Goal: Information Seeking & Learning: Understand process/instructions

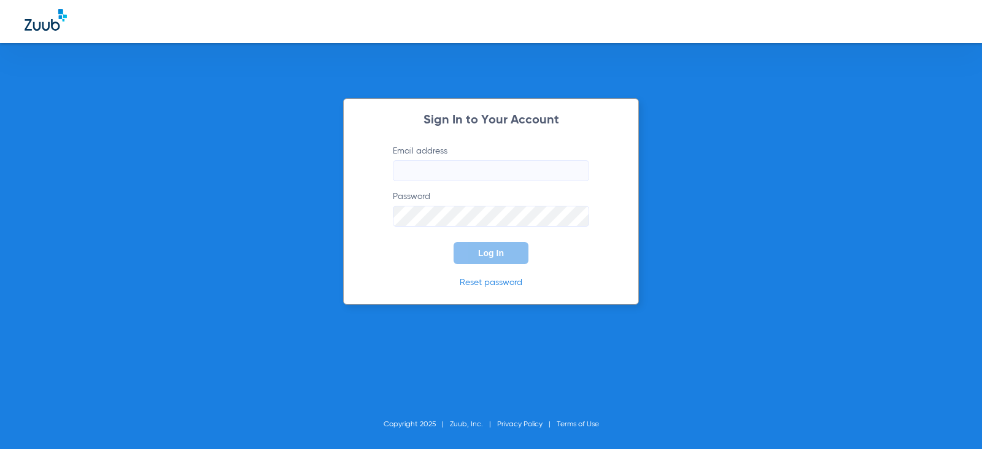
drag, startPoint x: 0, startPoint y: 0, endPoint x: 445, endPoint y: 168, distance: 475.7
click at [445, 169] on input "Email address" at bounding box center [491, 170] width 196 height 21
type input "[EMAIL_ADDRESS][DOMAIN_NAME]"
click at [454, 242] on button "Log In" at bounding box center [491, 253] width 75 height 22
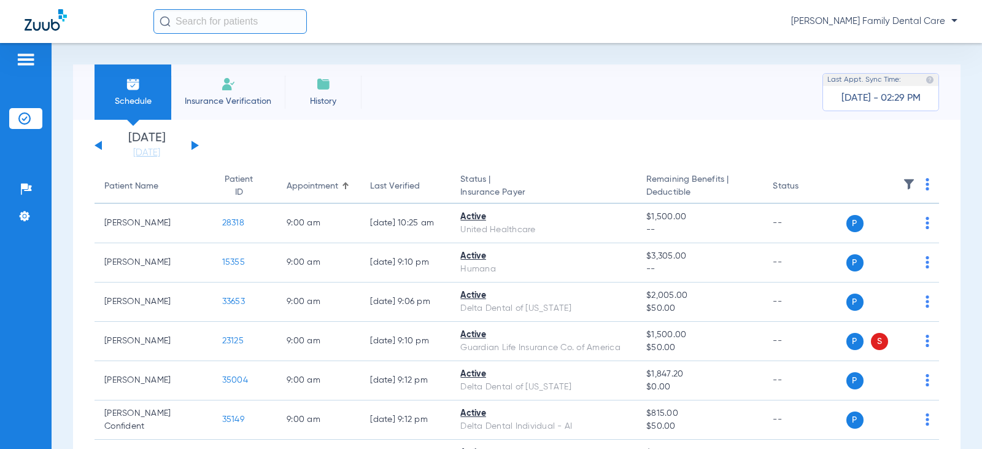
click at [193, 145] on button at bounding box center [195, 145] width 7 height 9
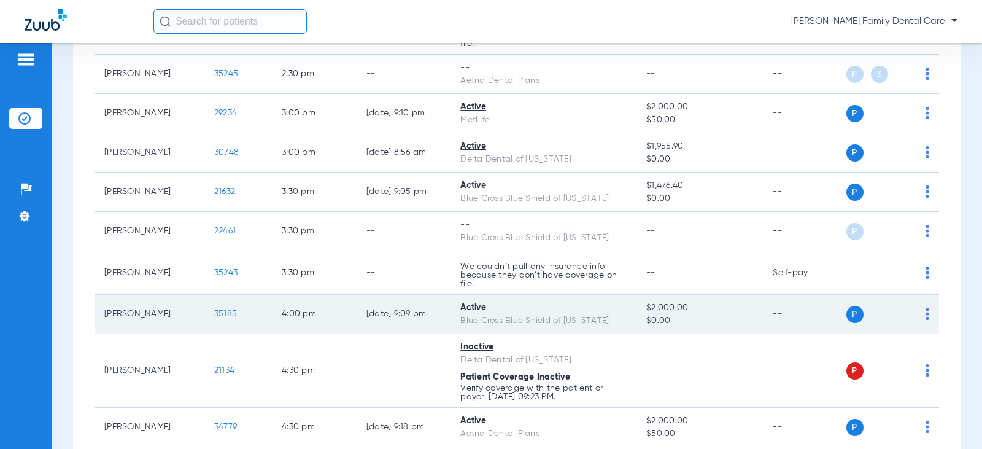
scroll to position [1719, 0]
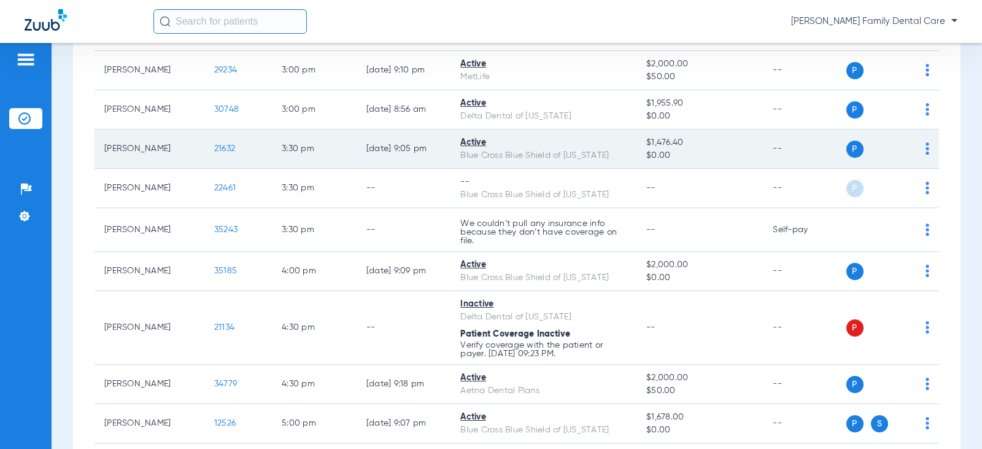
click at [217, 149] on span "21632" at bounding box center [224, 148] width 21 height 9
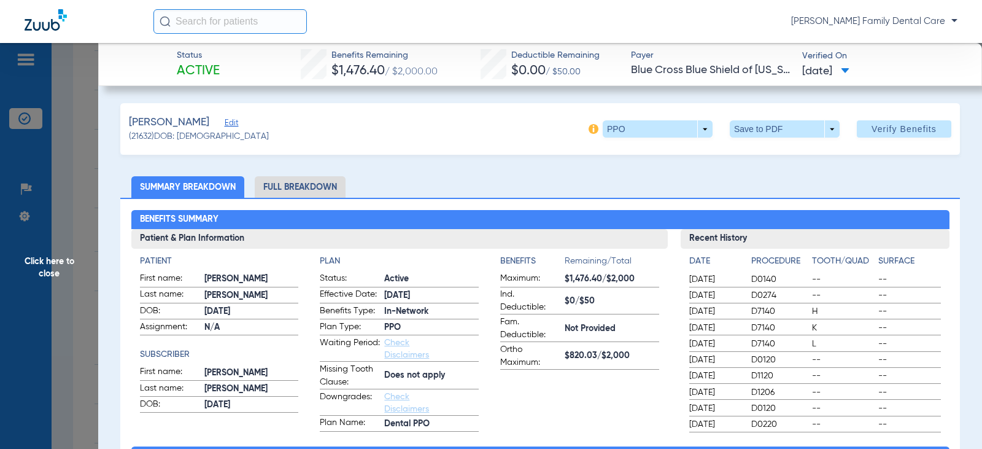
click at [294, 185] on li "Full Breakdown" at bounding box center [300, 186] width 91 height 21
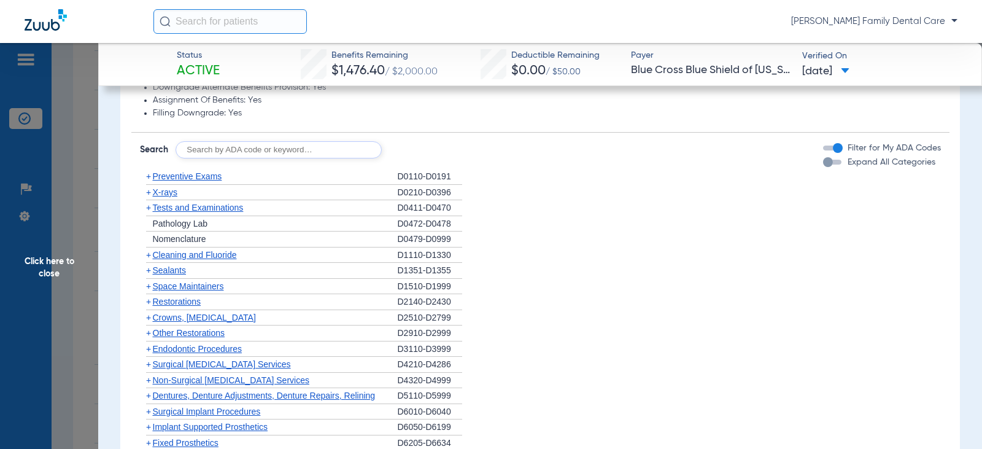
scroll to position [1105, 0]
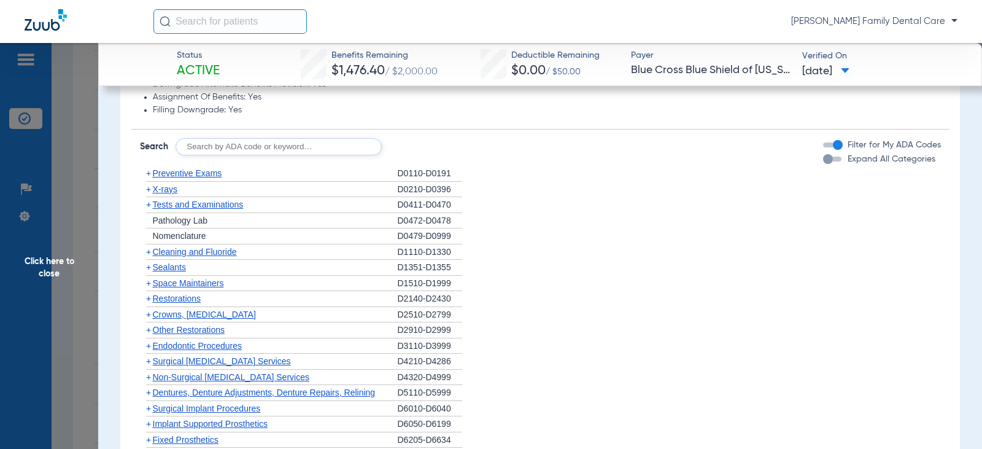
click at [146, 172] on span "+" at bounding box center [148, 173] width 5 height 10
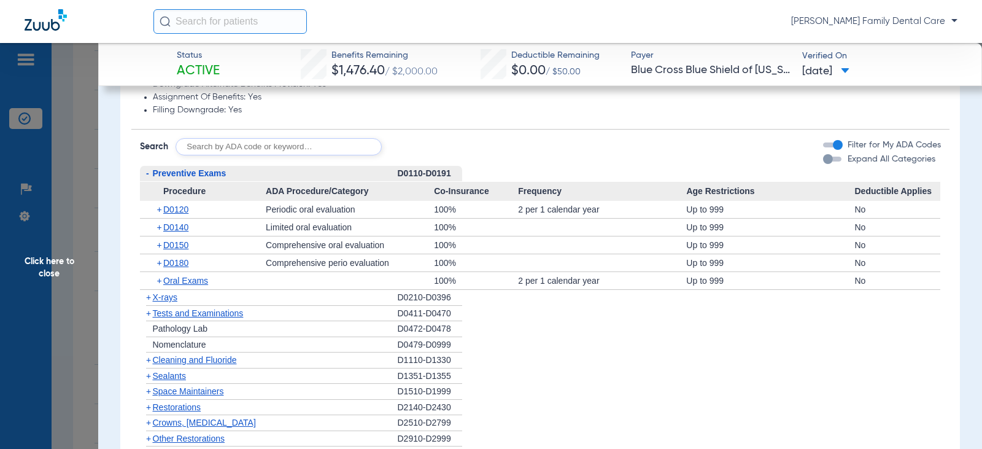
click at [146, 172] on span "-" at bounding box center [147, 173] width 3 height 10
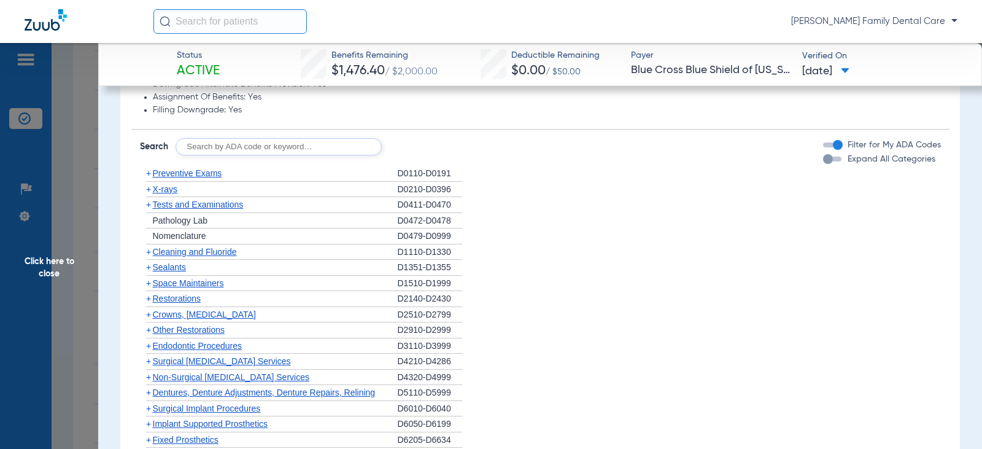
click at [149, 194] on span "+" at bounding box center [148, 189] width 5 height 10
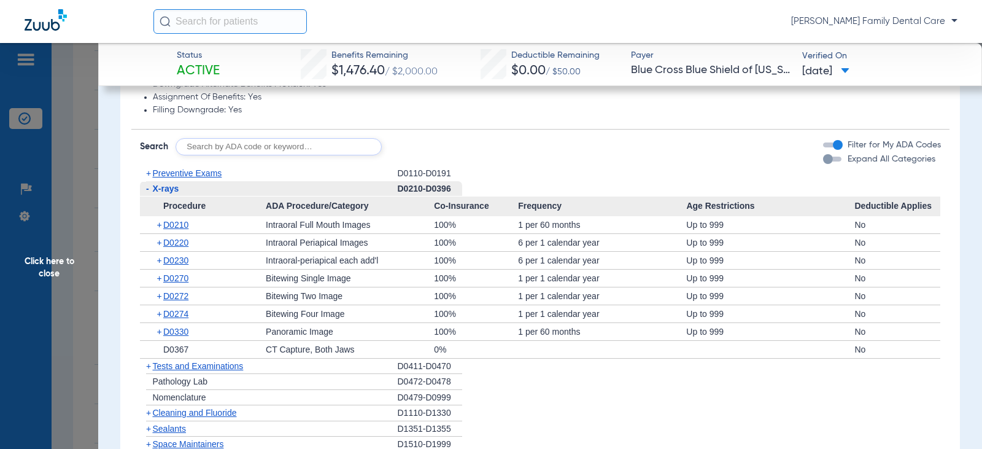
click at [149, 195] on span "-" at bounding box center [146, 188] width 13 height 15
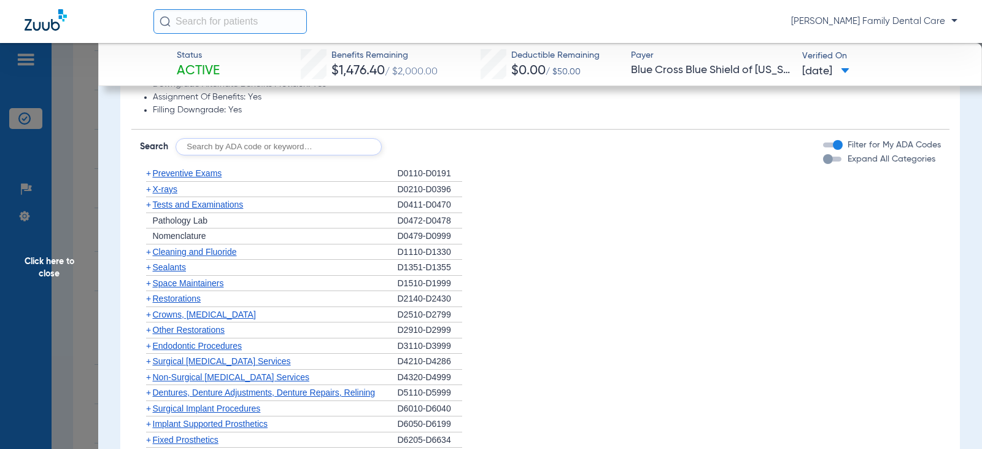
click at [149, 194] on span "+" at bounding box center [148, 189] width 5 height 10
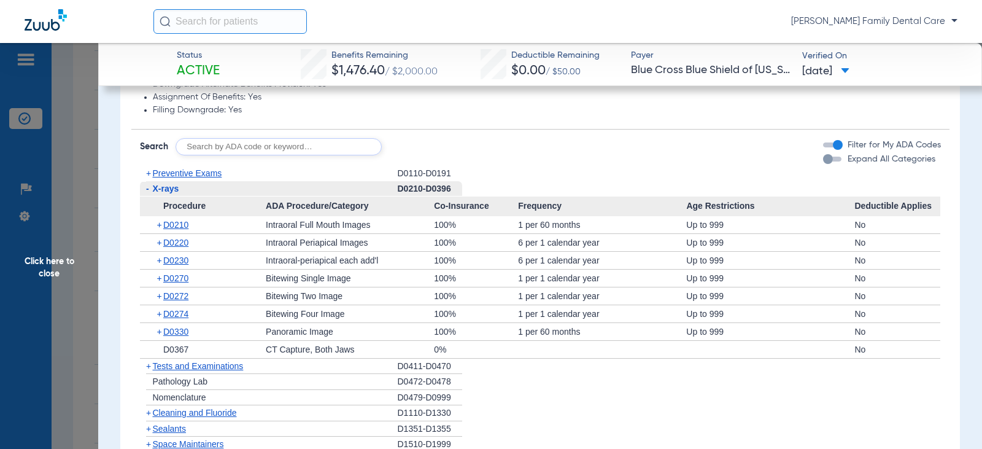
click at [149, 195] on span "-" at bounding box center [146, 188] width 13 height 15
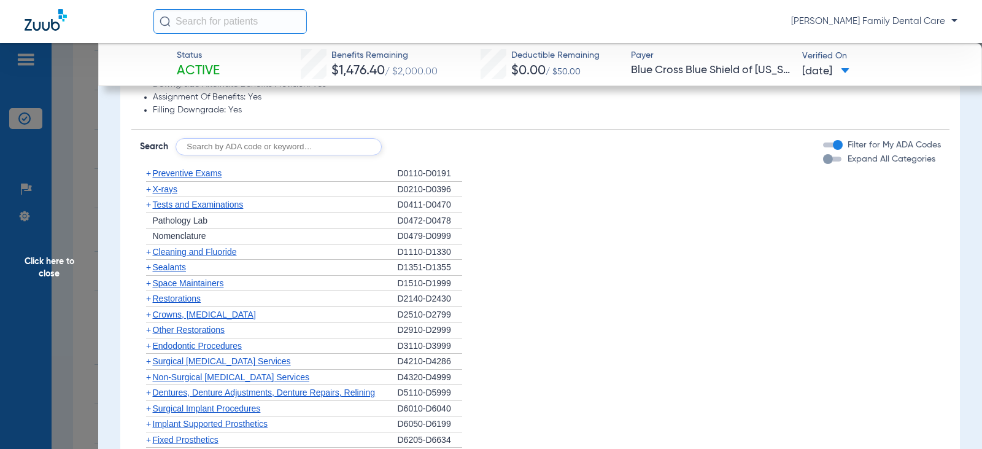
click at [154, 253] on span "Cleaning and Fluoride" at bounding box center [195, 252] width 84 height 10
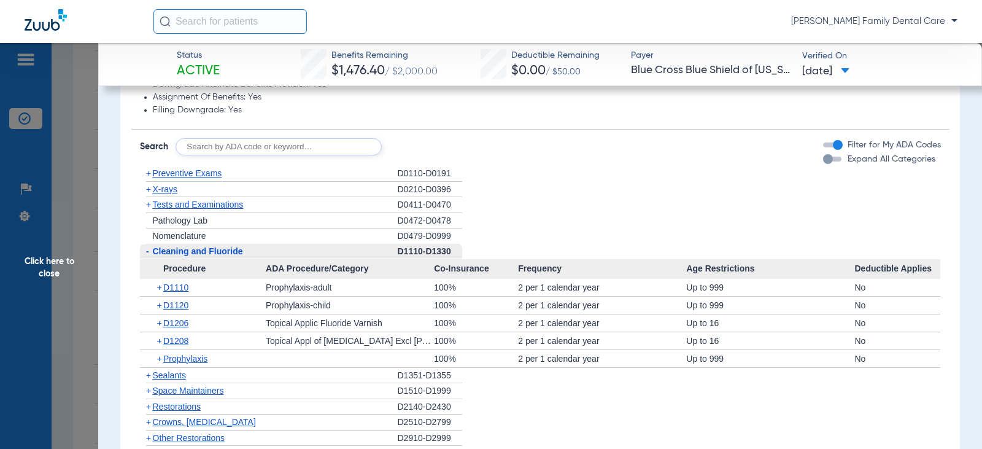
click at [154, 253] on span "Cleaning and Fluoride" at bounding box center [198, 251] width 90 height 10
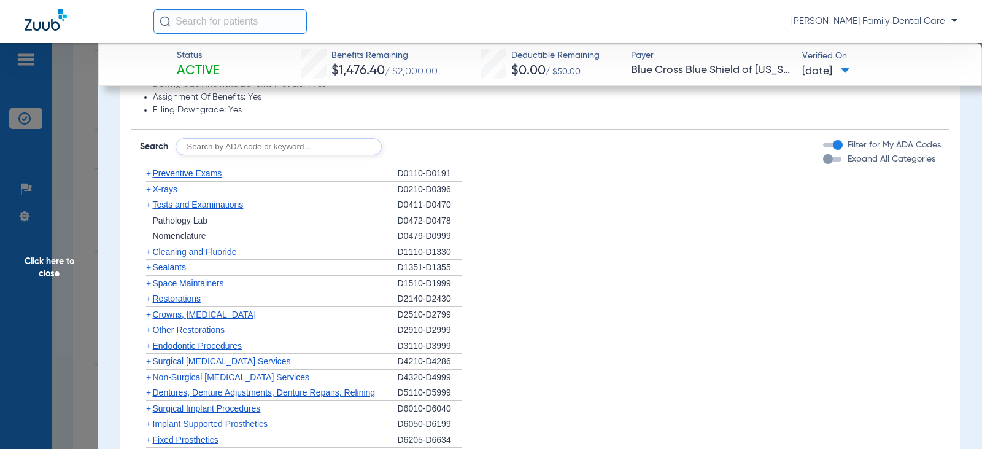
click at [151, 269] on span "+" at bounding box center [146, 267] width 13 height 15
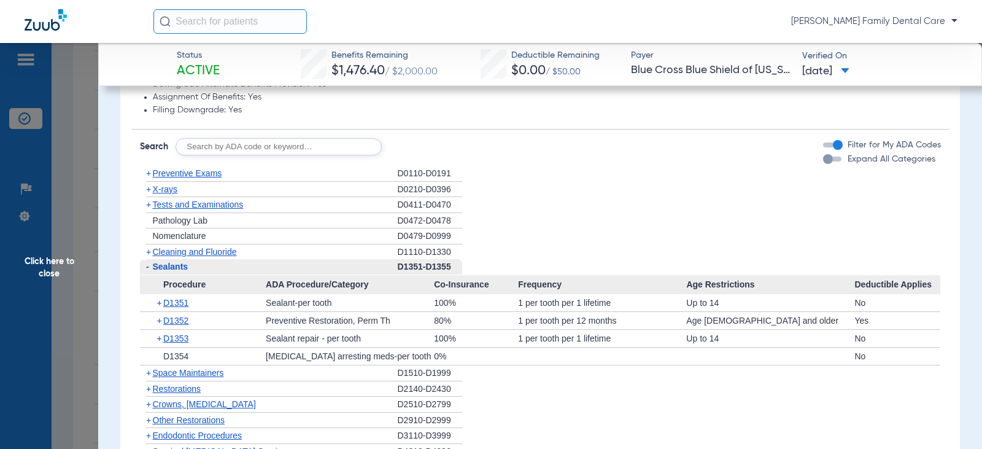
click at [151, 269] on span "-" at bounding box center [146, 266] width 13 height 15
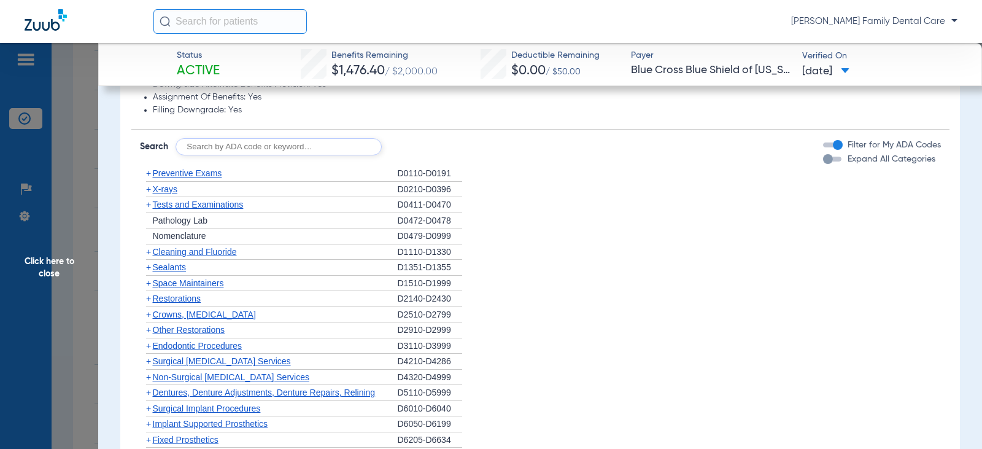
click at [152, 298] on span "+" at bounding box center [146, 298] width 13 height 15
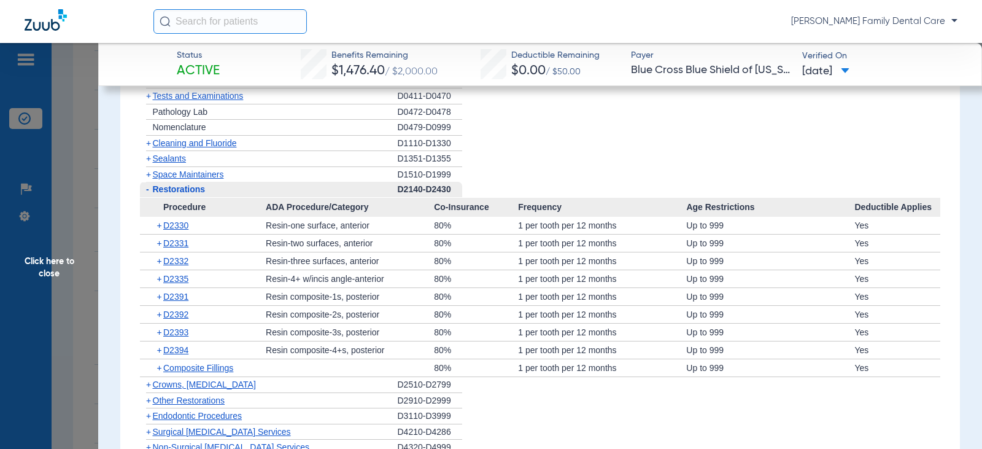
scroll to position [1228, 0]
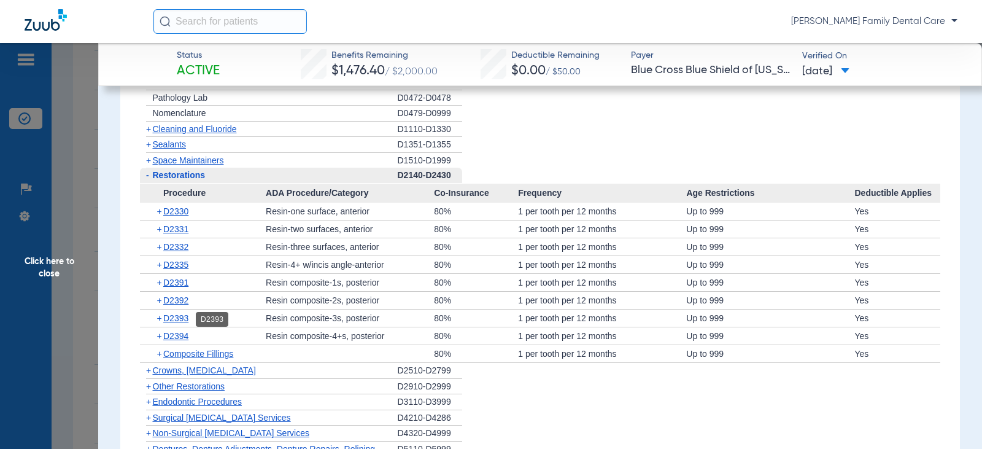
click at [184, 322] on span "D2393" at bounding box center [175, 318] width 25 height 10
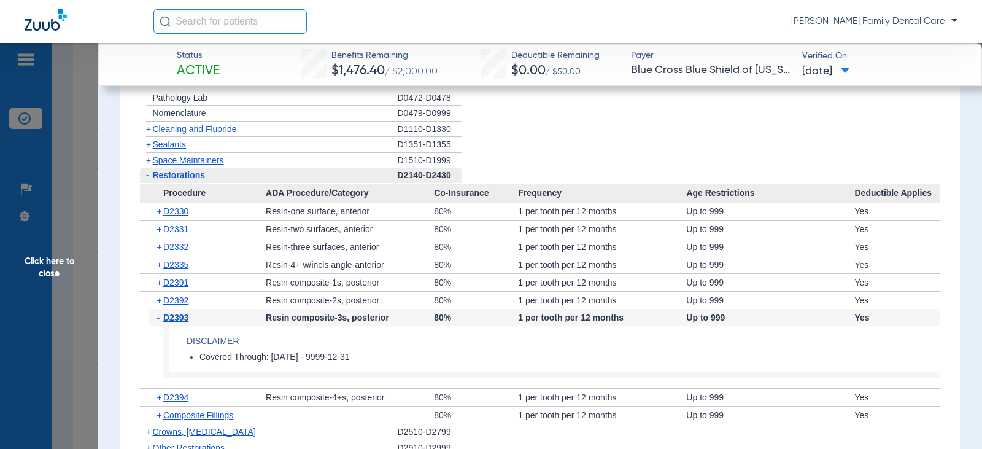
click at [184, 322] on span "D2393" at bounding box center [175, 317] width 25 height 10
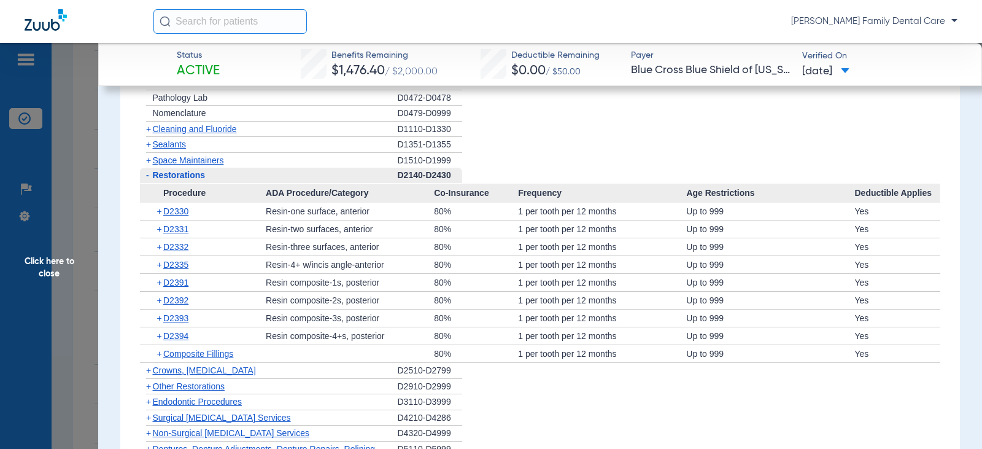
click at [143, 179] on span "-" at bounding box center [146, 175] width 13 height 15
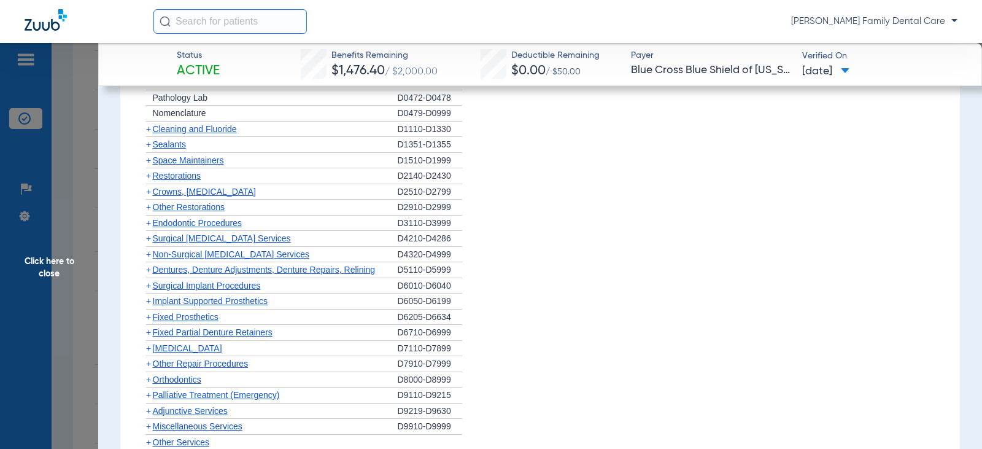
click at [147, 194] on span "+" at bounding box center [148, 192] width 5 height 10
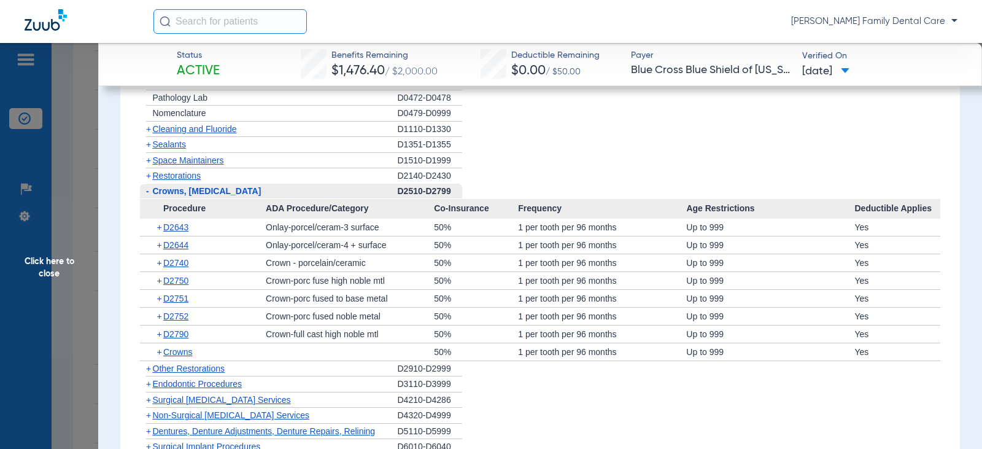
click at [147, 195] on span "-" at bounding box center [147, 191] width 3 height 10
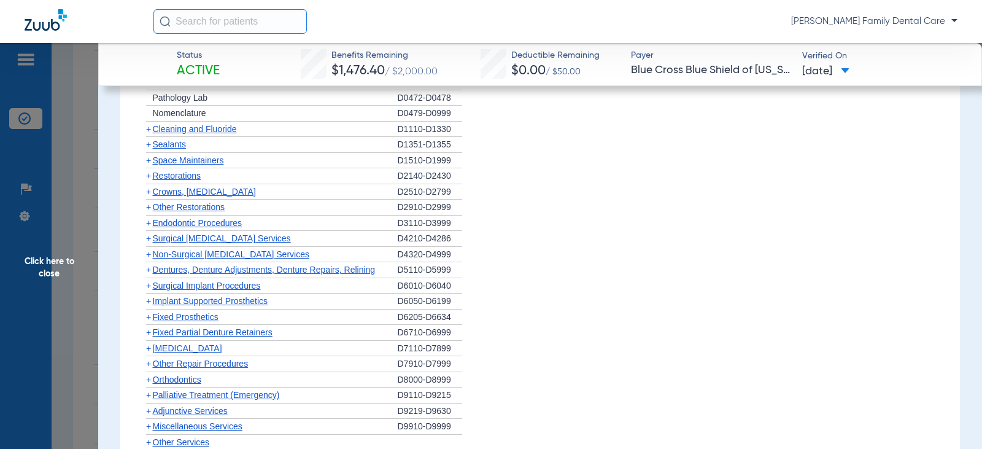
click at [147, 208] on span "+" at bounding box center [148, 207] width 5 height 10
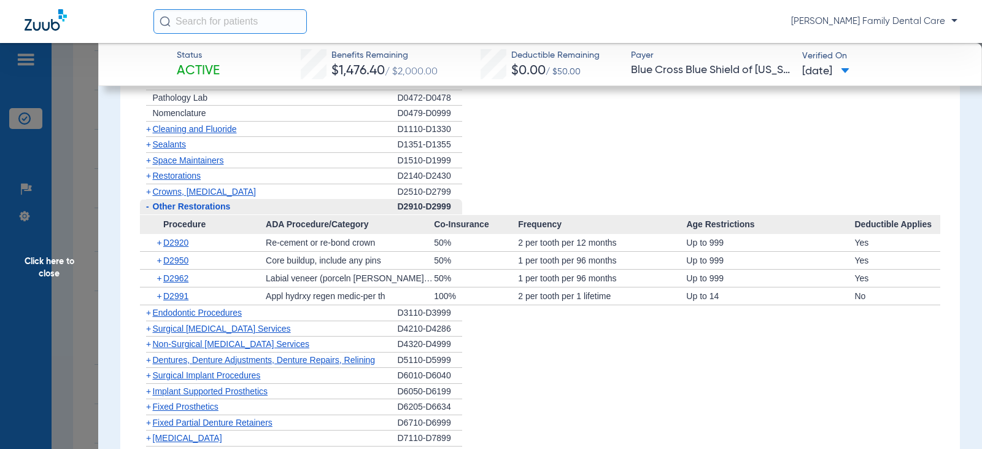
click at [147, 208] on span "-" at bounding box center [147, 206] width 3 height 10
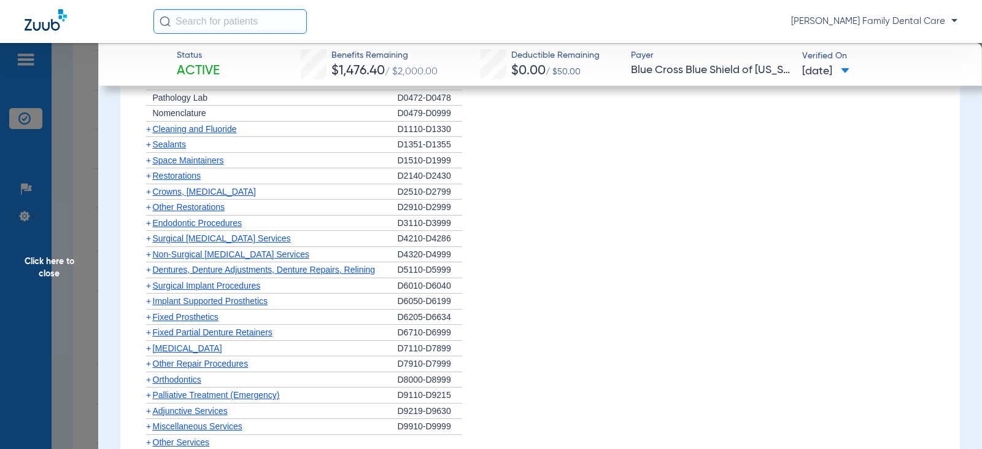
click at [147, 223] on span "+" at bounding box center [148, 223] width 5 height 10
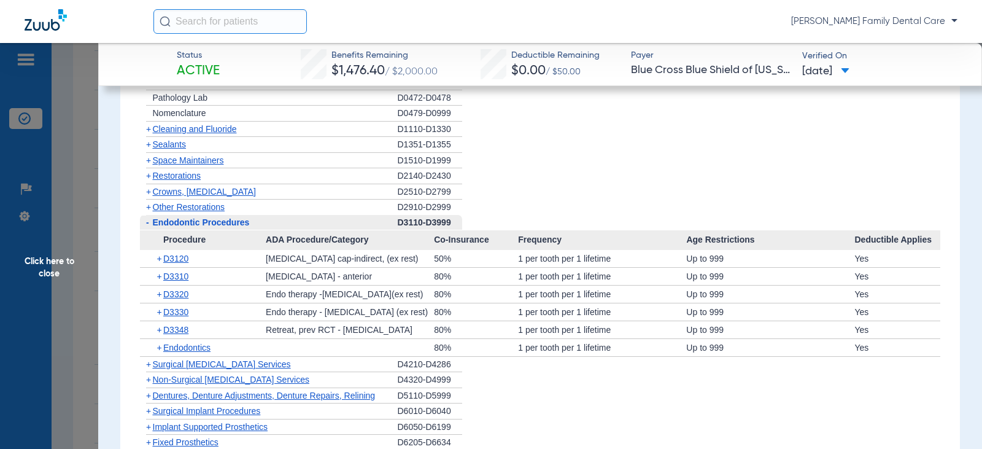
click at [147, 224] on span "-" at bounding box center [147, 222] width 3 height 10
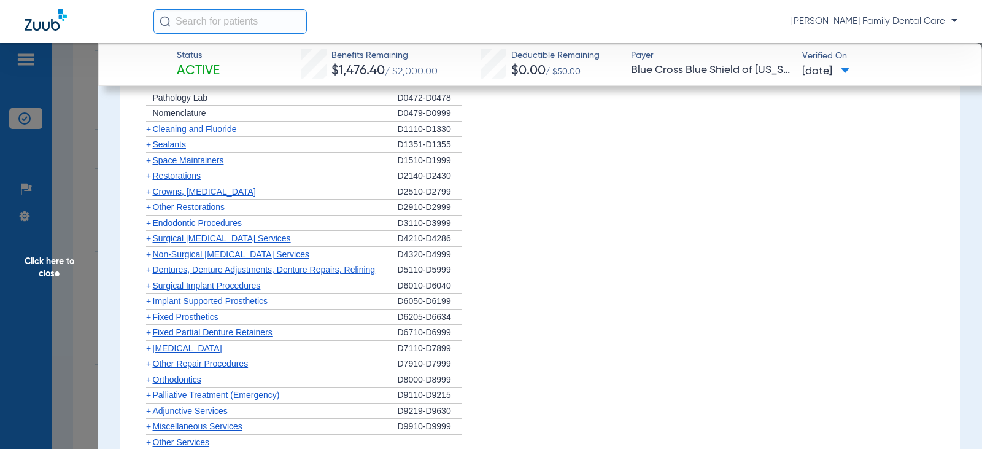
click at [149, 255] on span "+" at bounding box center [148, 254] width 5 height 10
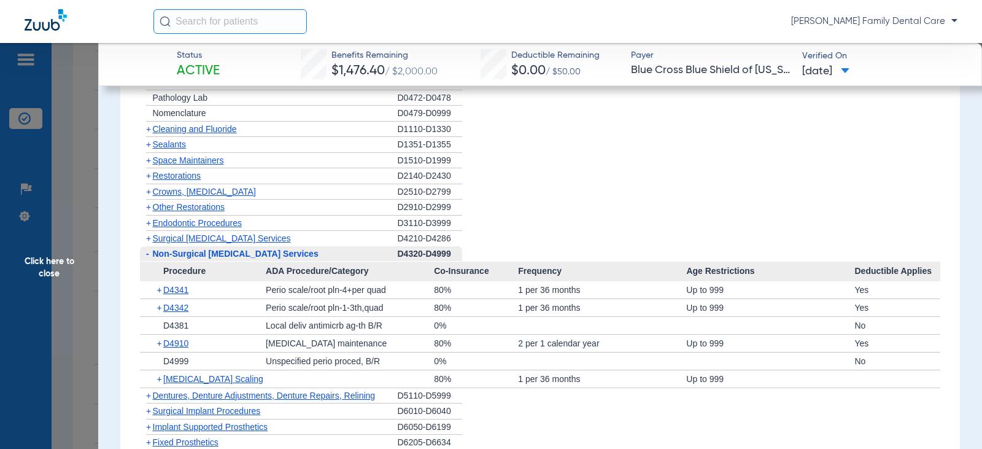
click at [149, 255] on span "-" at bounding box center [147, 254] width 3 height 10
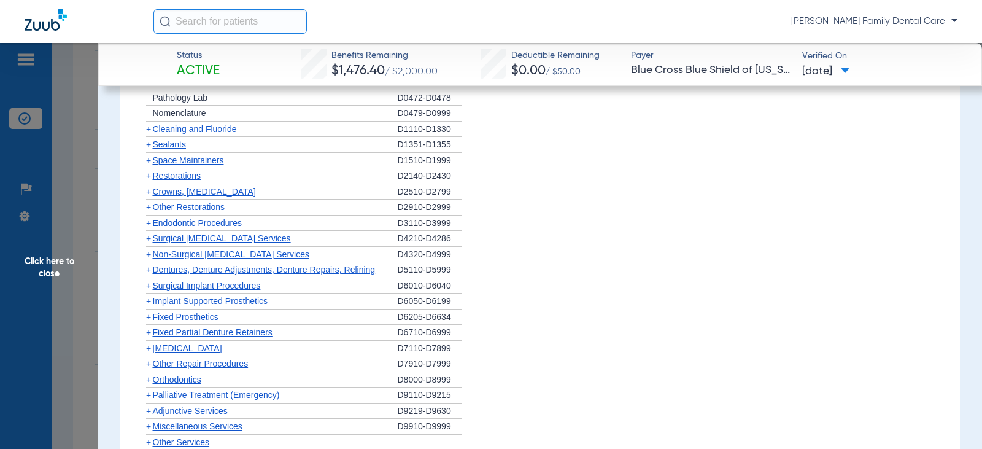
click at [150, 272] on span "+" at bounding box center [148, 270] width 5 height 10
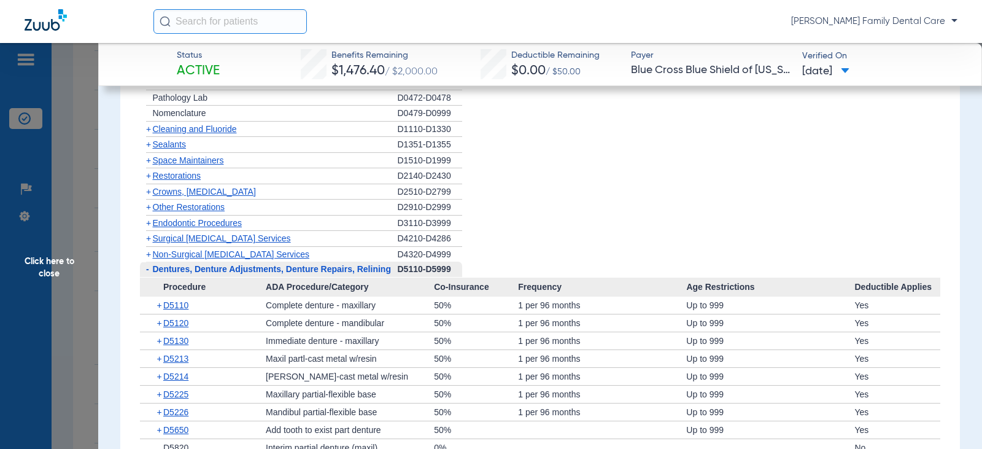
click at [150, 272] on span "-" at bounding box center [146, 268] width 13 height 15
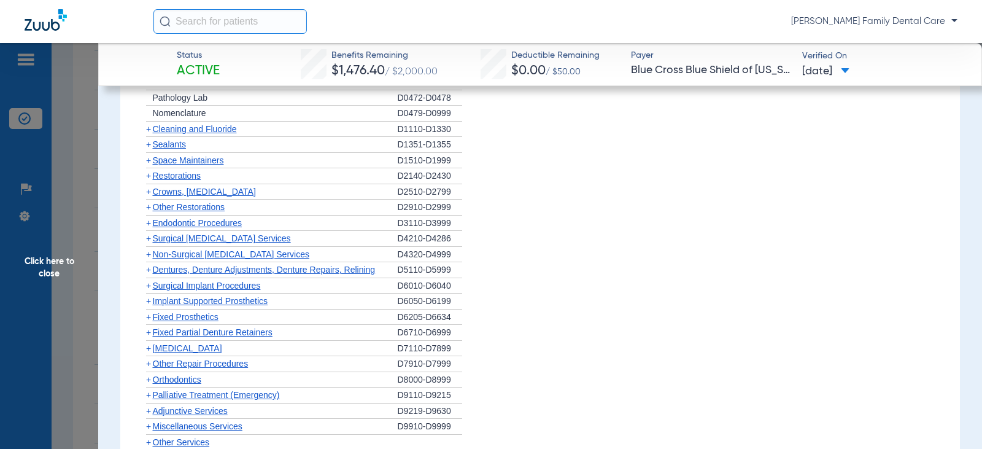
click at [150, 284] on span "+" at bounding box center [148, 286] width 5 height 10
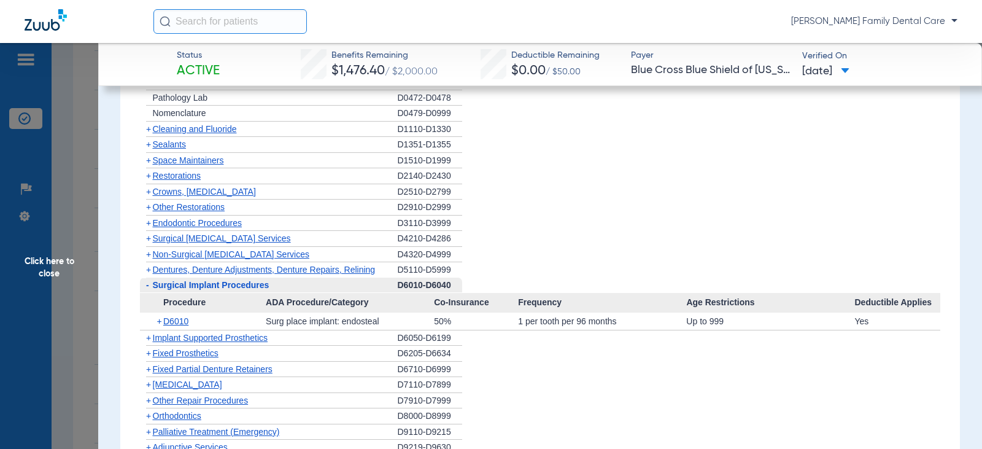
click at [150, 284] on span "-" at bounding box center [146, 284] width 13 height 15
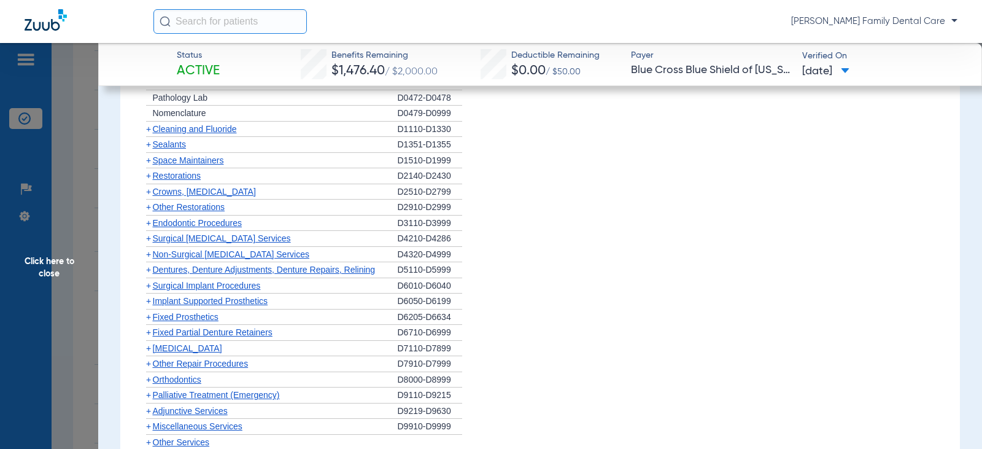
click at [149, 293] on span "+" at bounding box center [146, 285] width 13 height 15
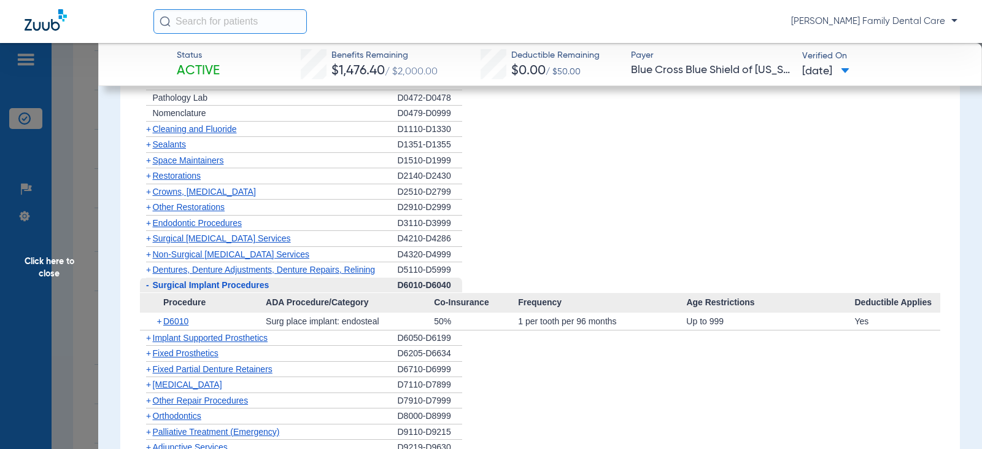
click at [148, 295] on span "Procedure" at bounding box center [203, 303] width 126 height 20
click at [146, 288] on span "-" at bounding box center [147, 285] width 3 height 10
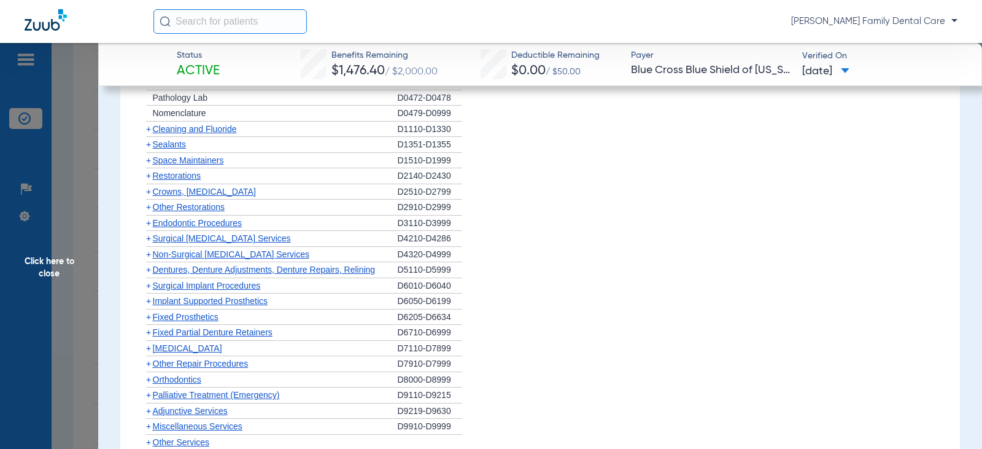
click at [147, 303] on span "+" at bounding box center [148, 301] width 5 height 10
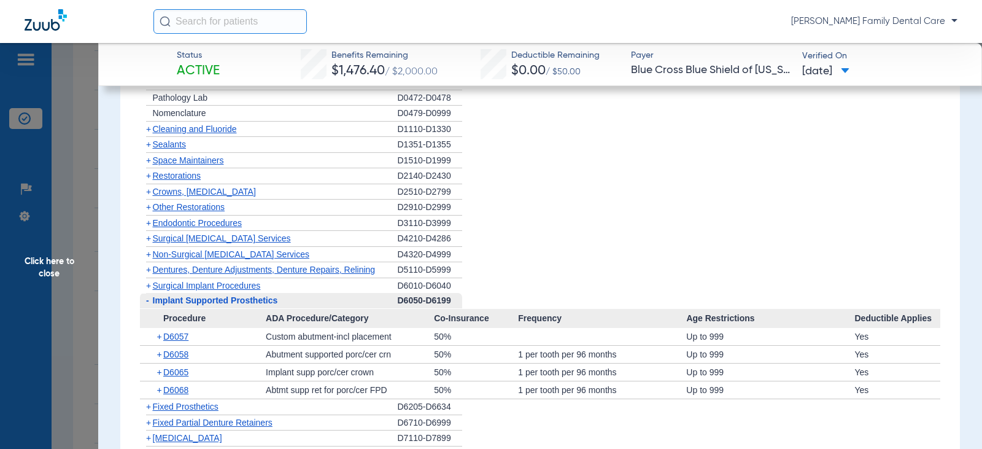
click at [147, 303] on span "-" at bounding box center [147, 300] width 3 height 10
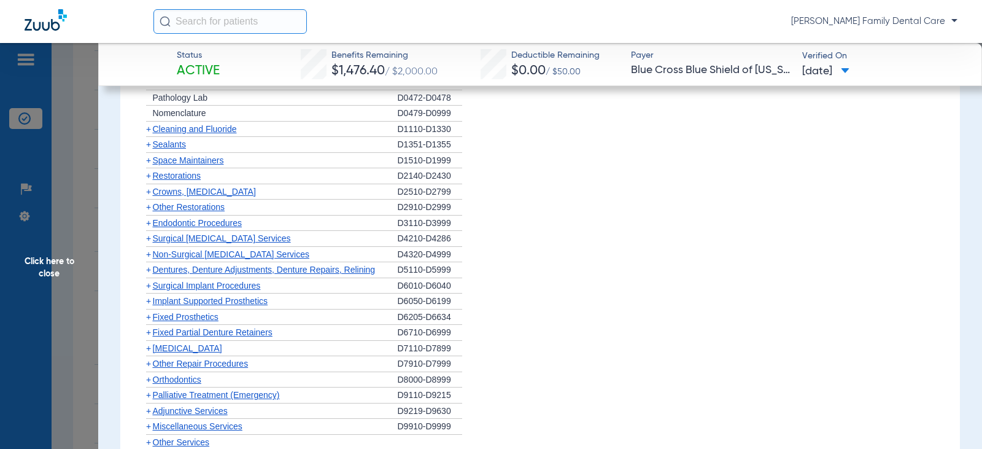
click at [147, 315] on span "+" at bounding box center [148, 317] width 5 height 10
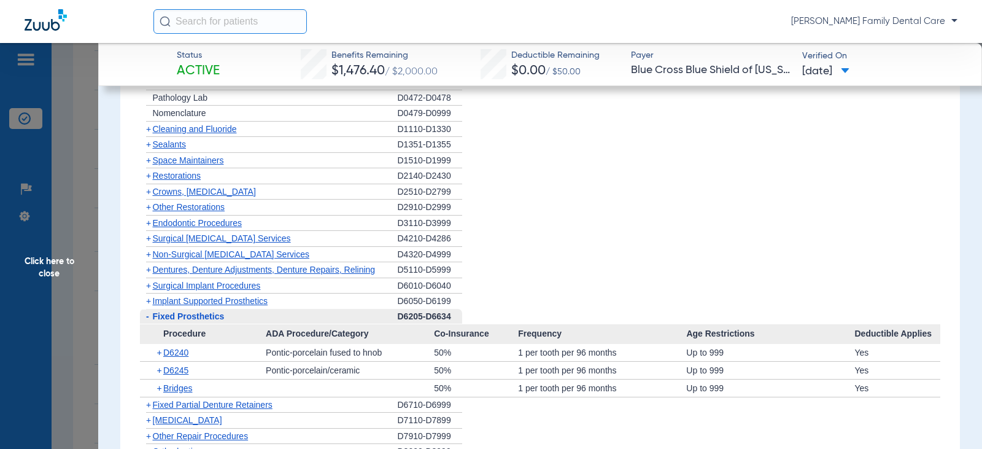
click at [147, 316] on span "-" at bounding box center [147, 316] width 3 height 10
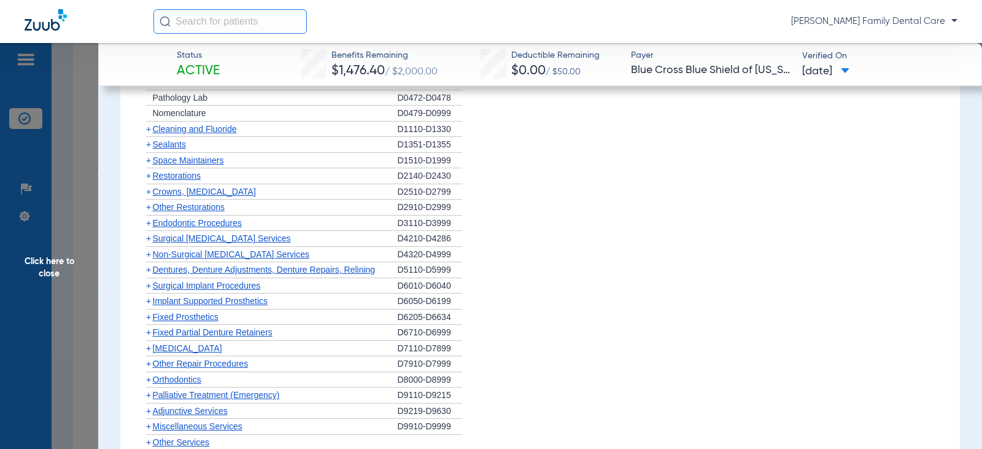
click at [149, 328] on span "+" at bounding box center [148, 332] width 5 height 10
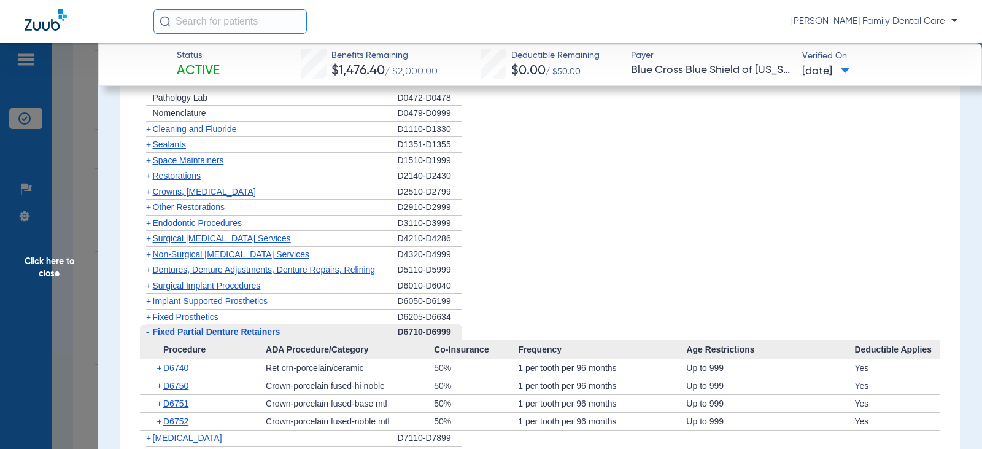
click at [149, 329] on span "-" at bounding box center [147, 332] width 3 height 10
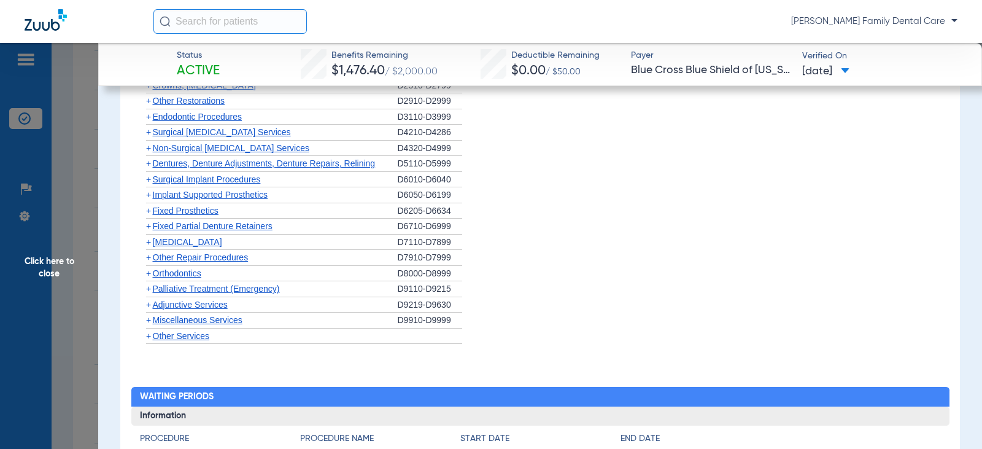
scroll to position [1473, 0]
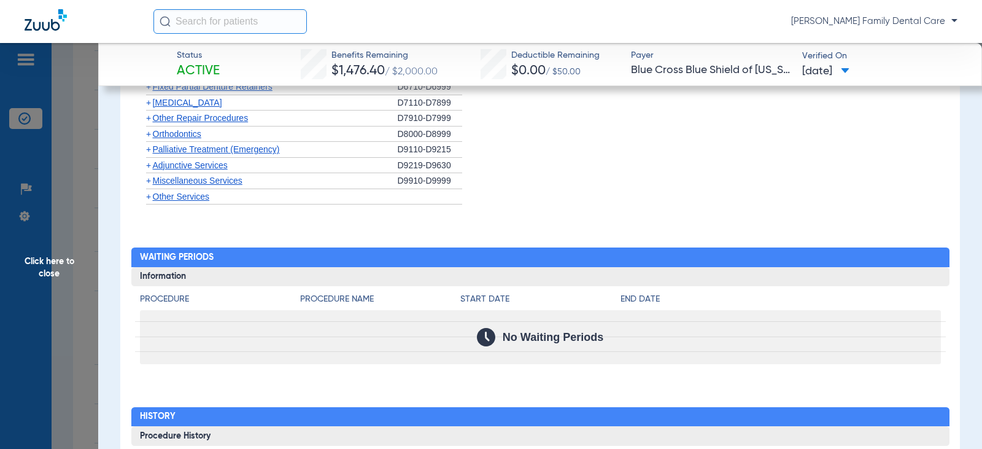
click at [146, 103] on span "+" at bounding box center [148, 103] width 5 height 10
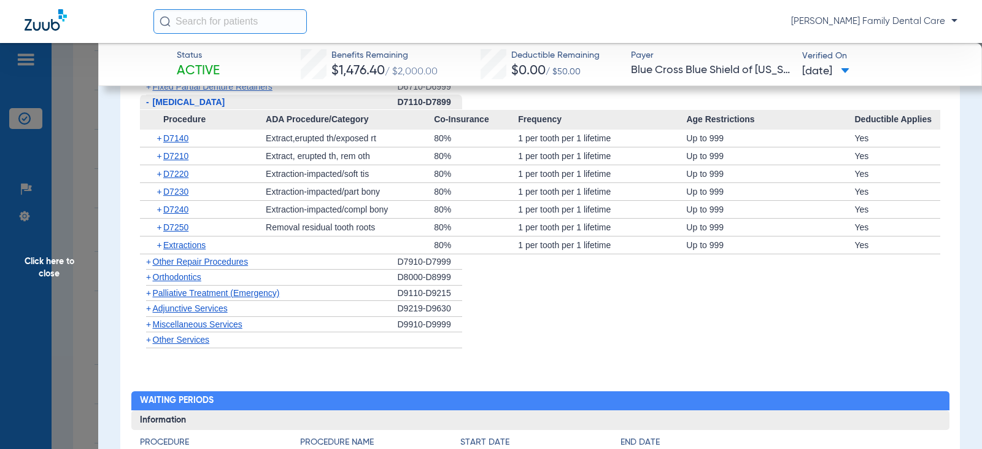
click at [146, 103] on span "-" at bounding box center [147, 102] width 3 height 10
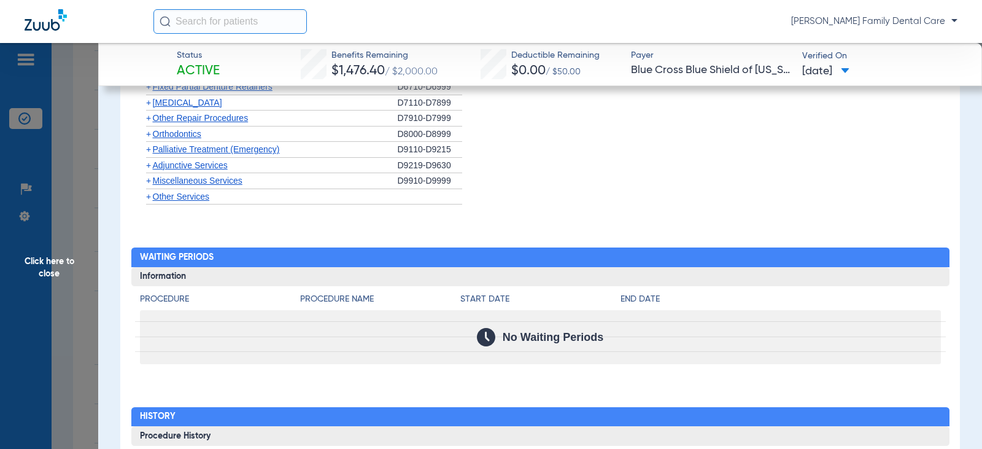
click at [153, 135] on span "Orthodontics" at bounding box center [177, 134] width 48 height 10
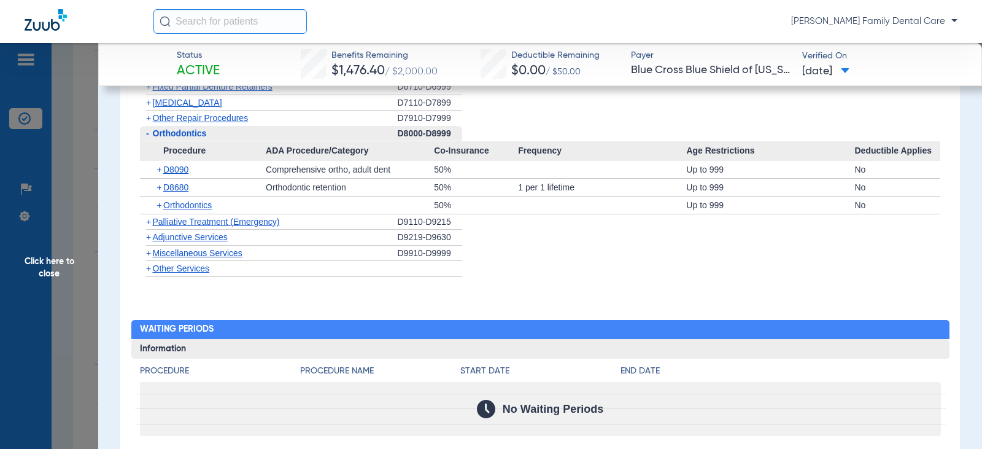
click at [144, 141] on span "-" at bounding box center [146, 133] width 13 height 15
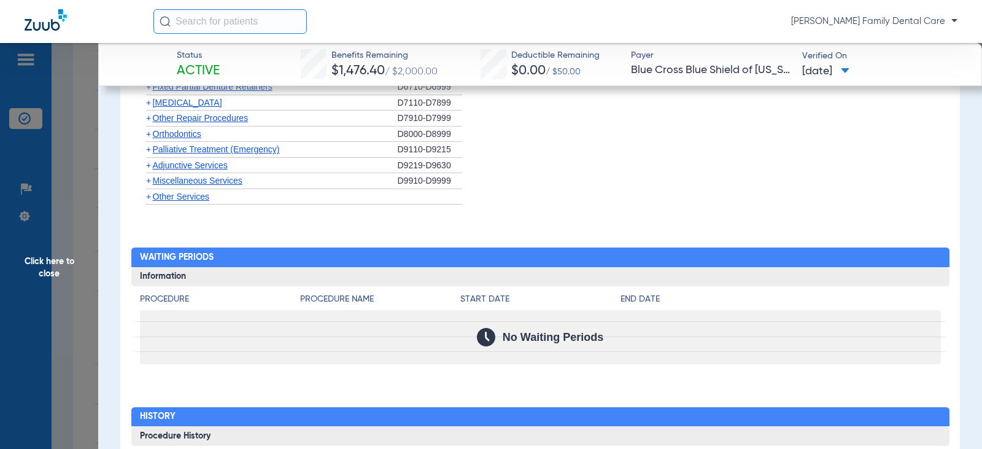
click at [147, 166] on span "+" at bounding box center [148, 165] width 5 height 10
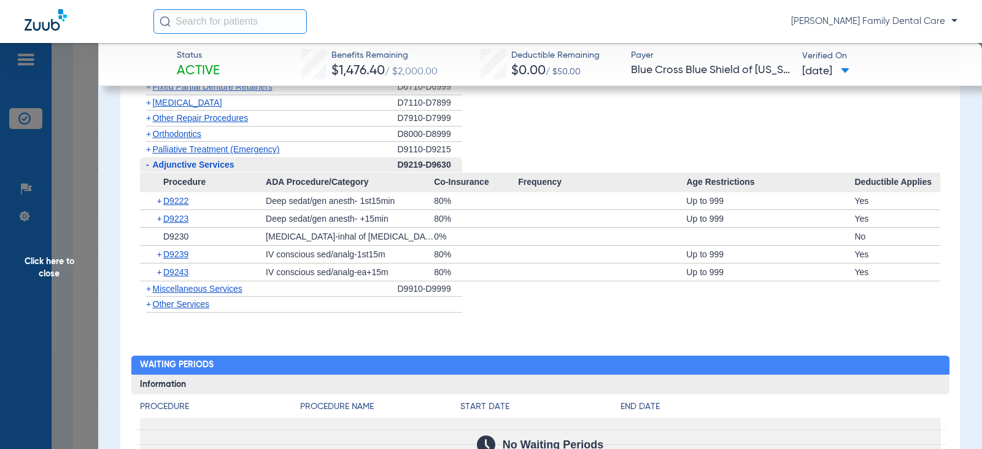
click at [146, 291] on span "+" at bounding box center [148, 289] width 5 height 10
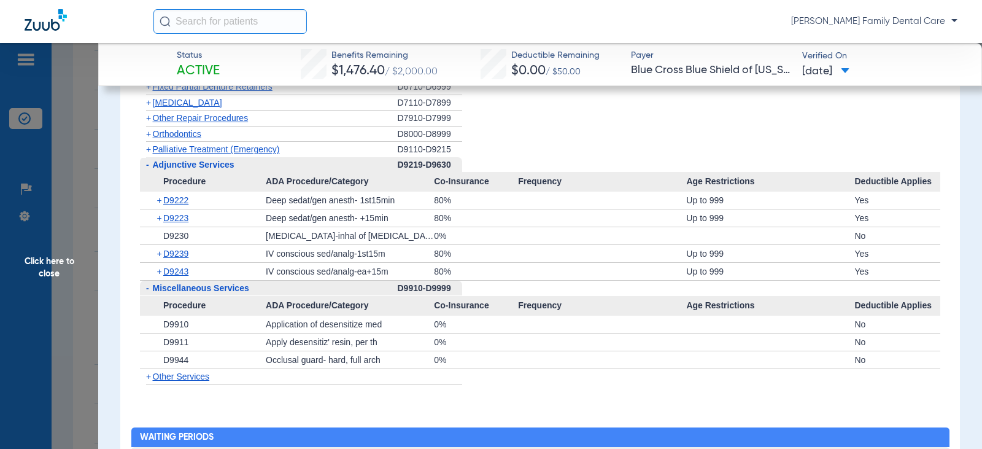
click at [56, 265] on span "Click here to close" at bounding box center [49, 267] width 98 height 449
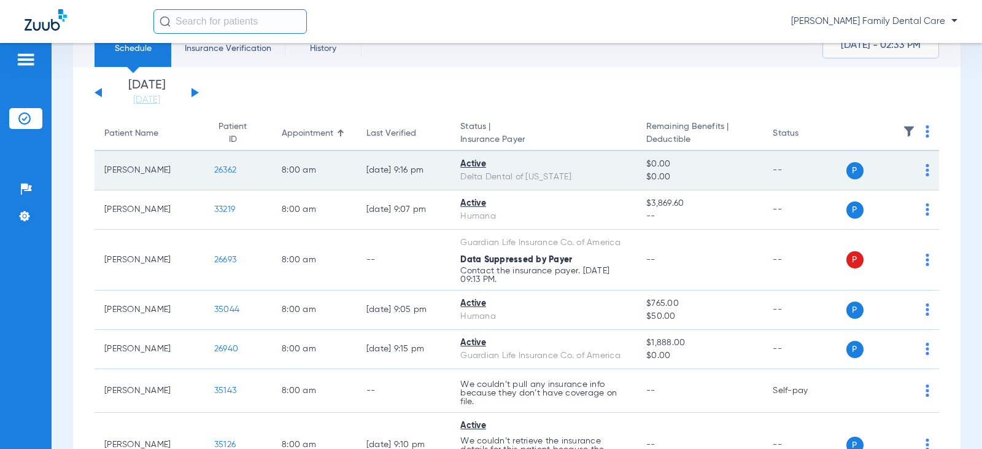
scroll to position [0, 0]
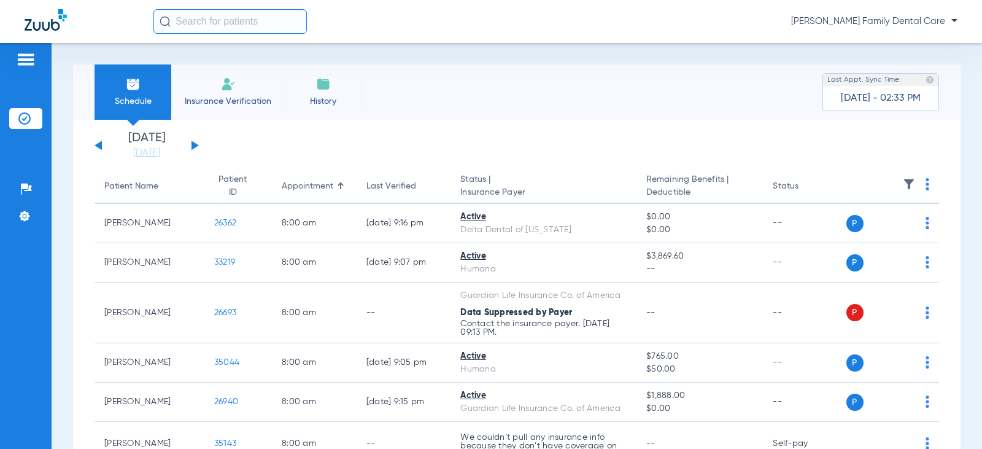
click at [197, 147] on div "[DATE] [DATE] [DATE] [DATE] [DATE] [DATE] [DATE] [DATE] [DATE] [DATE] [DATE] [D…" at bounding box center [147, 145] width 104 height 27
click at [195, 145] on button at bounding box center [195, 145] width 7 height 9
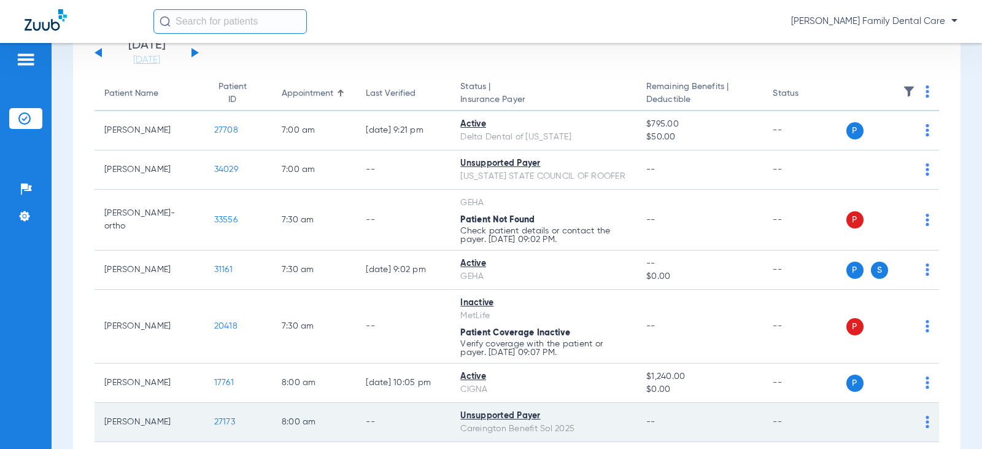
scroll to position [123, 0]
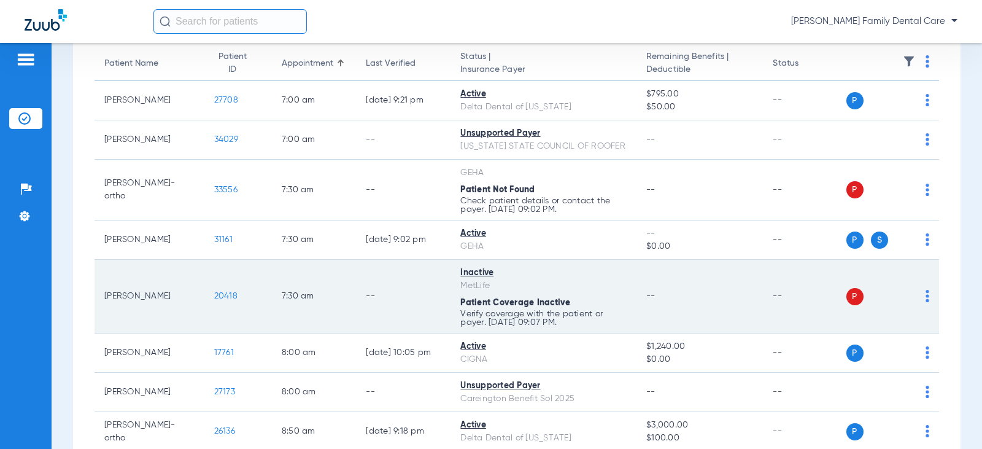
click at [214, 294] on span "20418" at bounding box center [225, 296] width 23 height 9
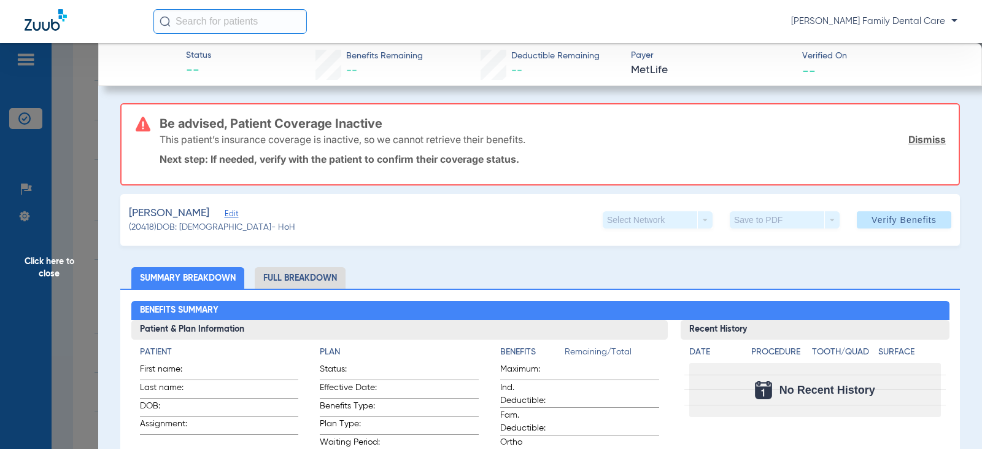
click at [52, 263] on span "Click here to close" at bounding box center [49, 267] width 98 height 449
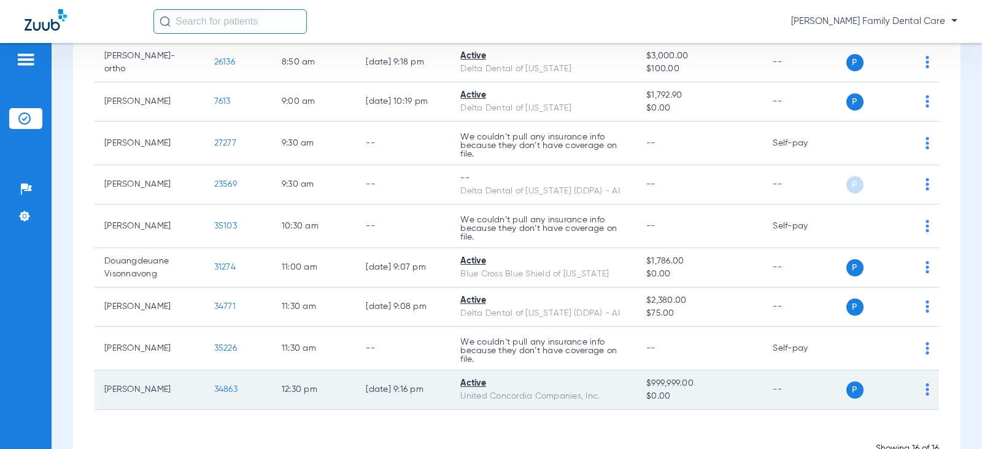
scroll to position [531, 0]
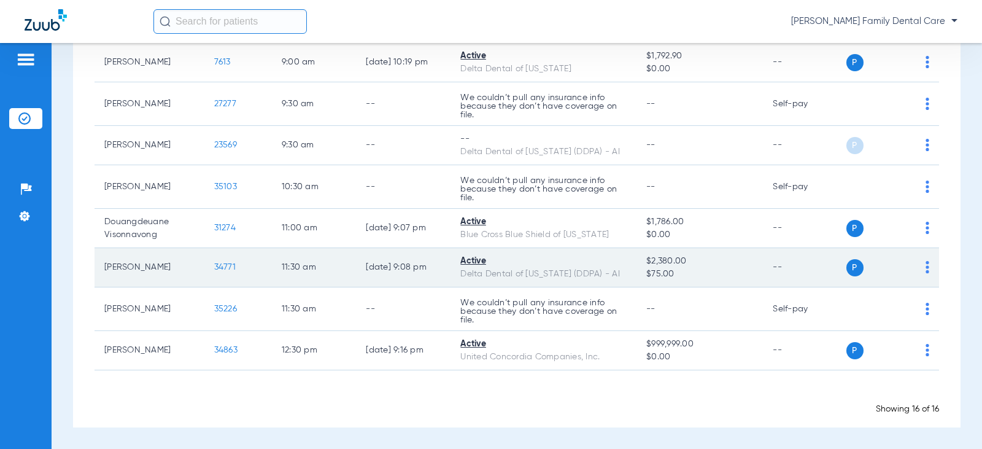
click at [214, 266] on span "34771" at bounding box center [224, 267] width 21 height 9
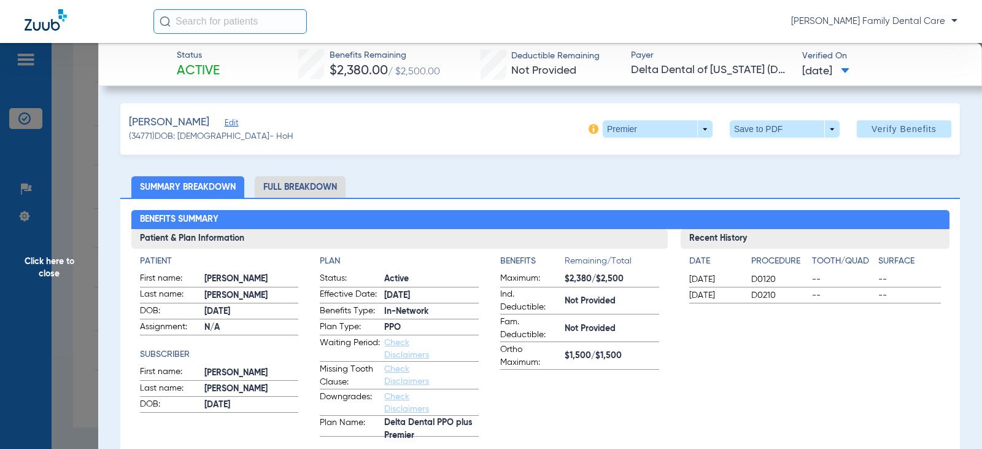
click at [325, 185] on li "Full Breakdown" at bounding box center [300, 186] width 91 height 21
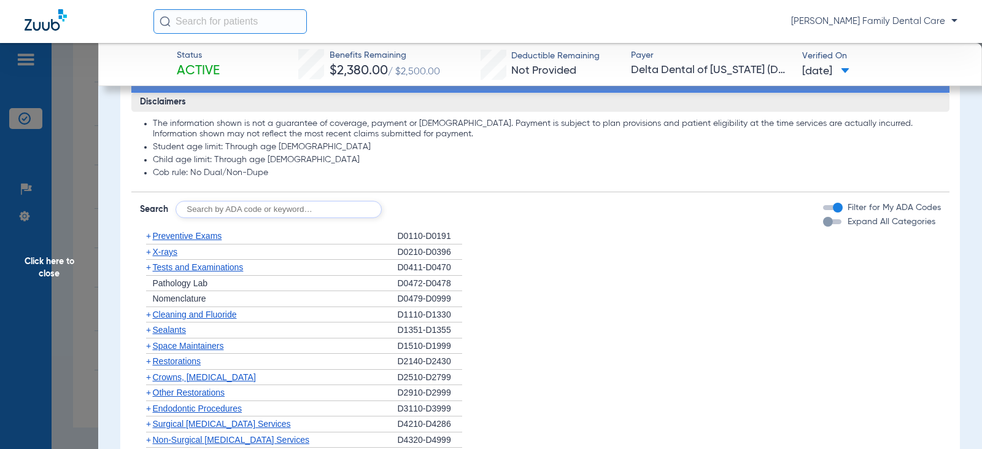
scroll to position [859, 0]
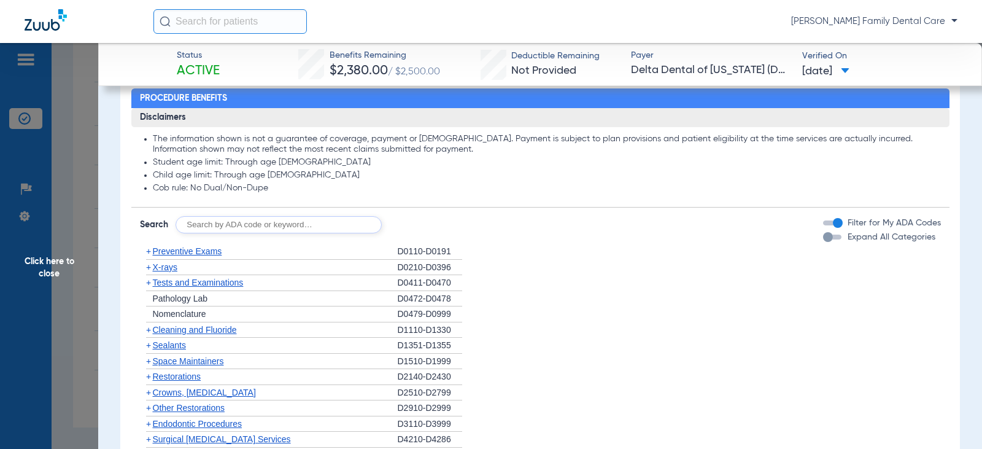
click at [150, 252] on span "+" at bounding box center [148, 251] width 5 height 10
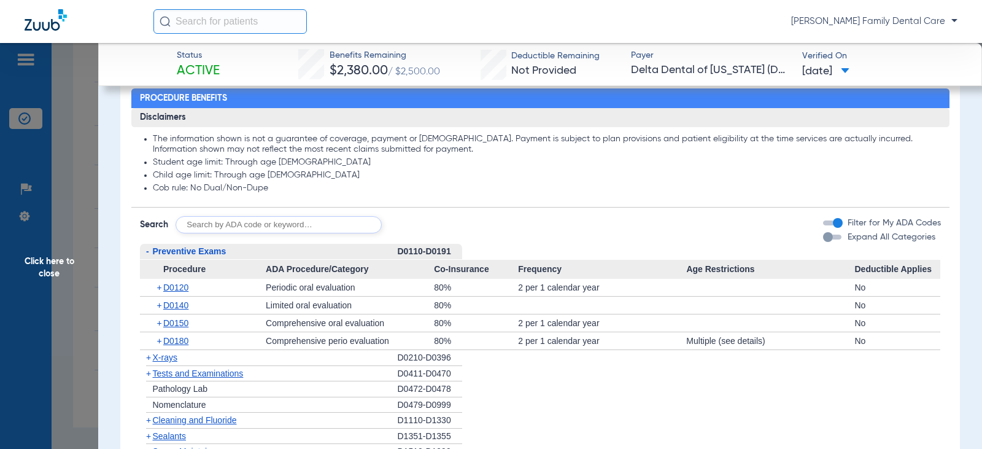
click at [146, 253] on span "-" at bounding box center [147, 251] width 3 height 10
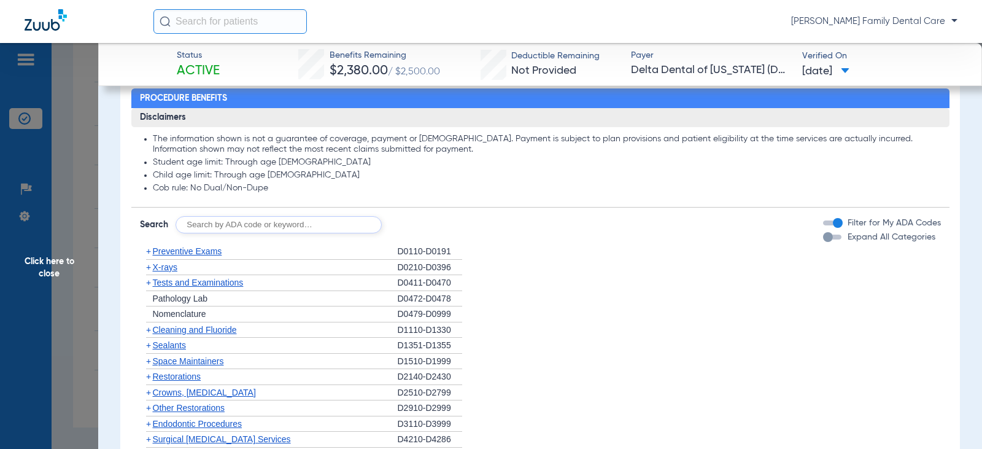
click at [150, 271] on span "+" at bounding box center [148, 267] width 5 height 10
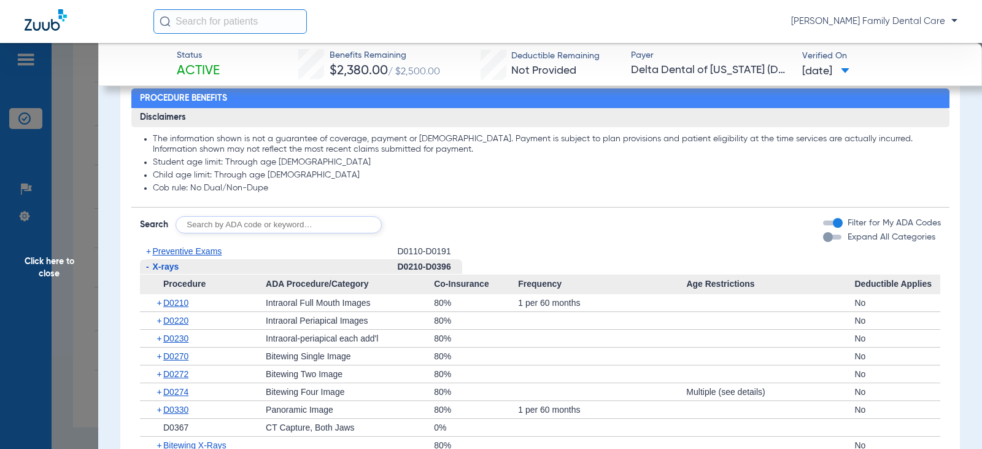
click at [150, 271] on span "-" at bounding box center [146, 266] width 13 height 15
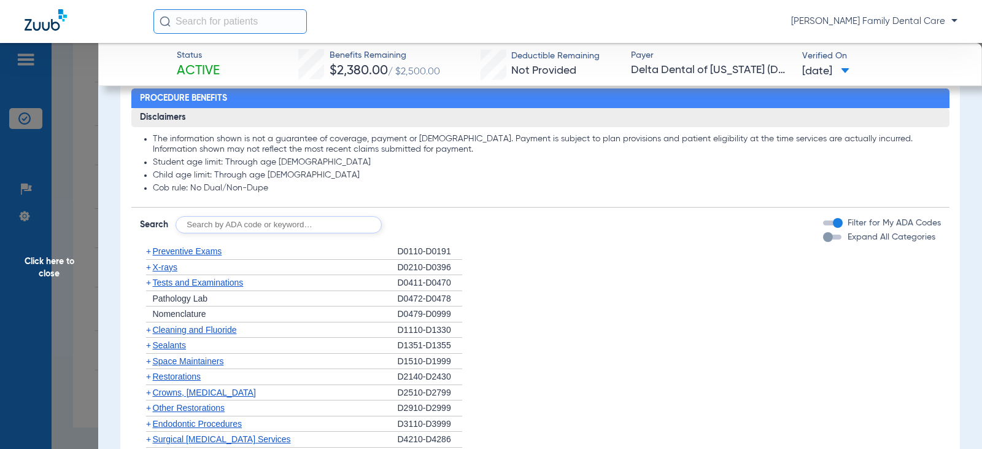
click at [149, 271] on span "+" at bounding box center [148, 267] width 5 height 10
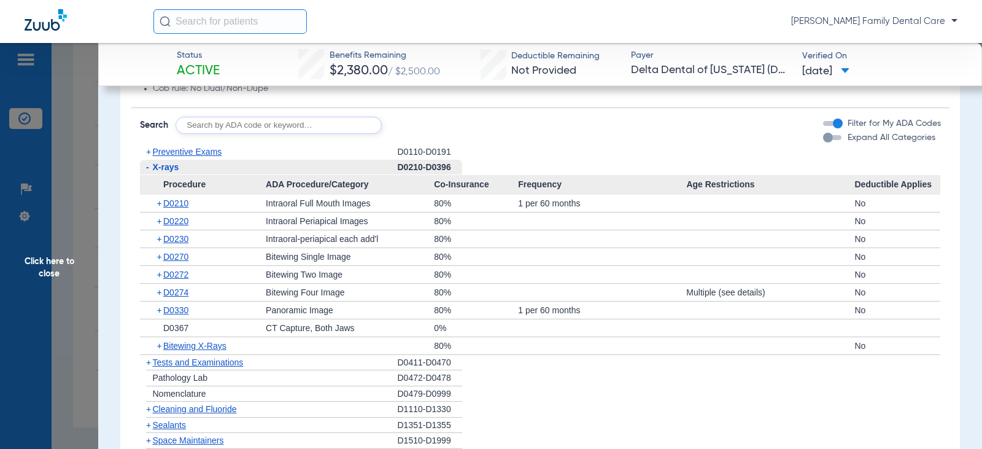
scroll to position [982, 0]
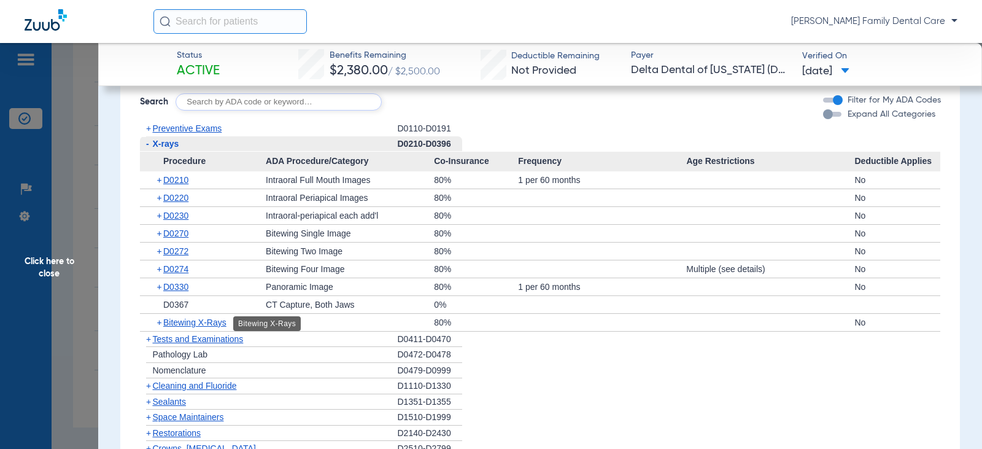
click at [186, 322] on span "Bitewing X-Rays" at bounding box center [194, 322] width 63 height 10
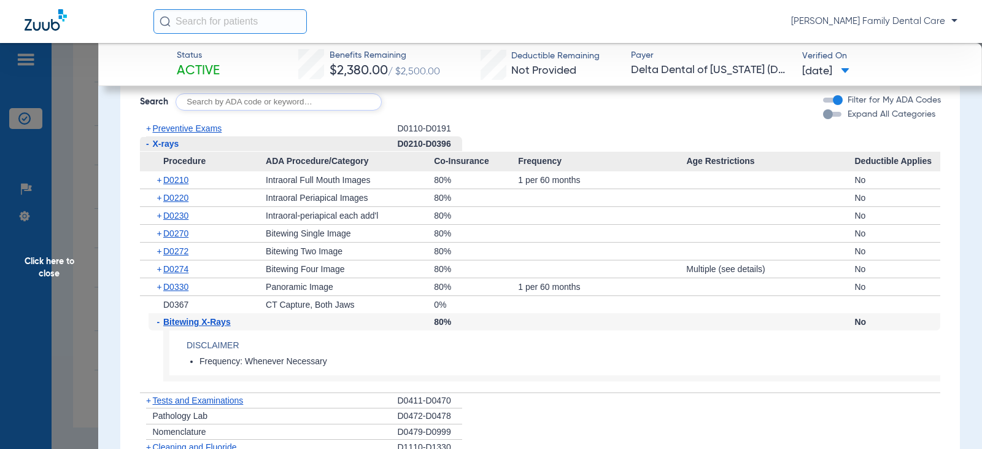
click at [186, 322] on span "Bitewing X-Rays" at bounding box center [197, 322] width 68 height 10
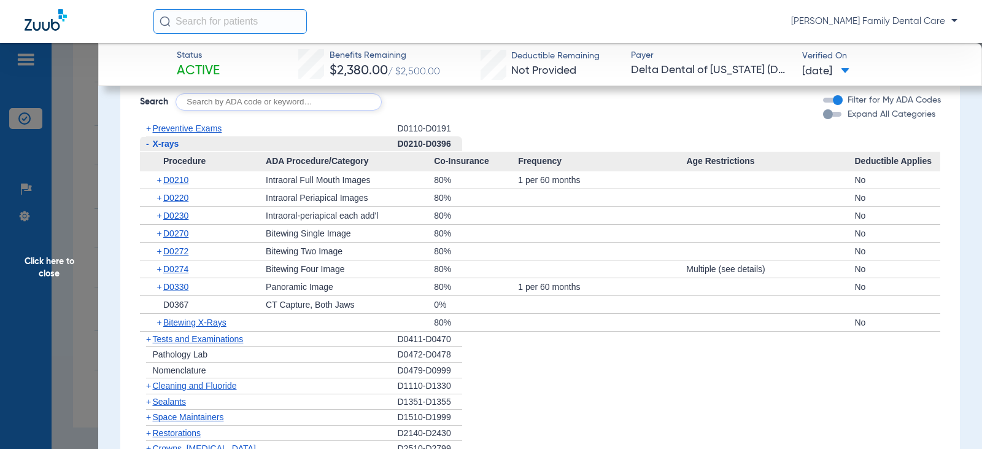
click at [147, 145] on span "-" at bounding box center [147, 144] width 3 height 10
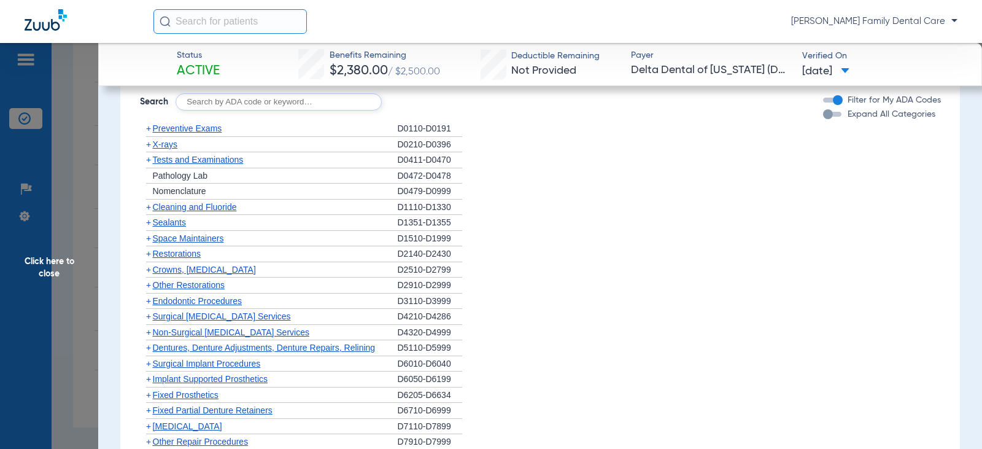
click at [149, 209] on span "+" at bounding box center [148, 207] width 5 height 10
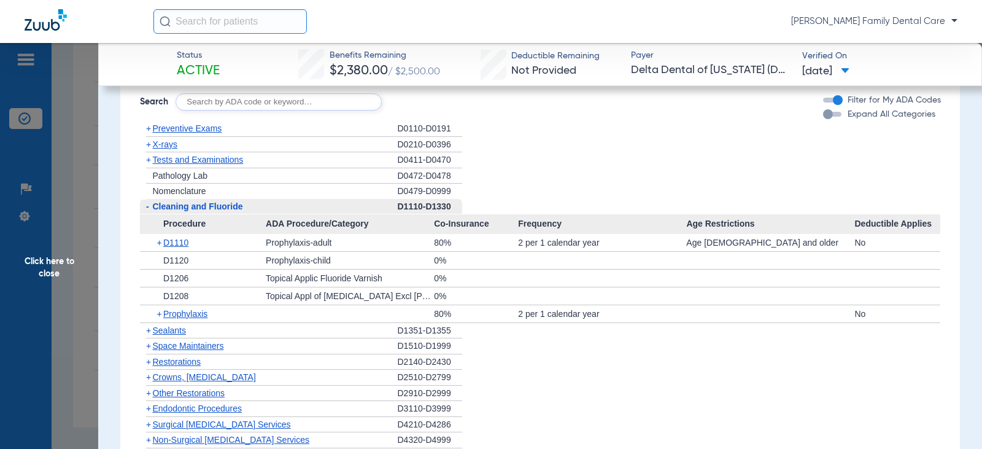
click at [149, 209] on span "-" at bounding box center [147, 206] width 3 height 10
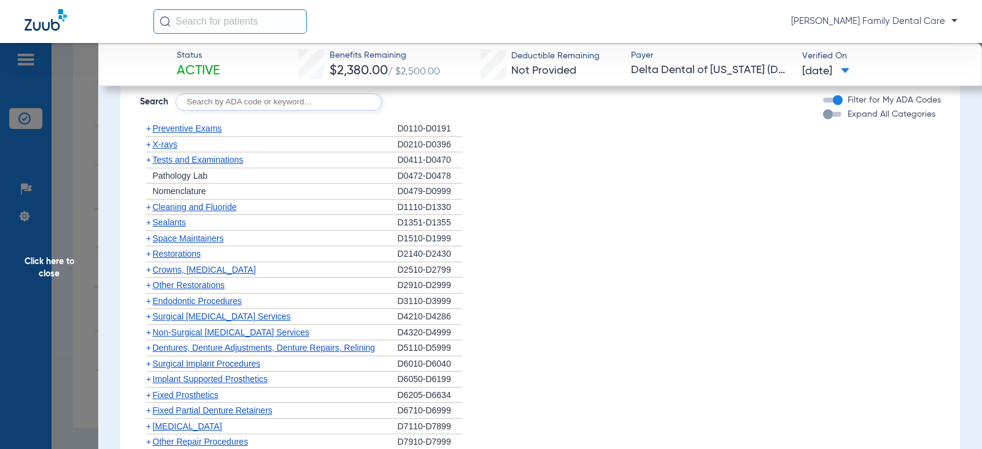
click at [149, 223] on span "+" at bounding box center [148, 222] width 5 height 10
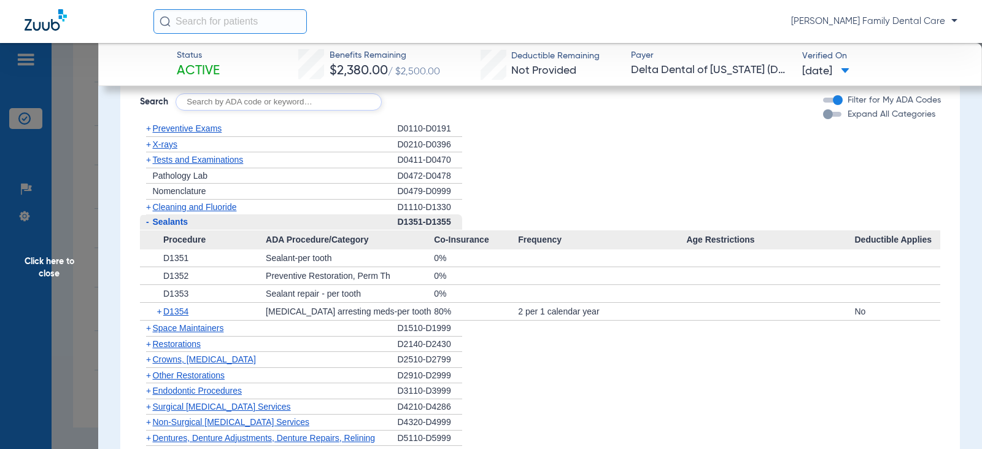
click at [149, 223] on span "-" at bounding box center [147, 222] width 3 height 10
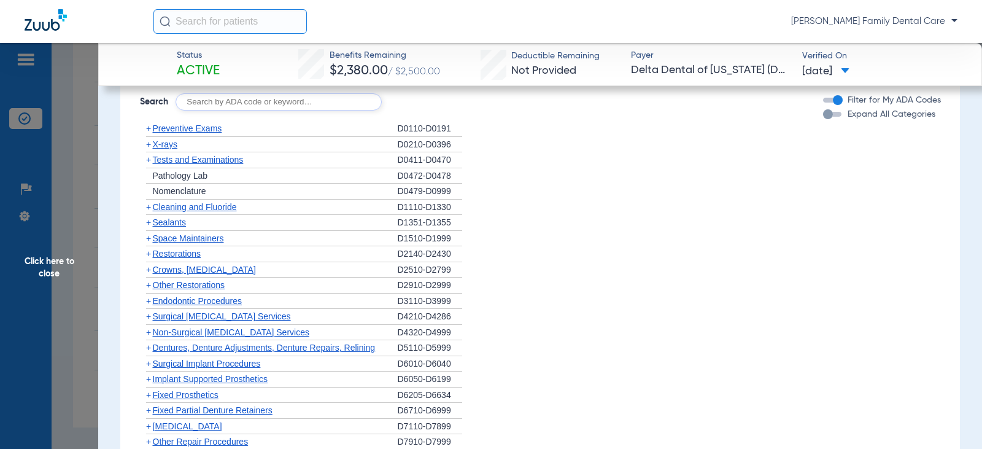
click at [149, 257] on span "+" at bounding box center [148, 254] width 5 height 10
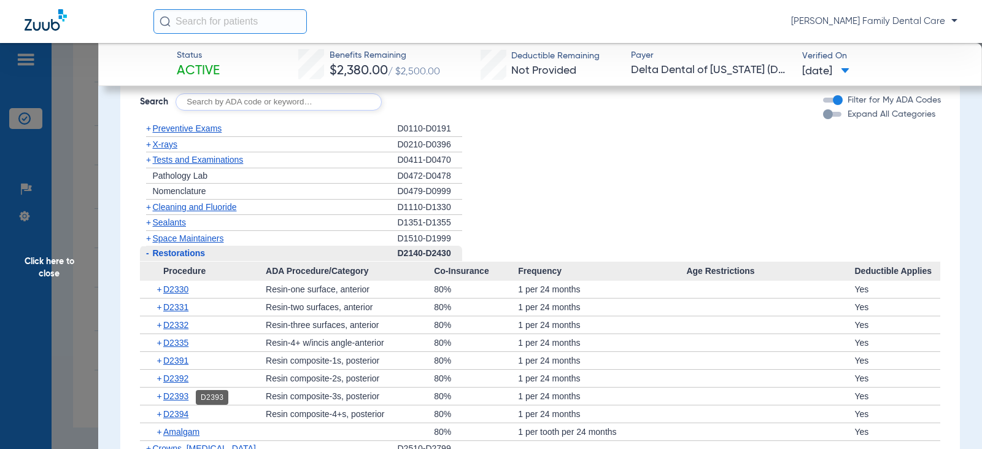
click at [171, 400] on span "D2393" at bounding box center [175, 396] width 25 height 10
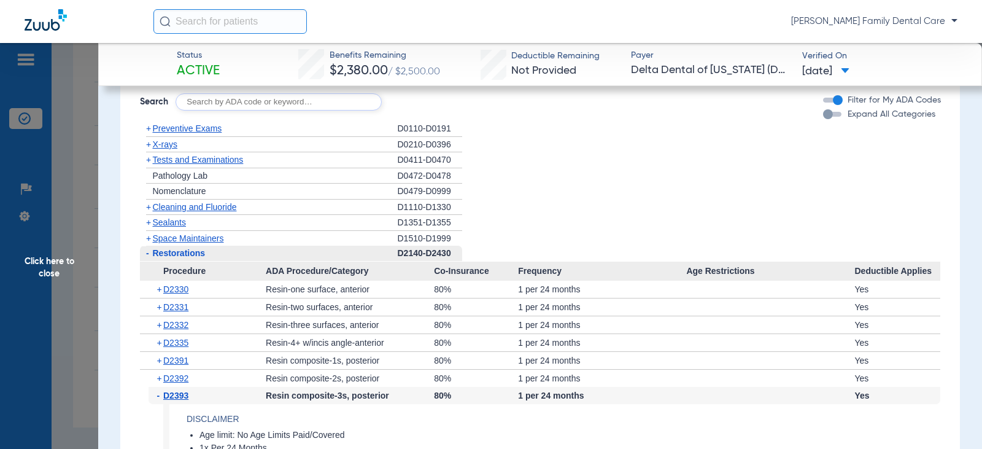
scroll to position [1105, 0]
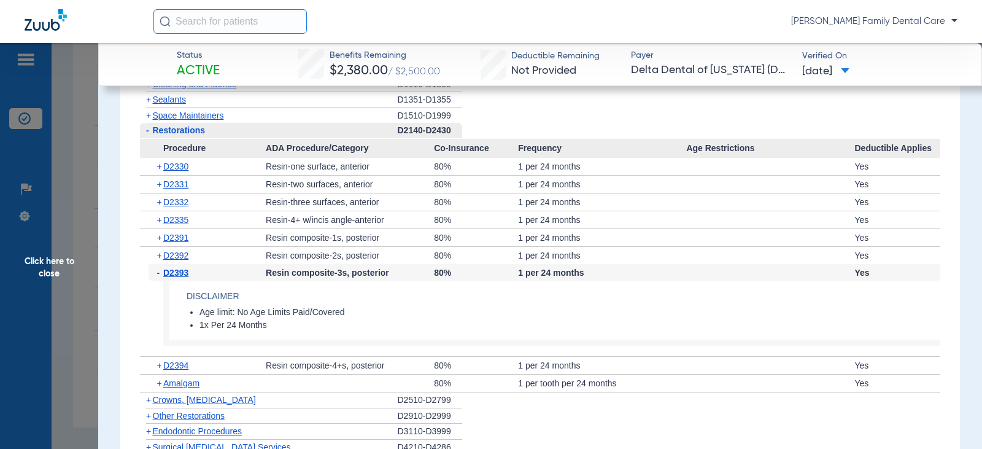
click at [160, 273] on span "-" at bounding box center [160, 272] width 7 height 17
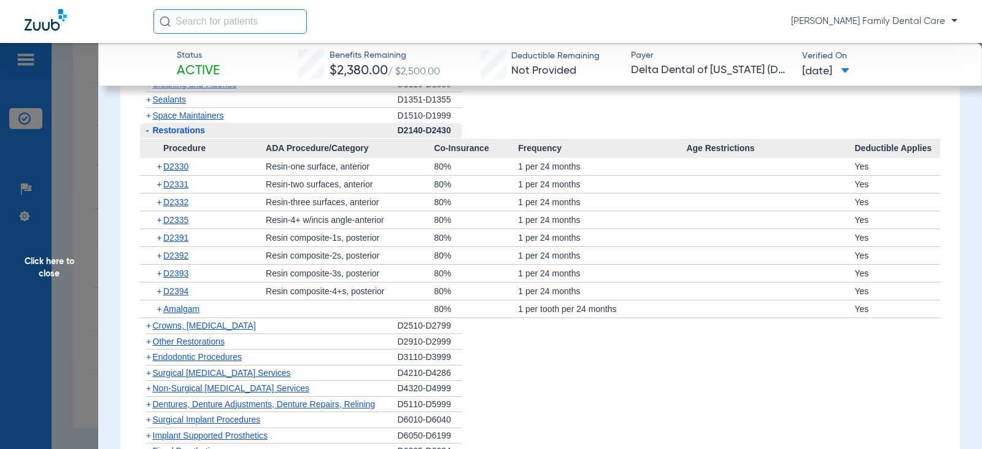
click at [145, 131] on span "-" at bounding box center [146, 130] width 13 height 15
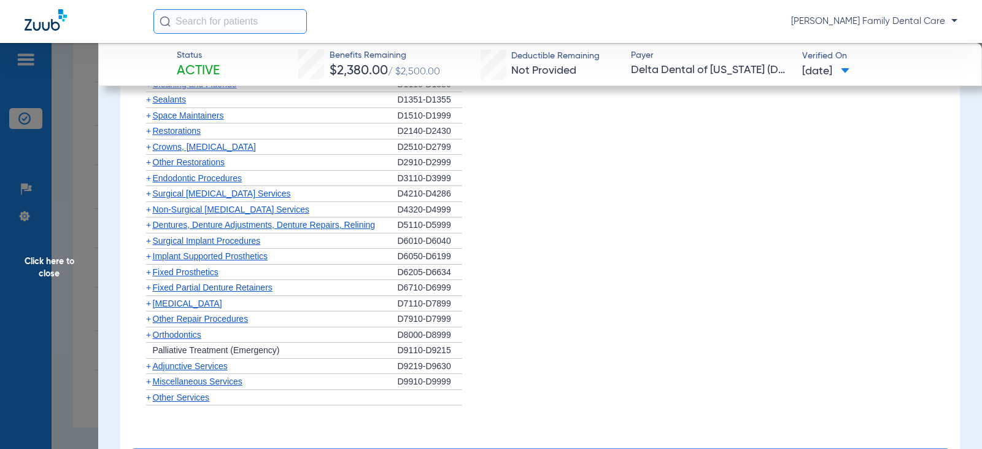
click at [149, 148] on span "+" at bounding box center [148, 147] width 5 height 10
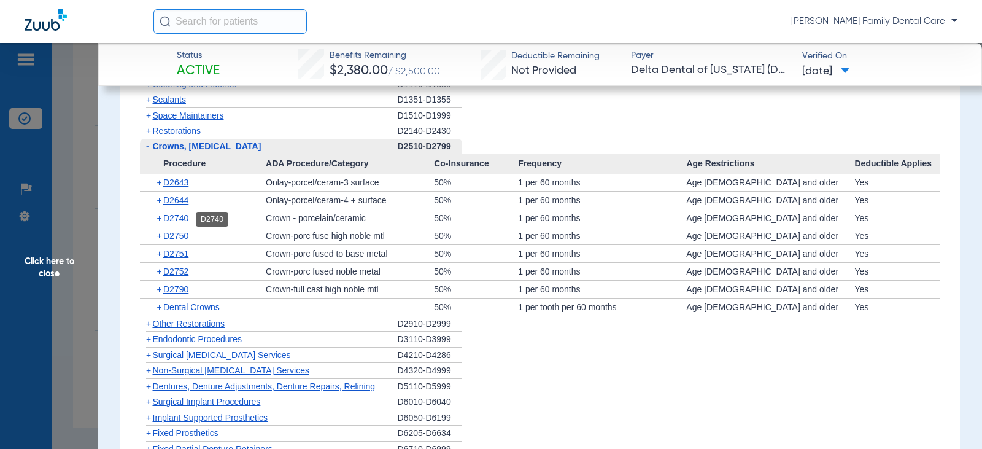
click at [181, 219] on span "D2740" at bounding box center [175, 218] width 25 height 10
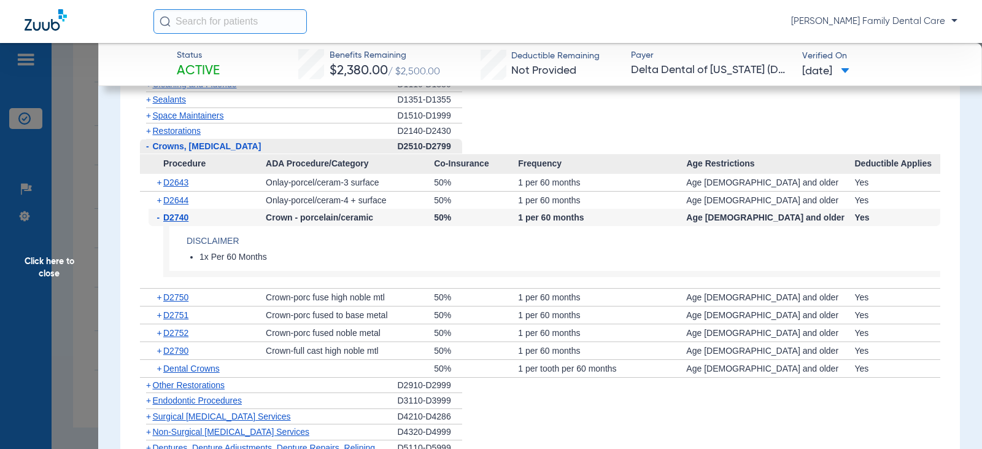
click at [181, 219] on span "D2740" at bounding box center [175, 217] width 25 height 10
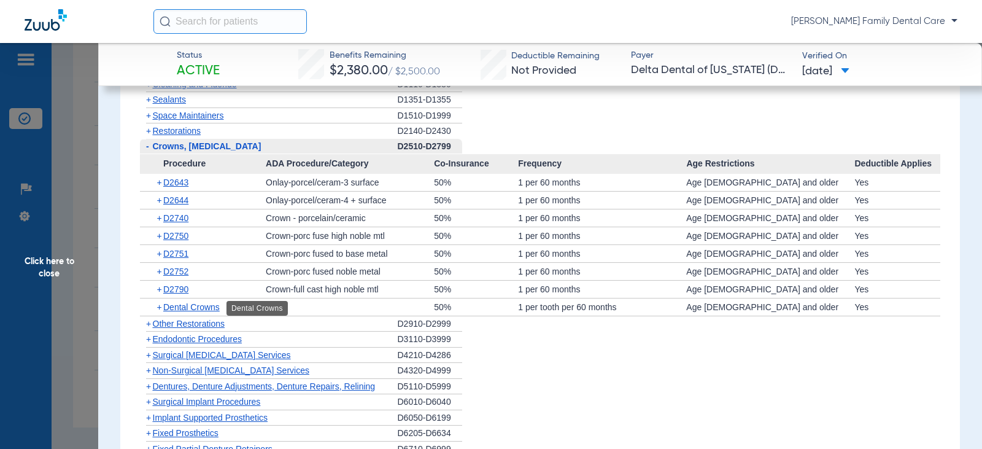
click at [177, 310] on span "Dental Crowns" at bounding box center [191, 307] width 56 height 10
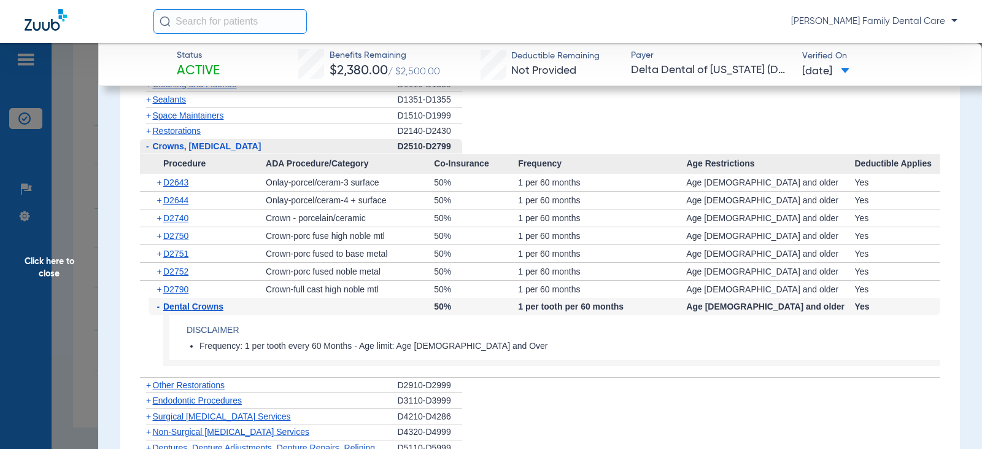
click at [177, 310] on span "Dental Crowns" at bounding box center [193, 306] width 60 height 10
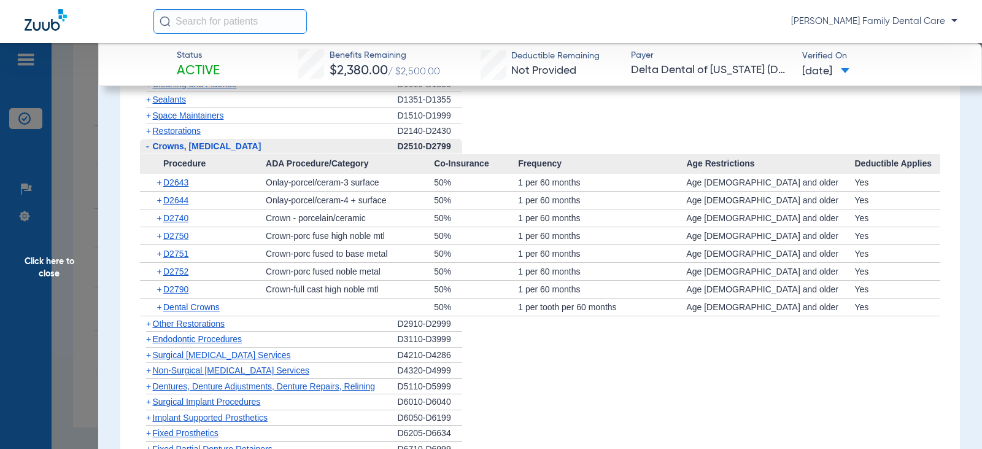
click at [147, 147] on span "-" at bounding box center [147, 146] width 3 height 10
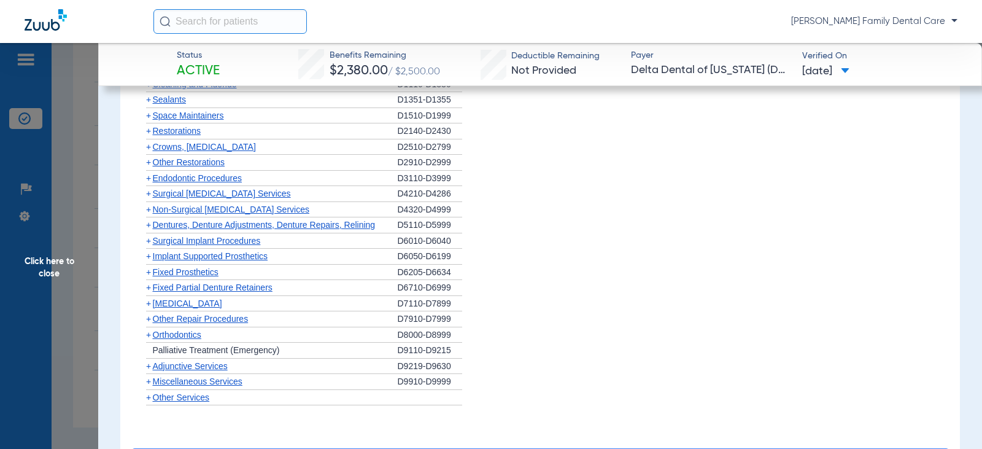
click at [148, 134] on span "+" at bounding box center [148, 131] width 5 height 10
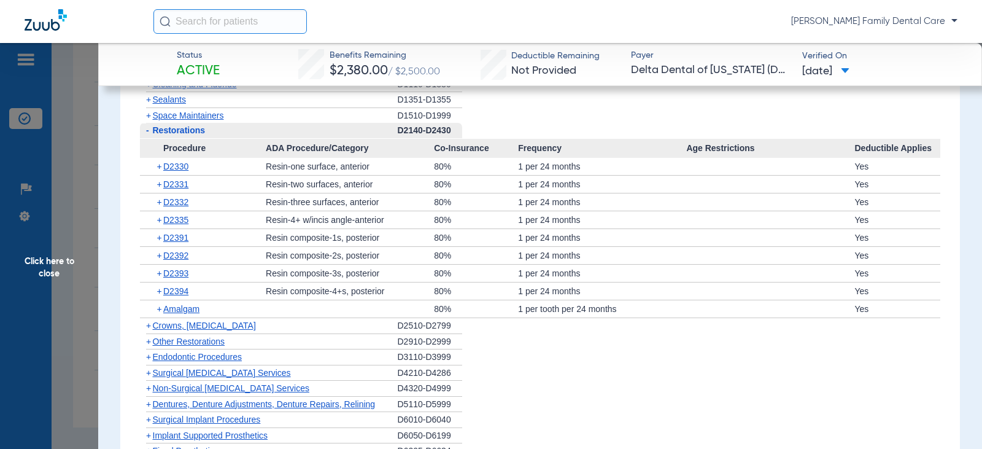
click at [148, 134] on span "-" at bounding box center [147, 130] width 3 height 10
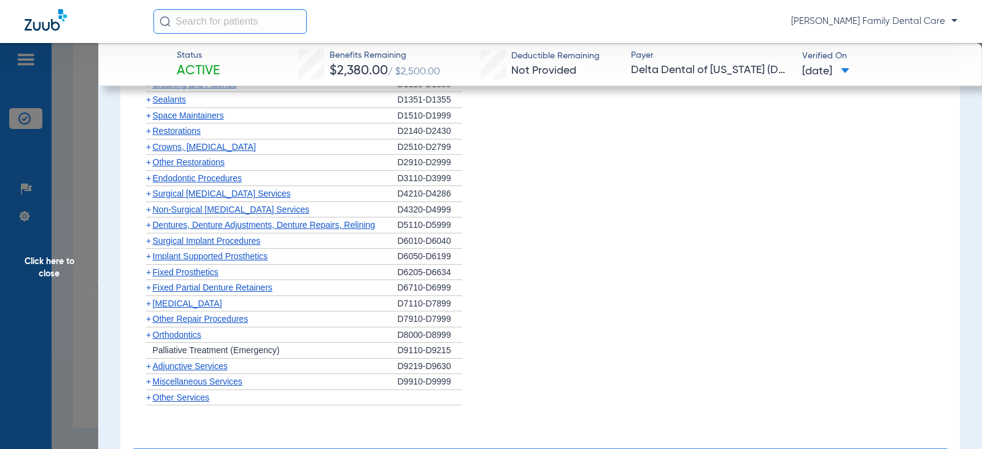
click at [146, 163] on span "+" at bounding box center [148, 162] width 5 height 10
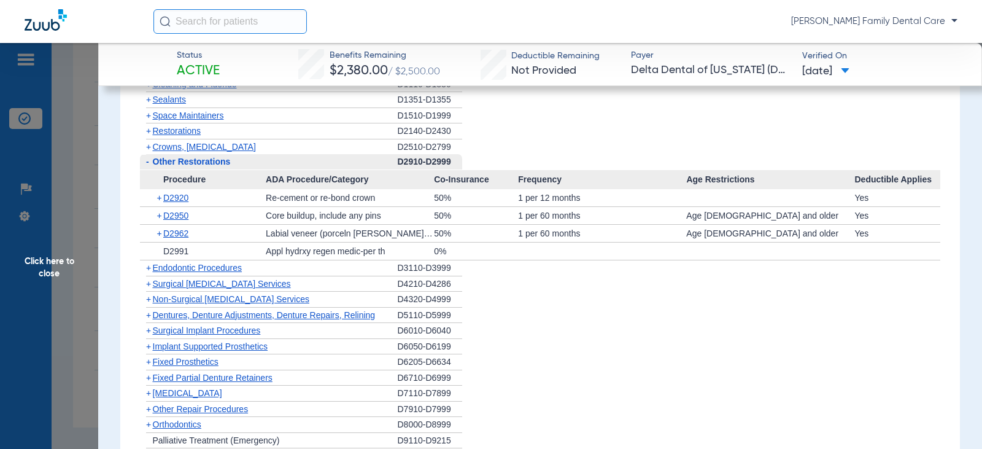
click at [147, 164] on span "-" at bounding box center [147, 162] width 3 height 10
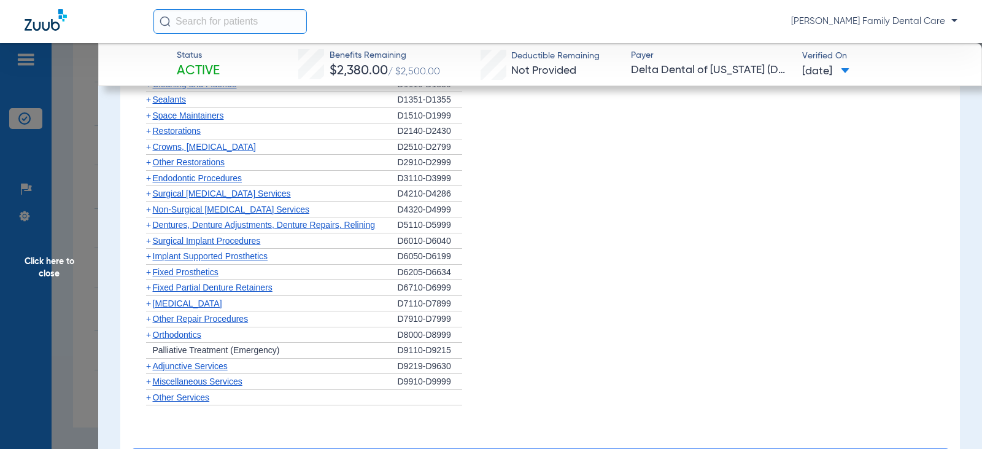
click at [149, 180] on span "+" at bounding box center [148, 178] width 5 height 10
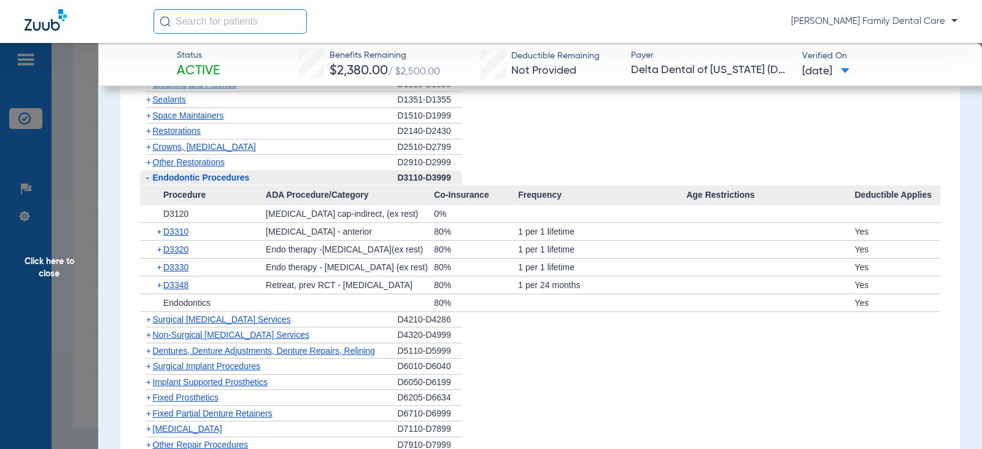
click at [149, 180] on span "-" at bounding box center [146, 177] width 13 height 15
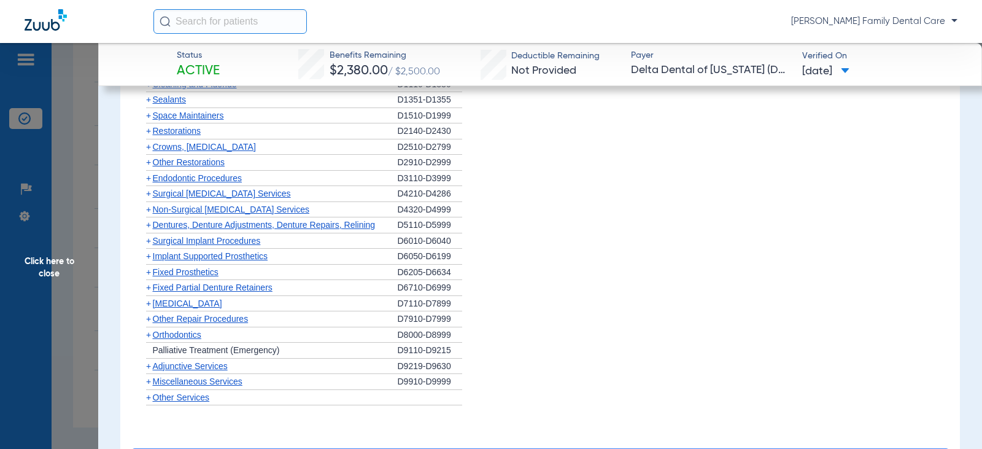
click at [150, 213] on span "+" at bounding box center [148, 209] width 5 height 10
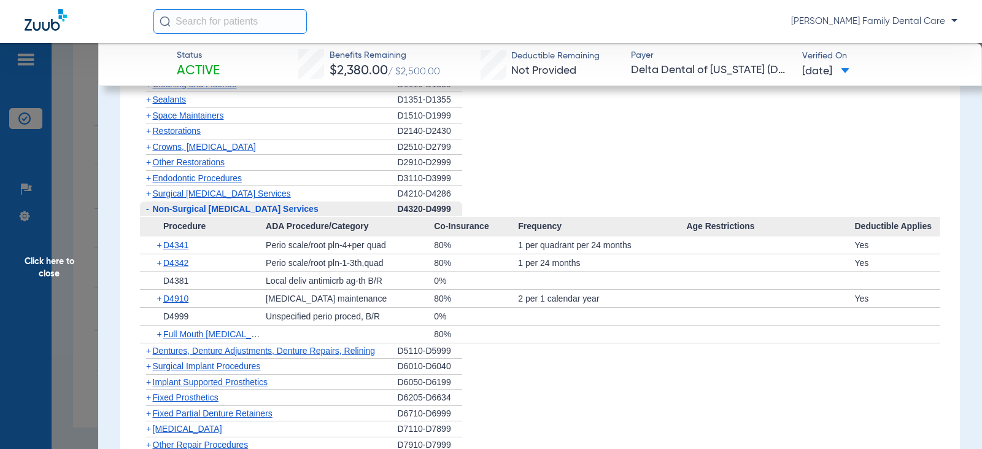
click at [146, 210] on span "-" at bounding box center [147, 209] width 3 height 10
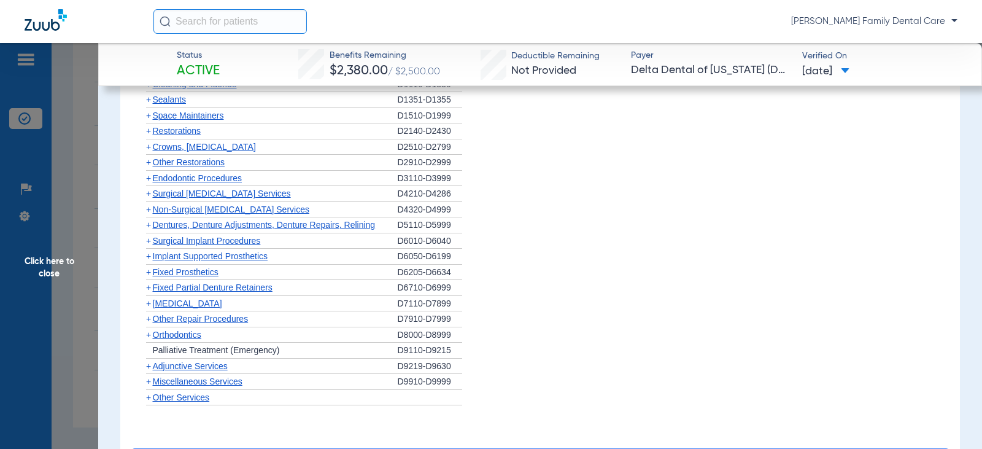
click at [149, 227] on span "+" at bounding box center [148, 225] width 5 height 10
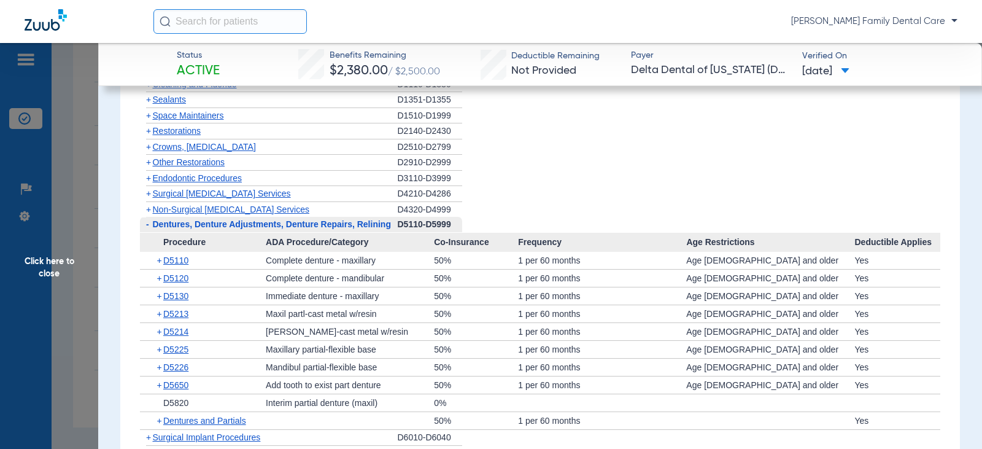
click at [149, 227] on span "-" at bounding box center [146, 224] width 13 height 15
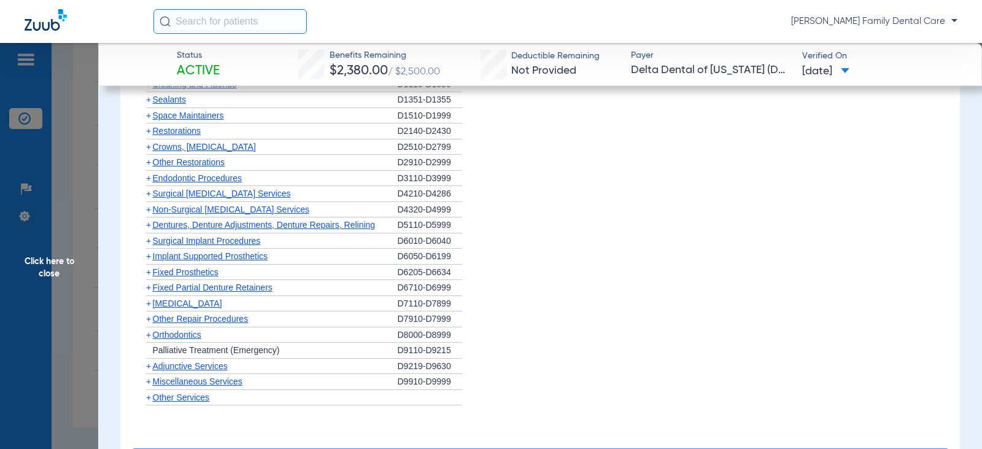
click at [149, 244] on span "+" at bounding box center [148, 241] width 5 height 10
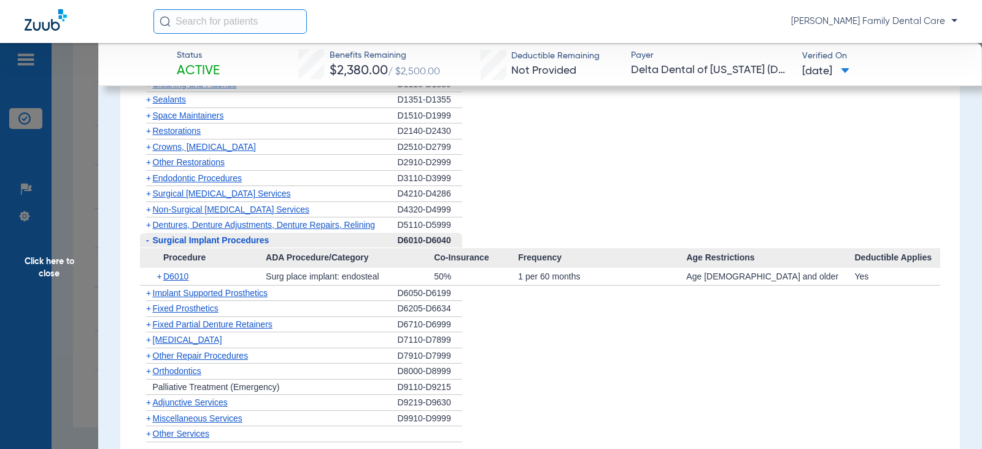
click at [149, 244] on span "-" at bounding box center [147, 240] width 3 height 10
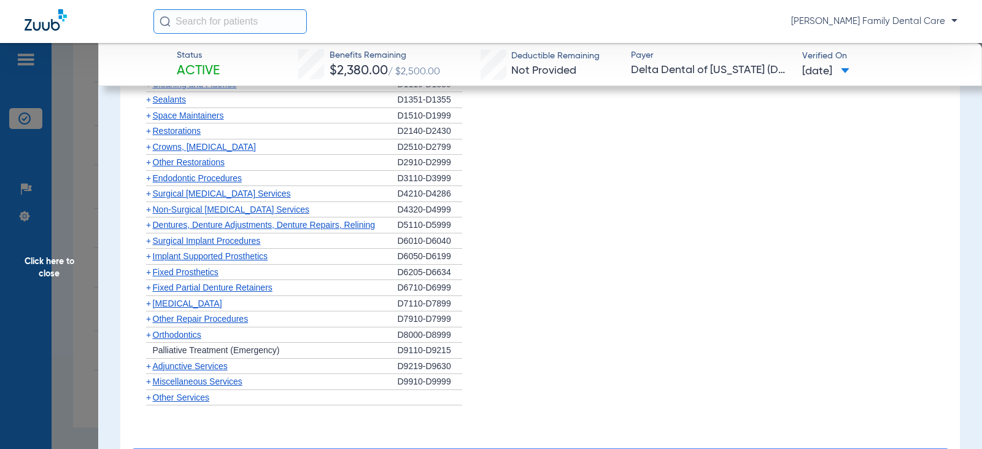
click at [148, 243] on span "+" at bounding box center [148, 241] width 5 height 10
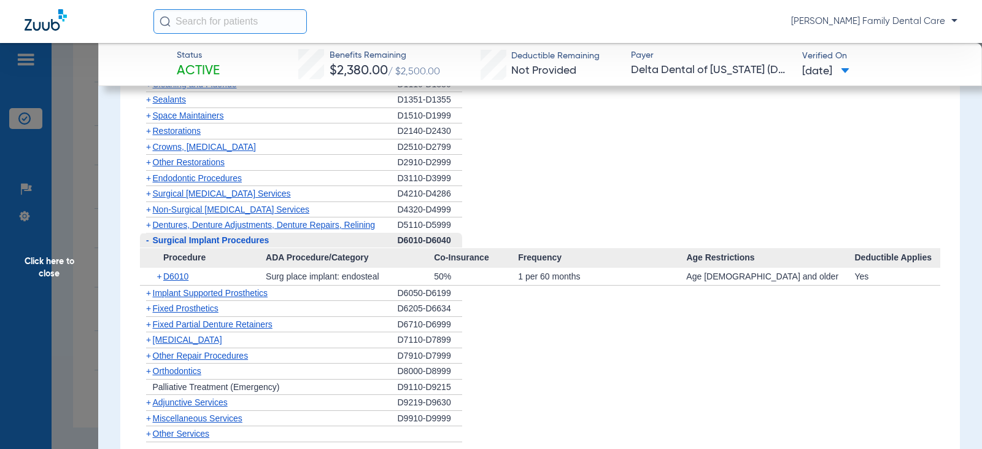
click at [148, 243] on span "-" at bounding box center [147, 240] width 3 height 10
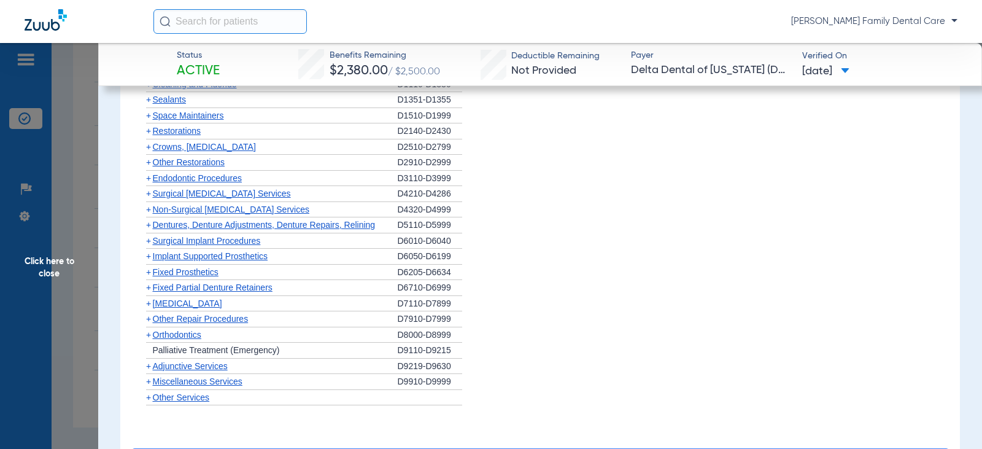
click at [147, 258] on span "+" at bounding box center [148, 256] width 5 height 10
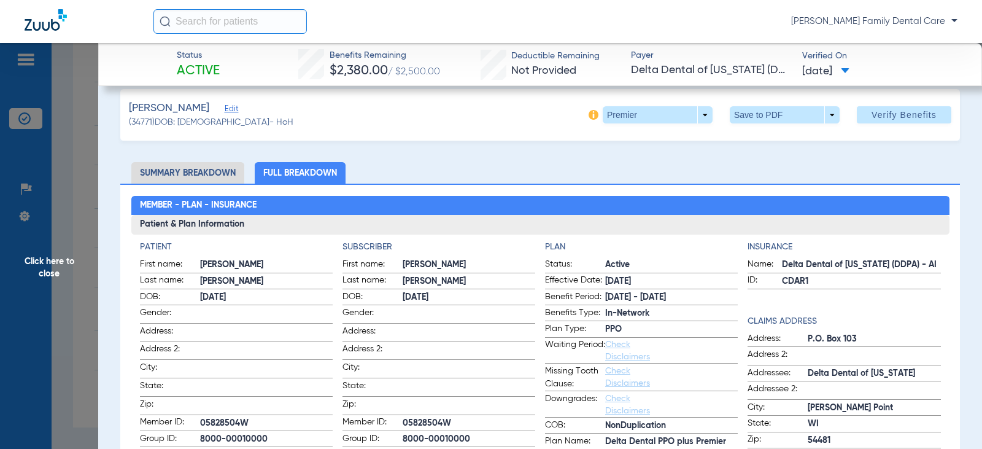
scroll to position [0, 0]
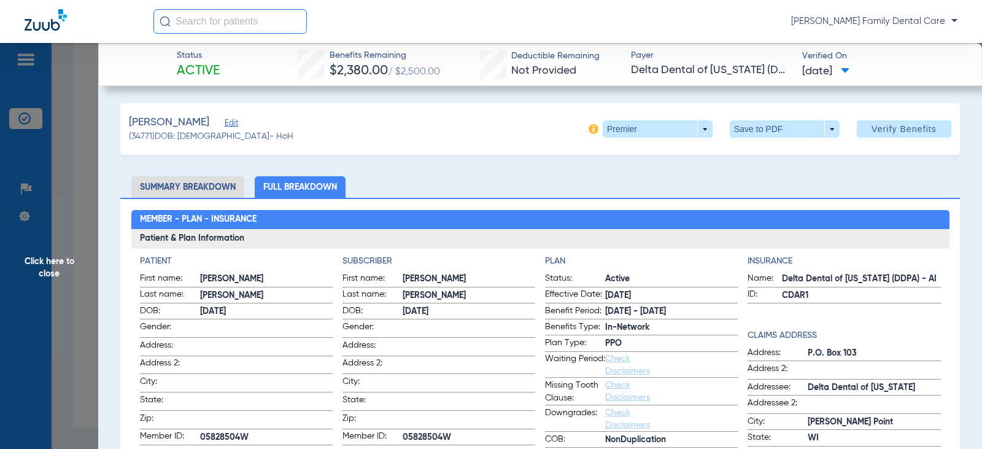
click at [31, 268] on span "Click here to close" at bounding box center [49, 267] width 98 height 449
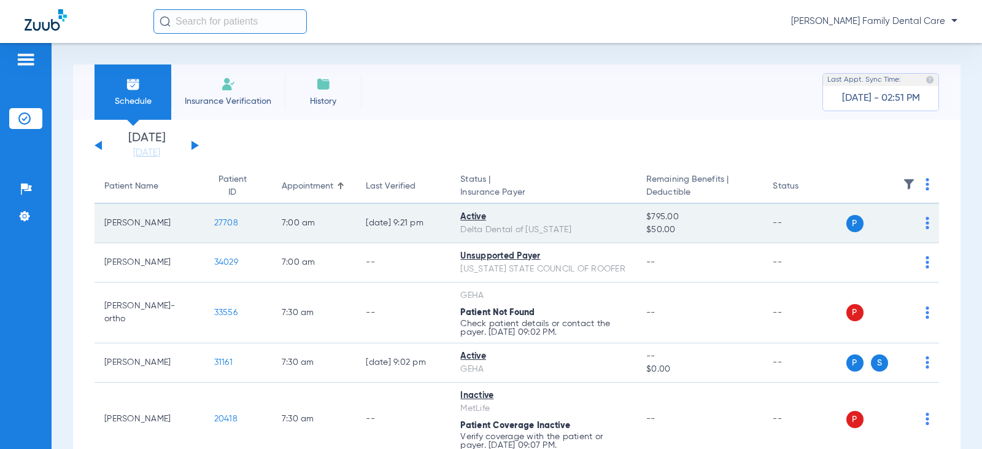
click at [220, 222] on span "27708" at bounding box center [226, 223] width 24 height 9
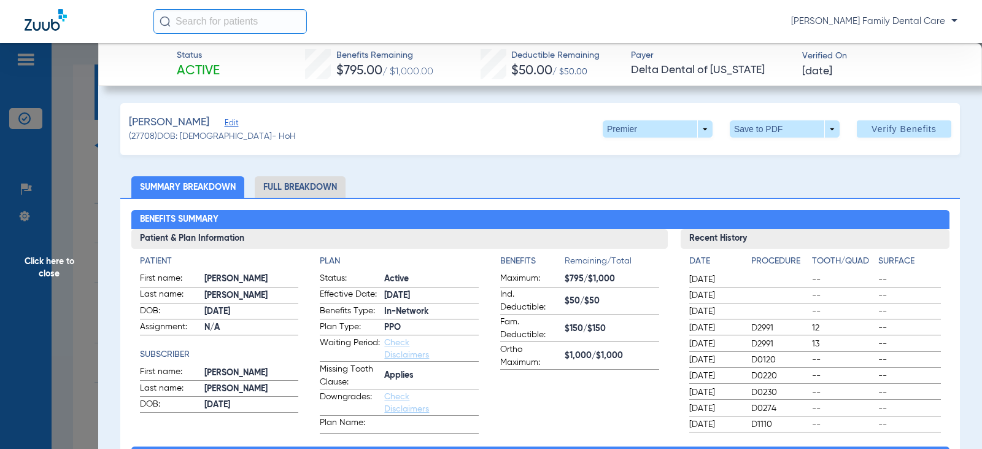
click at [282, 183] on li "Full Breakdown" at bounding box center [300, 186] width 91 height 21
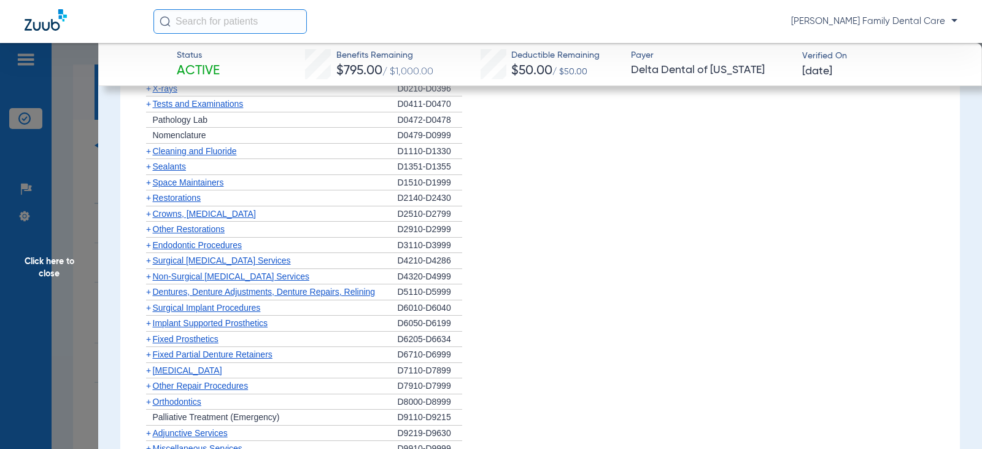
scroll to position [982, 0]
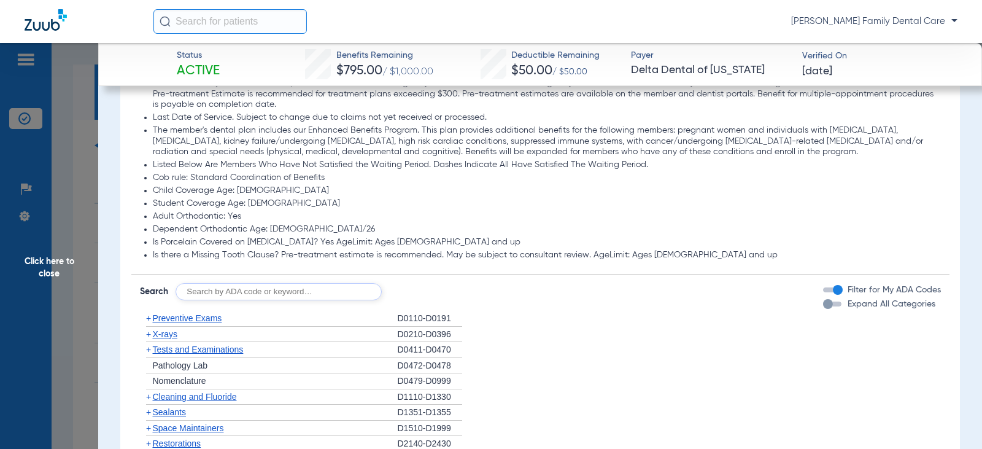
click at [152, 319] on span "+" at bounding box center [146, 318] width 13 height 15
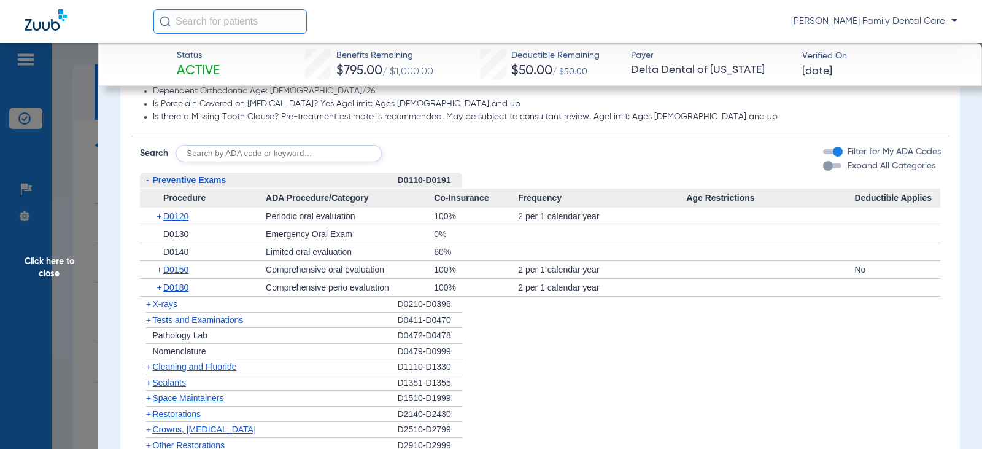
scroll to position [1105, 0]
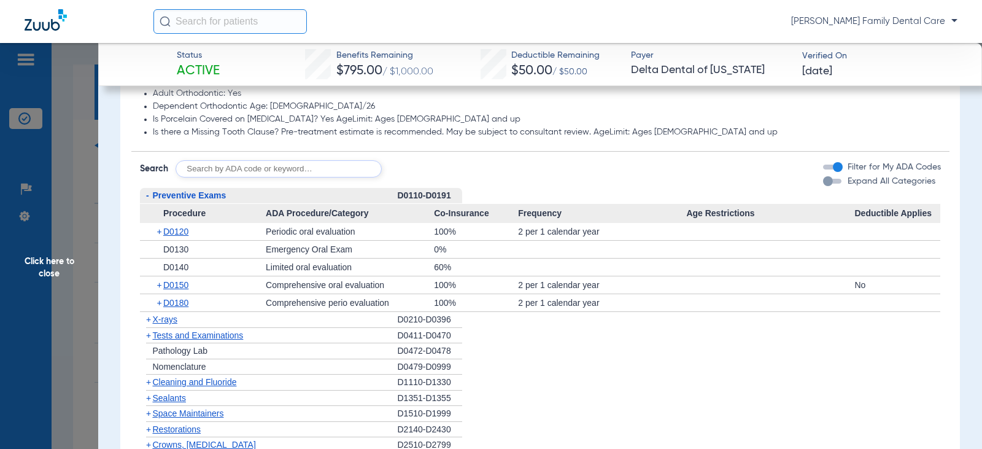
click at [148, 196] on span "-" at bounding box center [147, 195] width 3 height 10
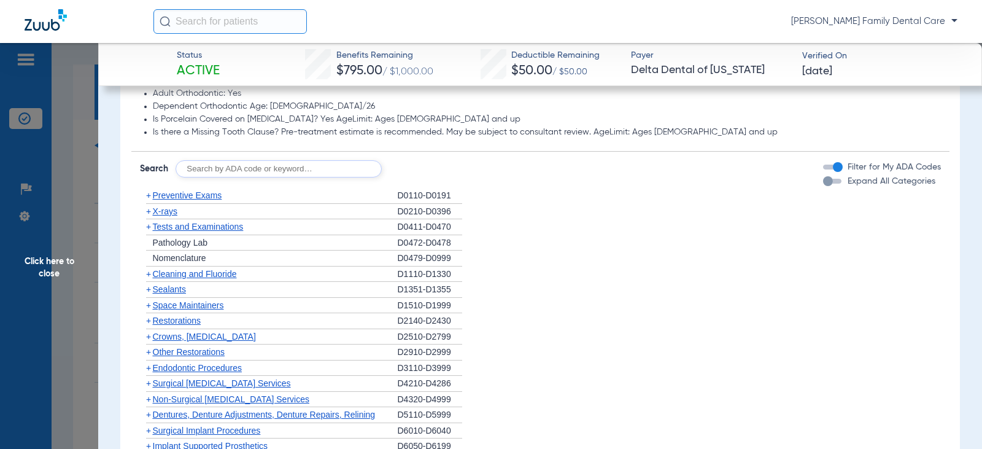
click at [149, 211] on span "+" at bounding box center [148, 211] width 5 height 10
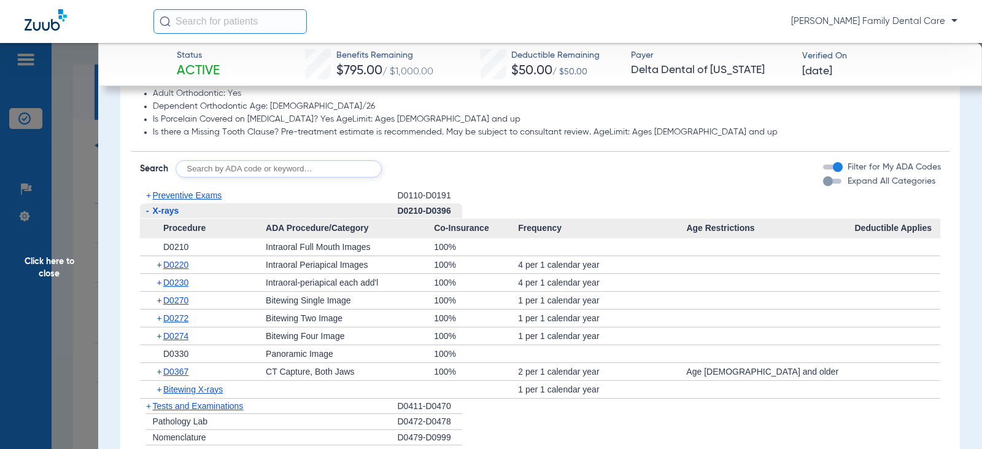
click at [146, 211] on span "-" at bounding box center [147, 211] width 3 height 10
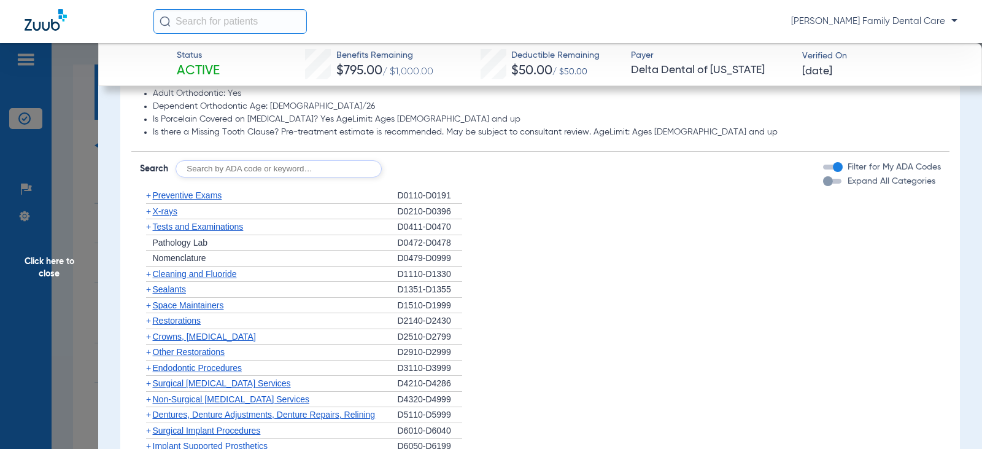
click at [150, 230] on span "+" at bounding box center [148, 227] width 5 height 10
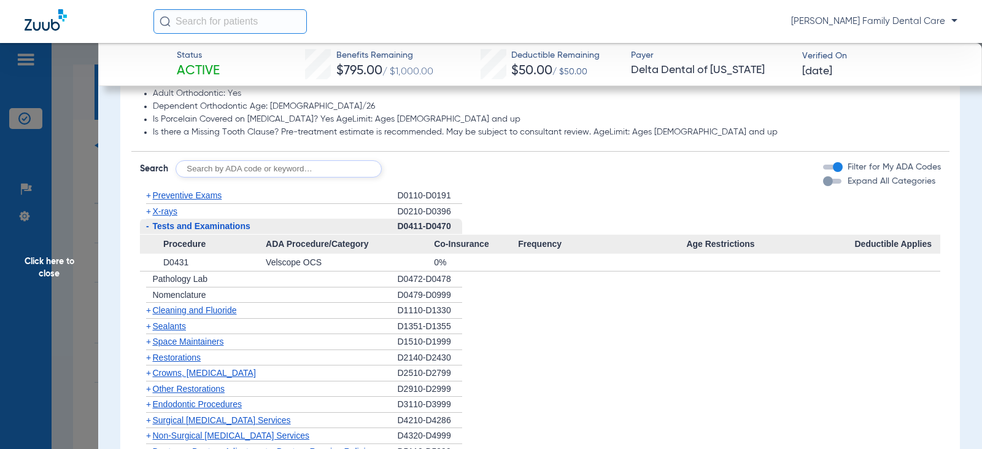
click at [150, 230] on span "-" at bounding box center [146, 226] width 13 height 15
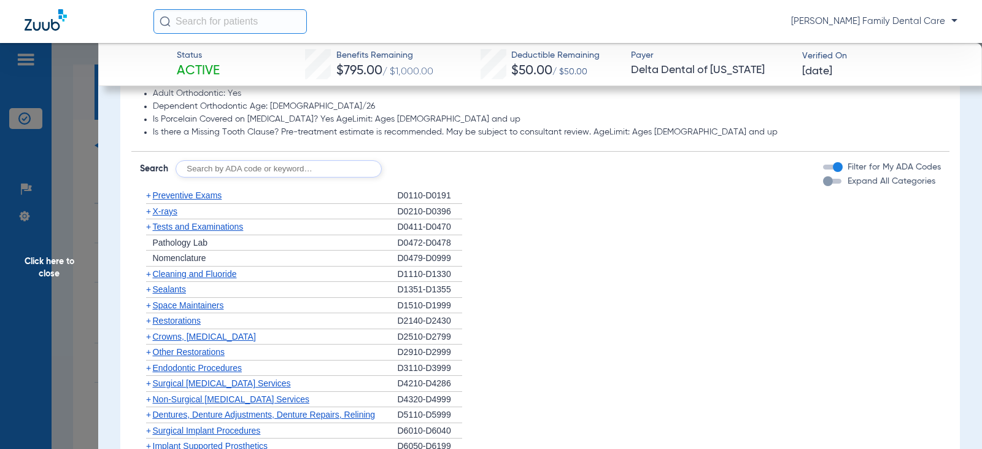
click at [150, 273] on span "+" at bounding box center [148, 274] width 5 height 10
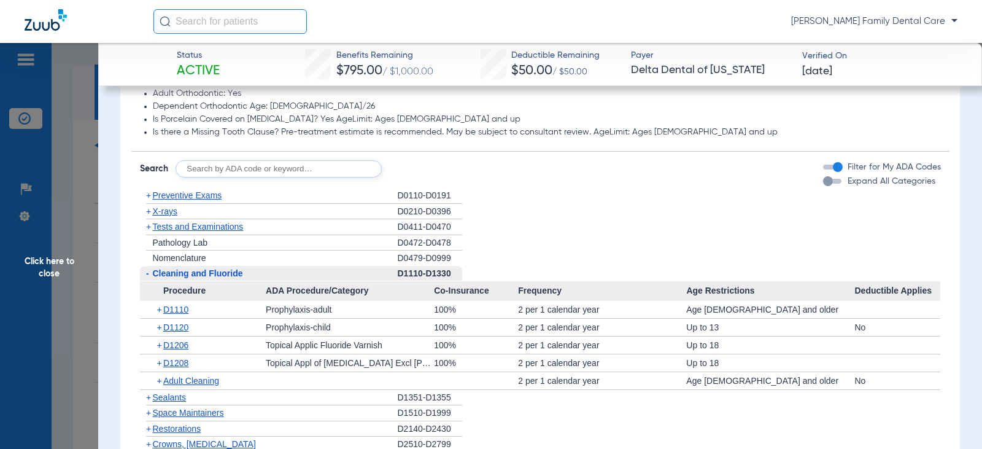
click at [148, 272] on span "-" at bounding box center [147, 273] width 3 height 10
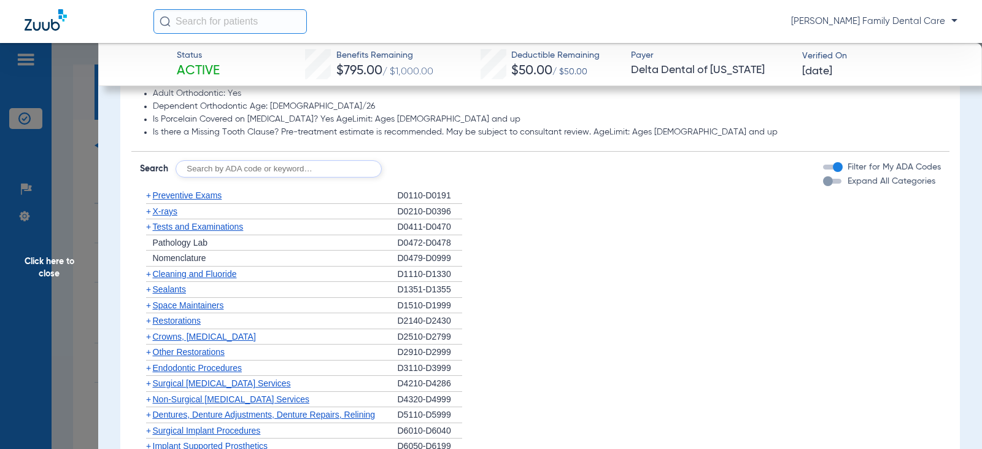
click at [148, 293] on span "+" at bounding box center [148, 289] width 5 height 10
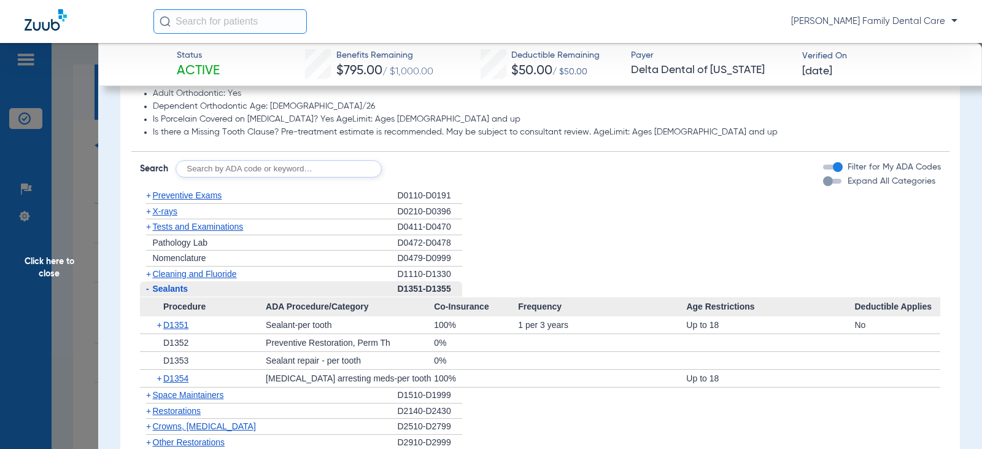
click at [148, 293] on span "-" at bounding box center [147, 289] width 3 height 10
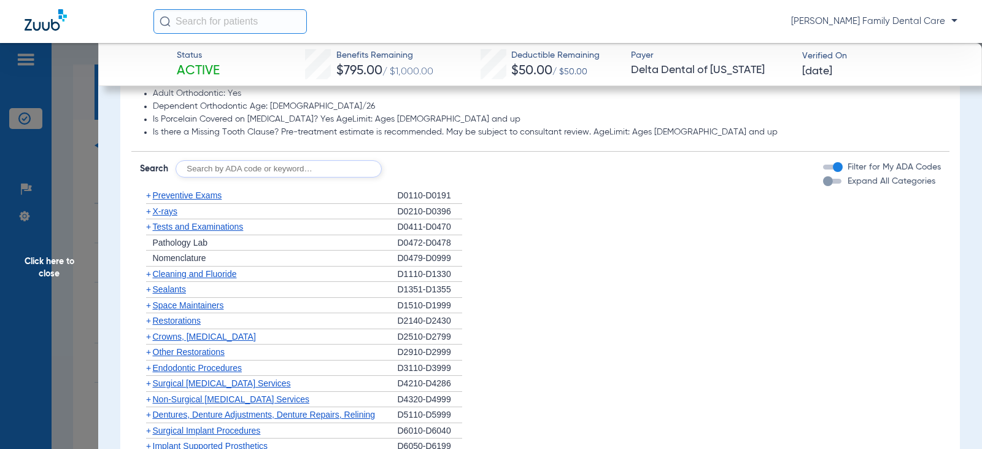
click at [148, 321] on span "+" at bounding box center [148, 321] width 5 height 10
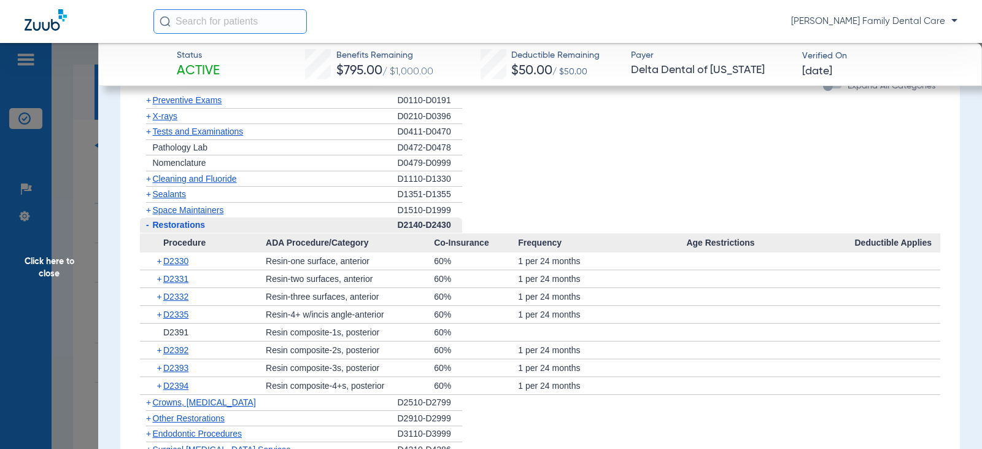
scroll to position [1228, 0]
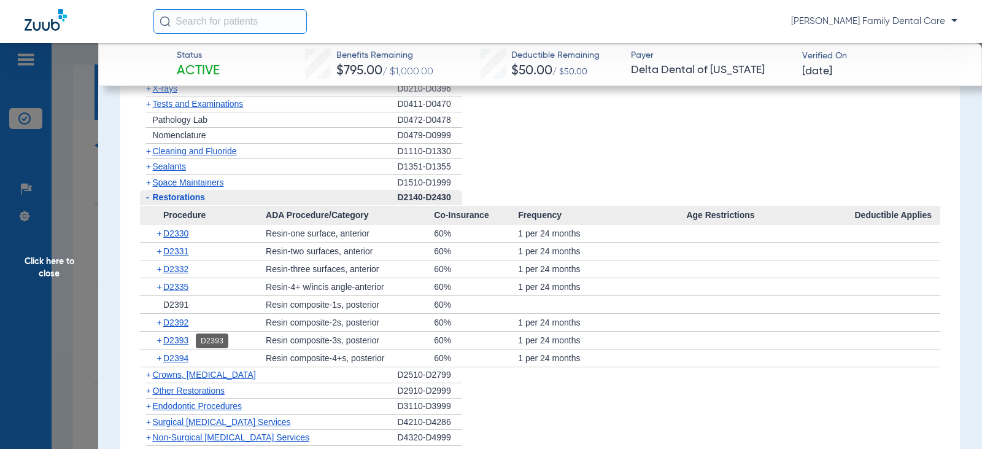
click at [174, 338] on span "D2393" at bounding box center [175, 340] width 25 height 10
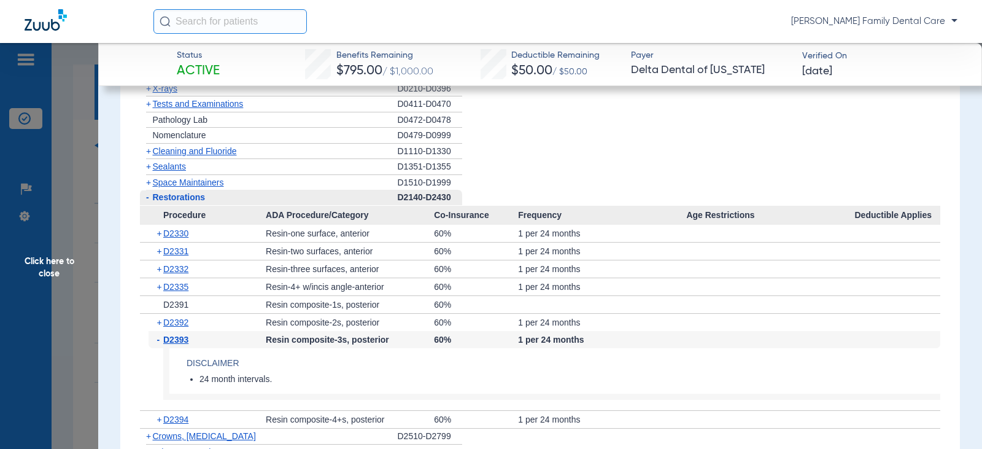
click at [174, 338] on span "D2393" at bounding box center [175, 340] width 25 height 10
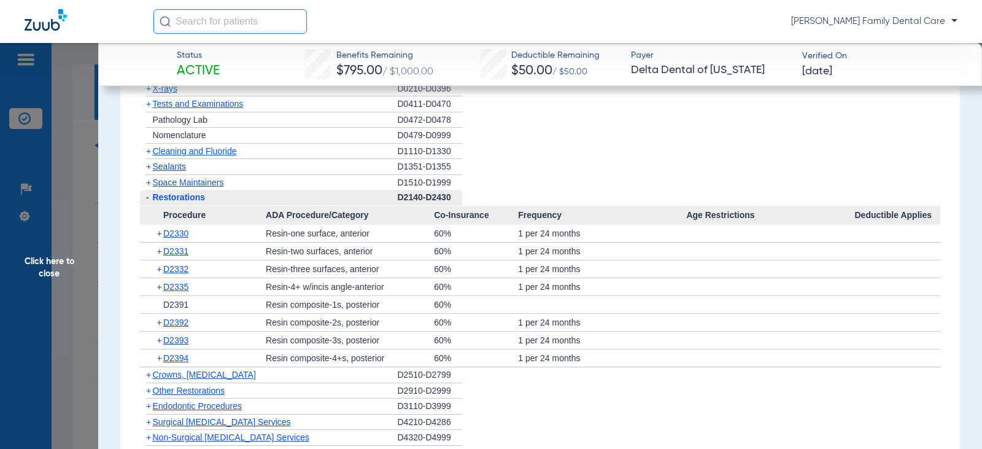
click at [149, 199] on span "-" at bounding box center [147, 197] width 3 height 10
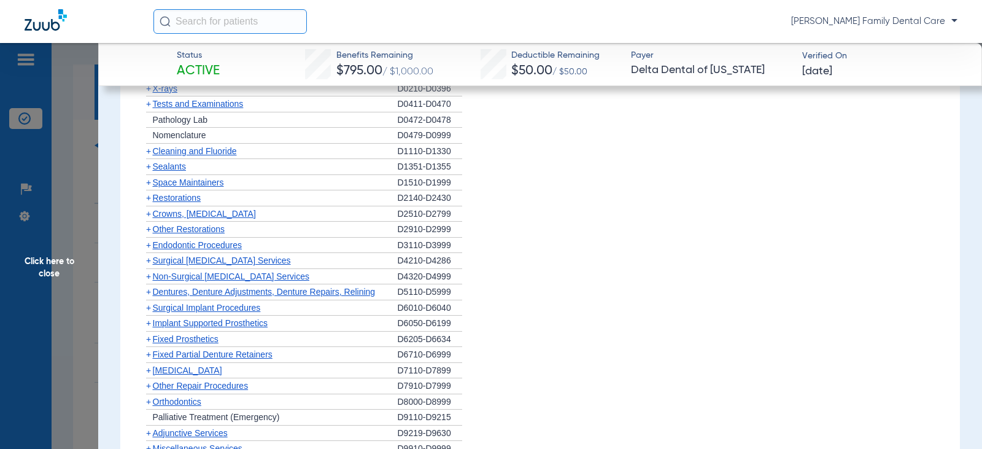
click at [150, 211] on span "+" at bounding box center [148, 214] width 5 height 10
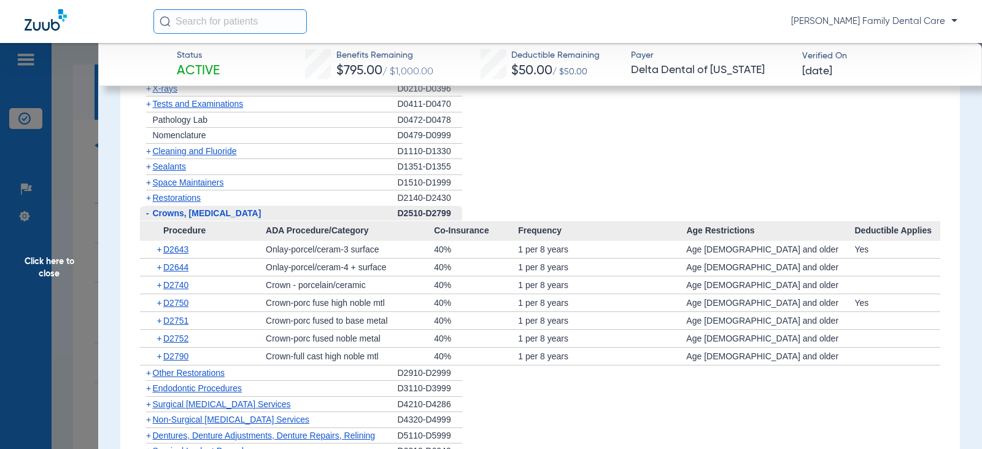
click at [146, 212] on span "-" at bounding box center [147, 213] width 3 height 10
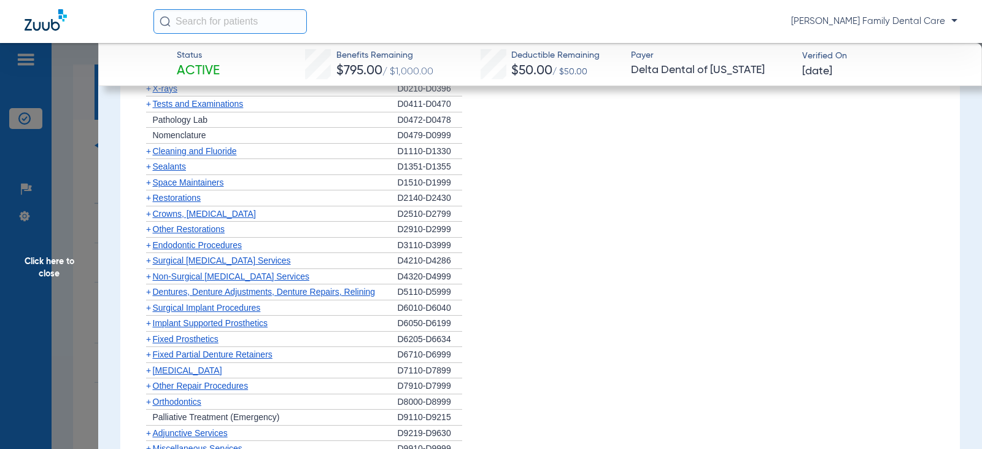
click at [149, 231] on span "+" at bounding box center [148, 229] width 5 height 10
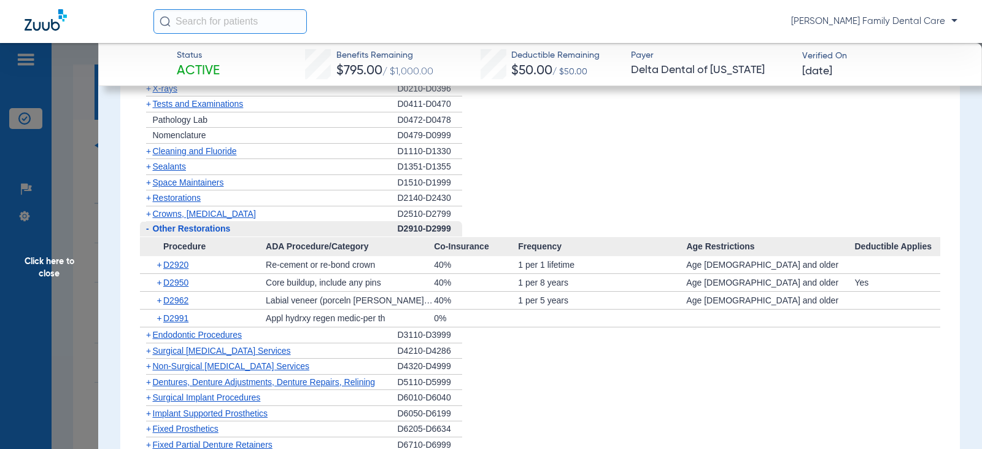
click at [148, 231] on span "-" at bounding box center [147, 228] width 3 height 10
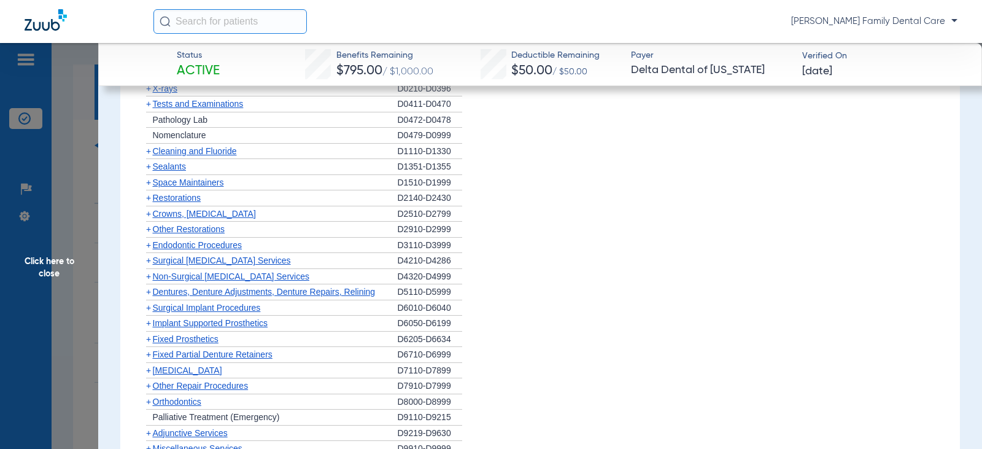
click at [150, 247] on span "+" at bounding box center [148, 245] width 5 height 10
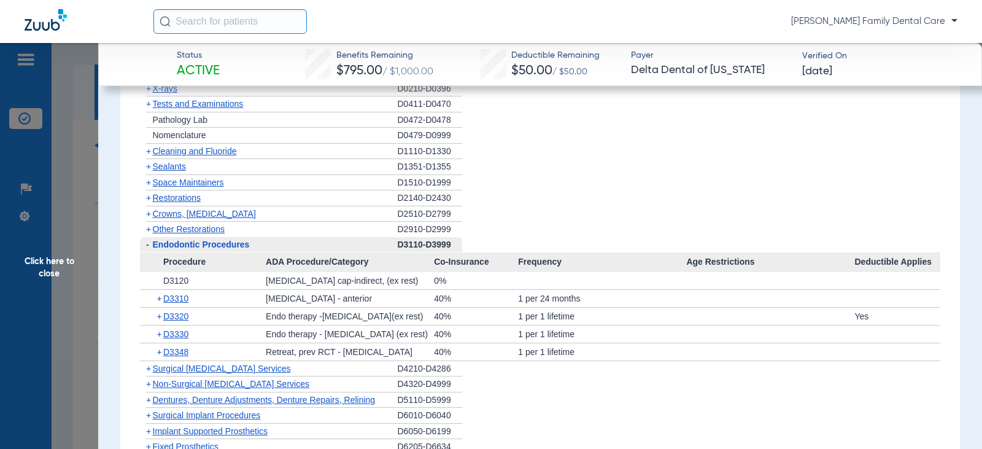
click at [145, 246] on span "-" at bounding box center [146, 244] width 13 height 15
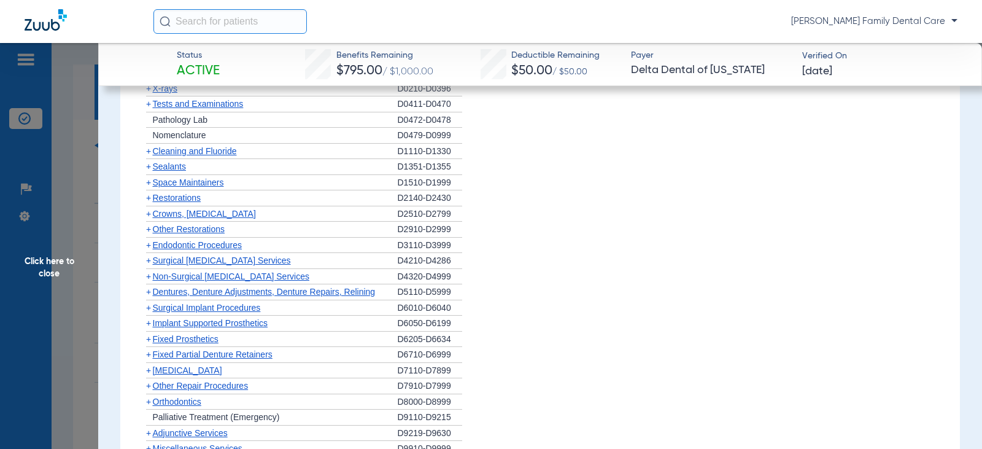
click at [151, 274] on span "+" at bounding box center [146, 276] width 13 height 15
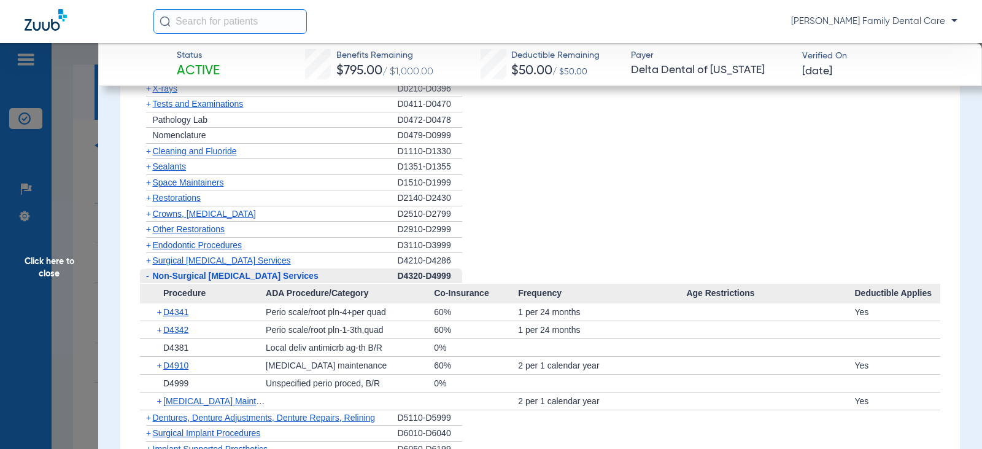
click at [147, 278] on span "-" at bounding box center [147, 276] width 3 height 10
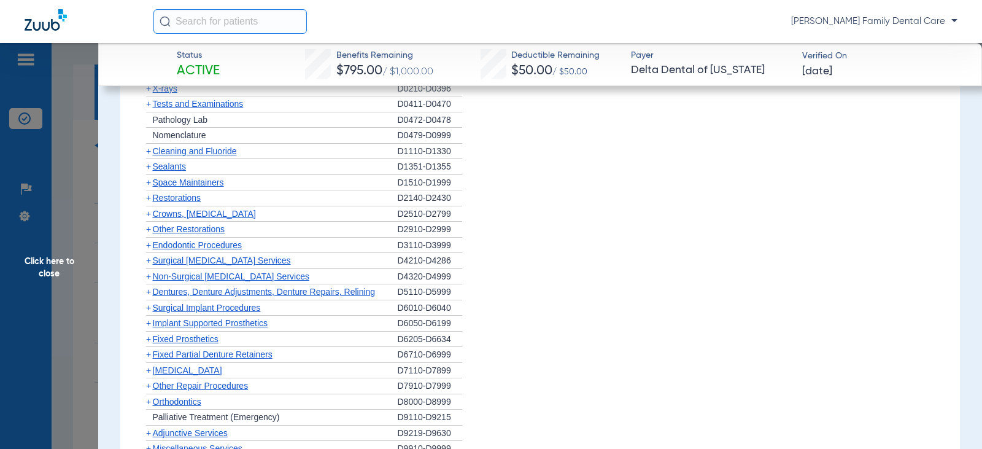
click at [149, 295] on span "+" at bounding box center [148, 292] width 5 height 10
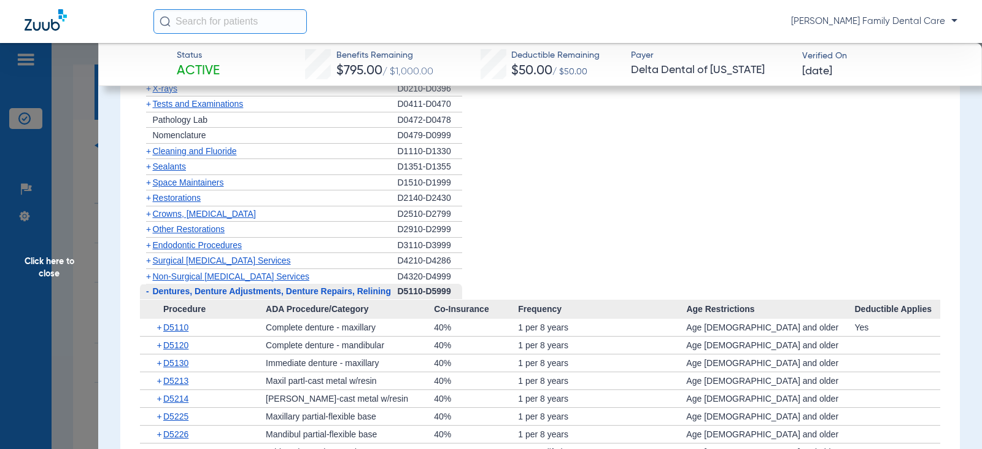
click at [149, 295] on span "-" at bounding box center [147, 291] width 3 height 10
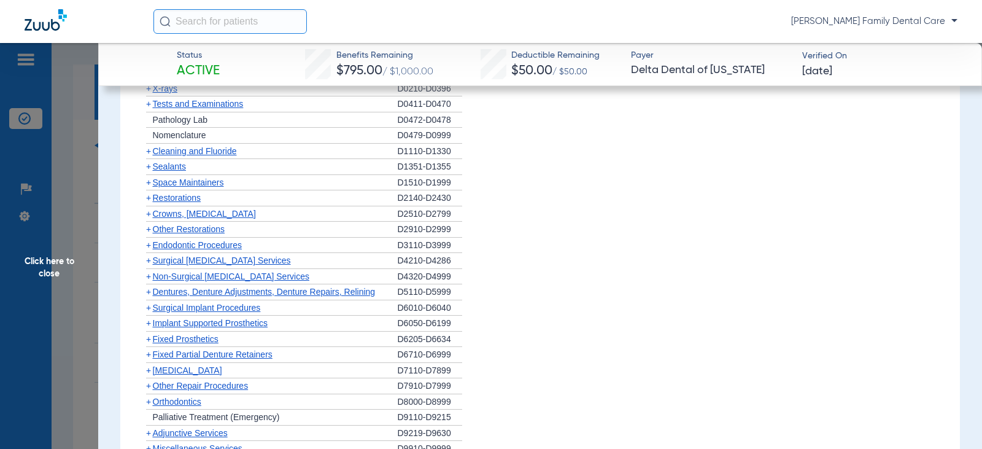
scroll to position [1350, 0]
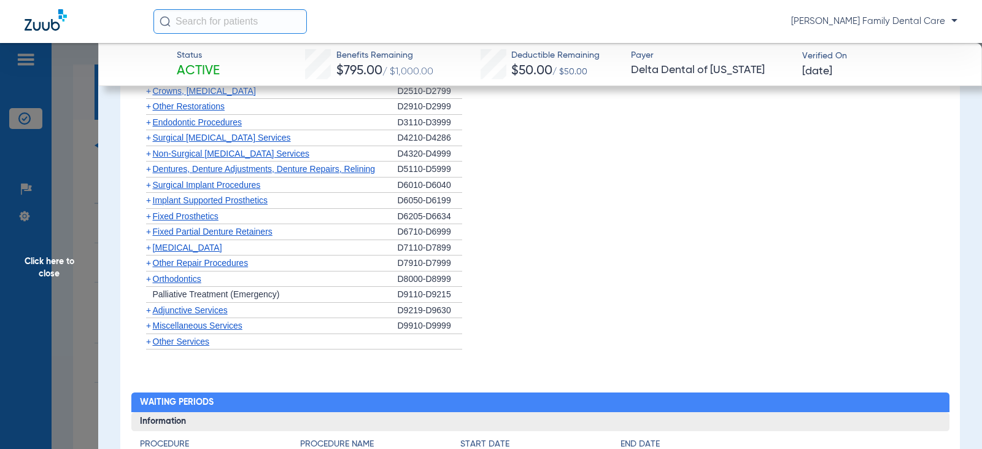
click at [150, 234] on span "+" at bounding box center [148, 231] width 5 height 10
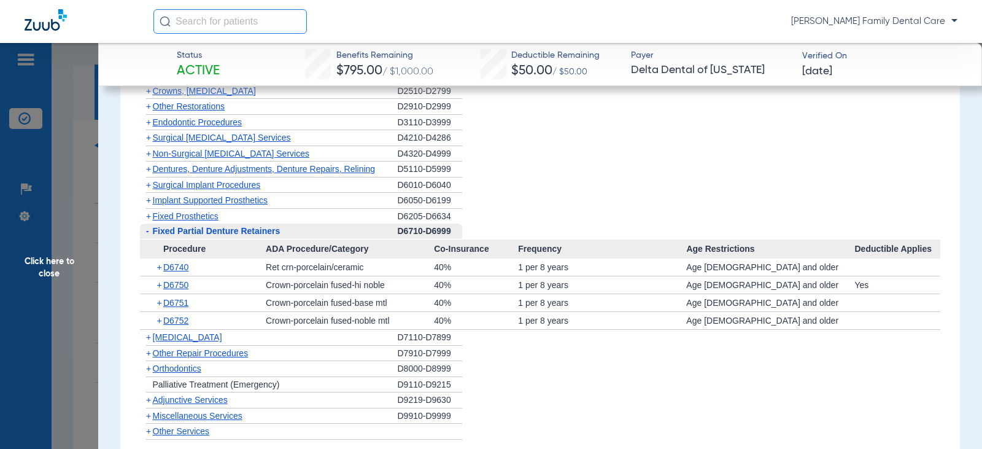
click at [149, 236] on span "-" at bounding box center [146, 230] width 13 height 15
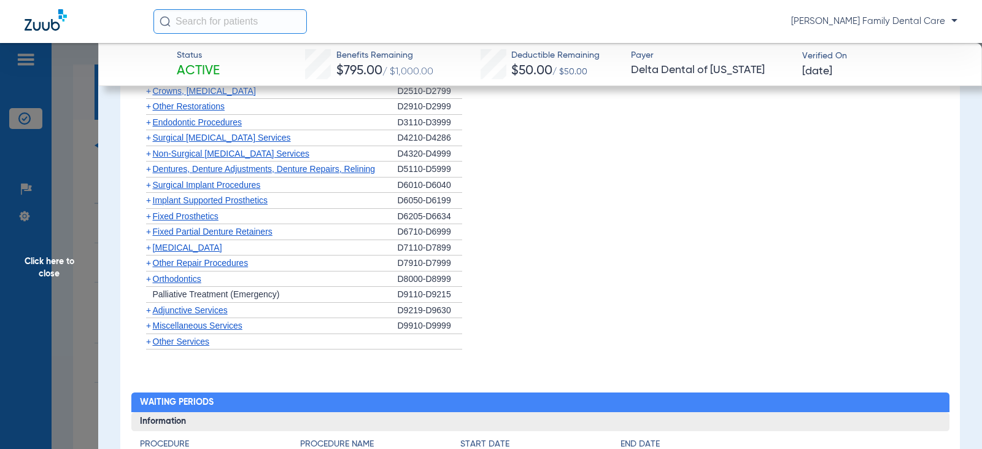
click at [150, 250] on span "+" at bounding box center [148, 247] width 5 height 10
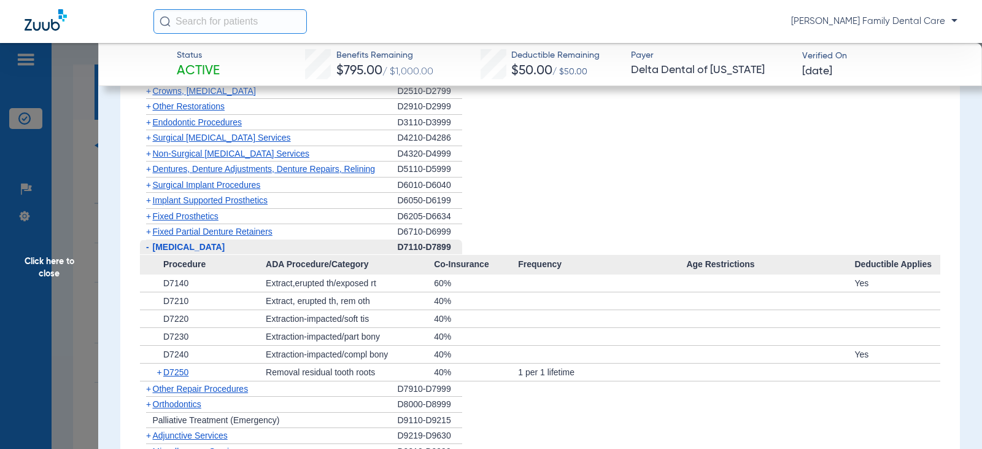
drag, startPoint x: 144, startPoint y: 249, endPoint x: 152, endPoint y: 255, distance: 9.6
click at [144, 250] on span "-" at bounding box center [146, 246] width 13 height 15
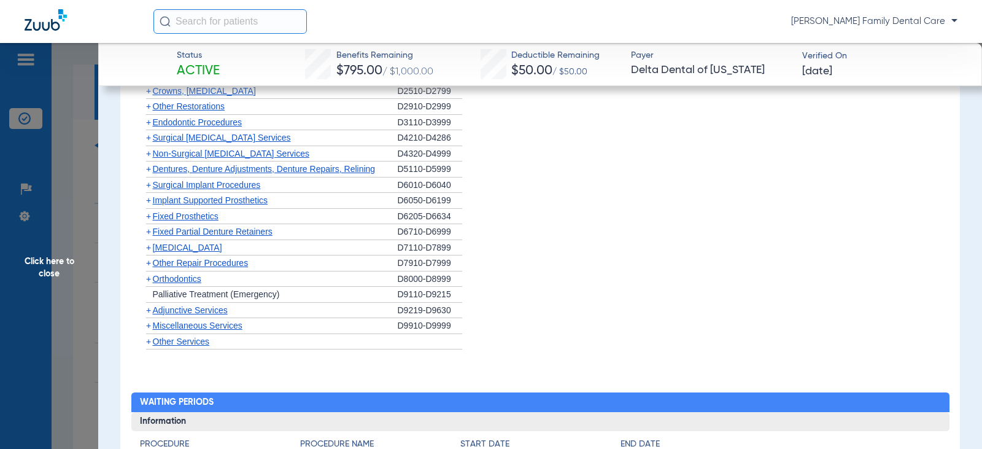
click at [150, 323] on span "+" at bounding box center [148, 325] width 5 height 10
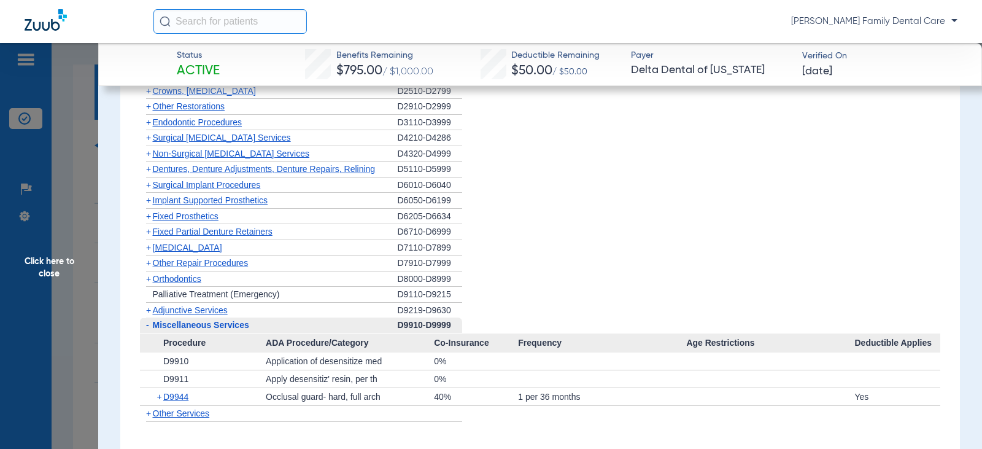
click at [147, 309] on span "+" at bounding box center [148, 310] width 5 height 10
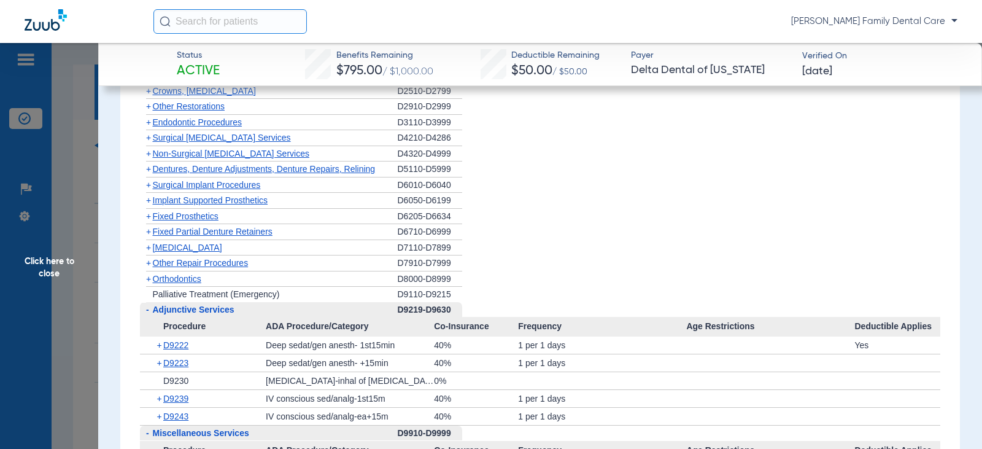
click at [43, 271] on span "Click here to close" at bounding box center [49, 267] width 98 height 449
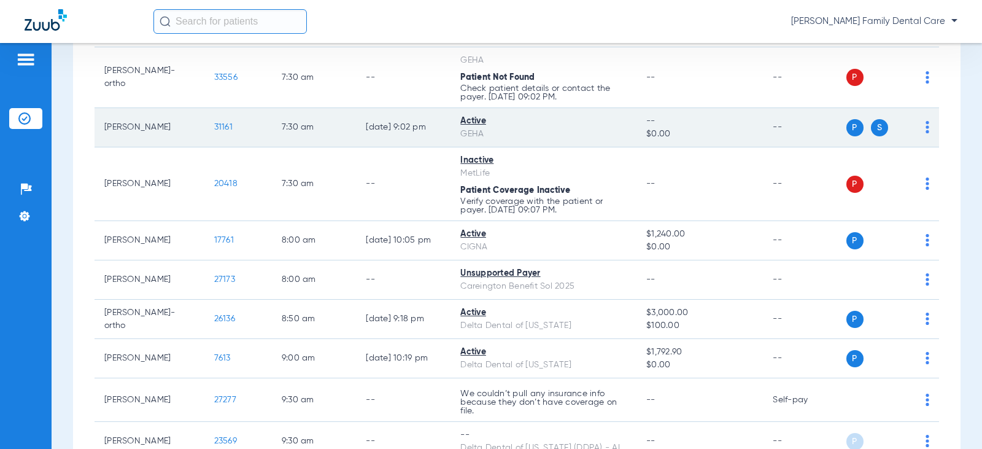
scroll to position [246, 0]
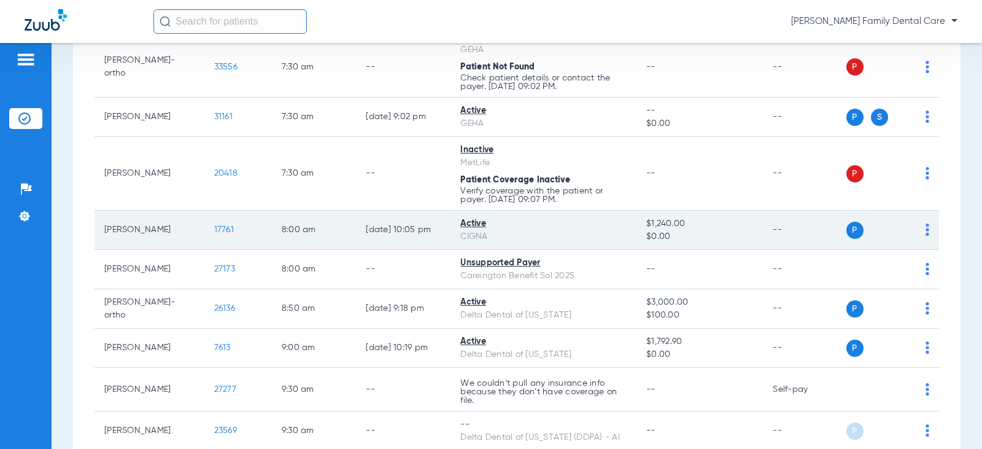
click at [214, 229] on span "17761" at bounding box center [224, 229] width 20 height 9
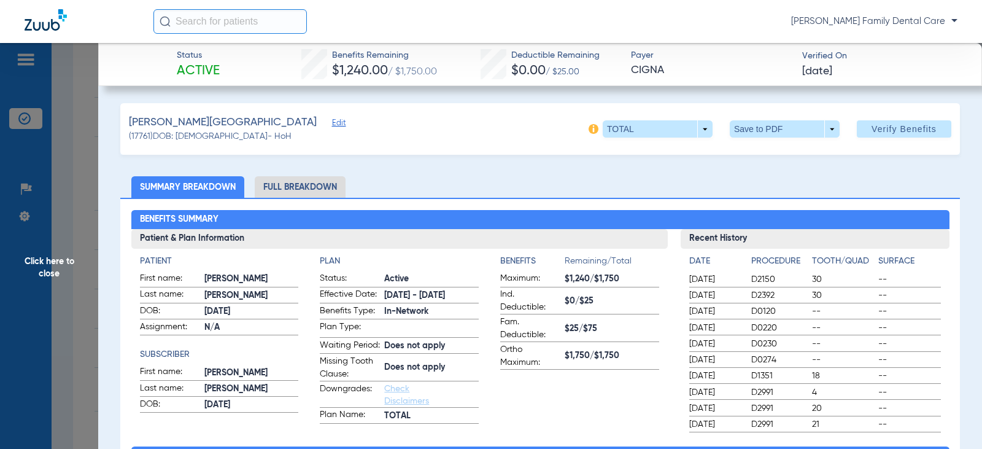
click at [317, 186] on li "Full Breakdown" at bounding box center [300, 186] width 91 height 21
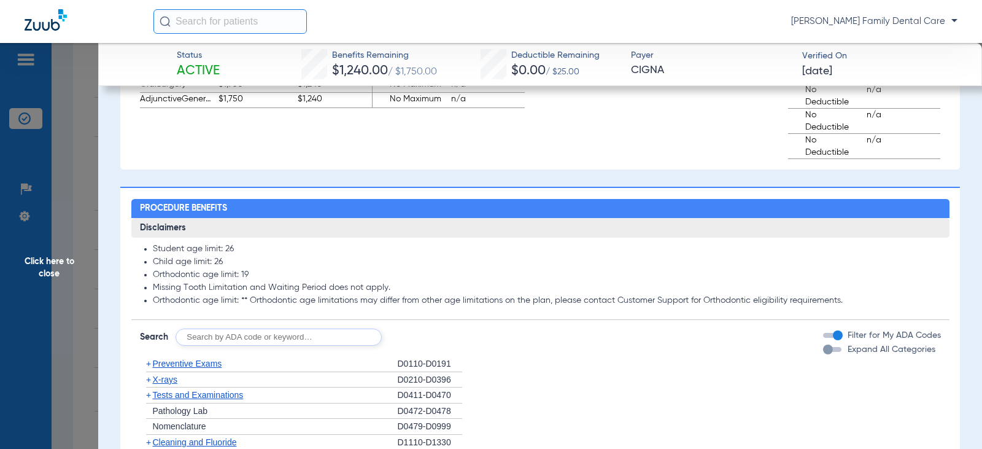
scroll to position [1105, 0]
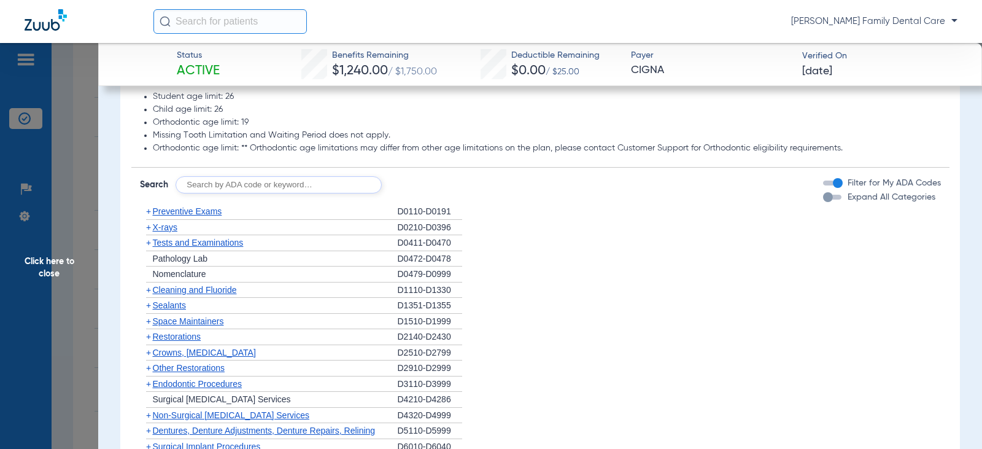
click at [149, 216] on span "+" at bounding box center [148, 211] width 5 height 10
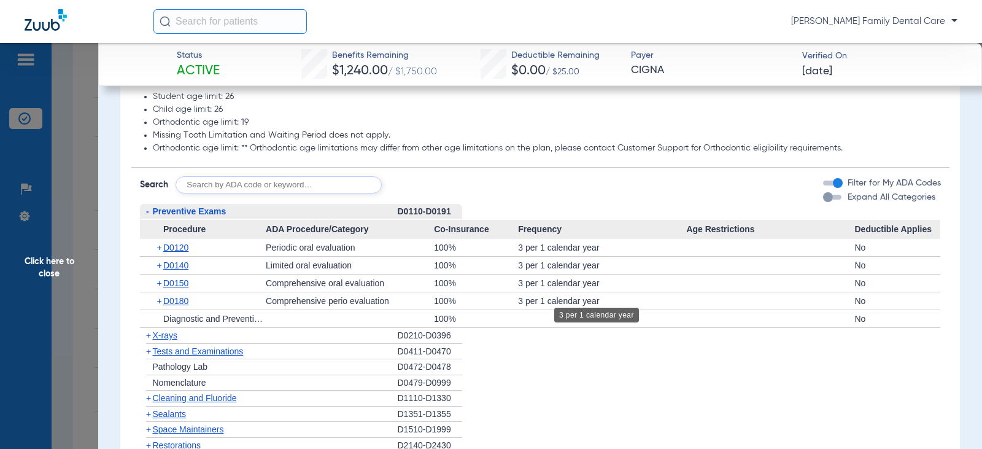
click at [653, 290] on div "3 per 1 calendar year" at bounding box center [602, 282] width 168 height 17
click at [147, 216] on span "-" at bounding box center [147, 211] width 3 height 10
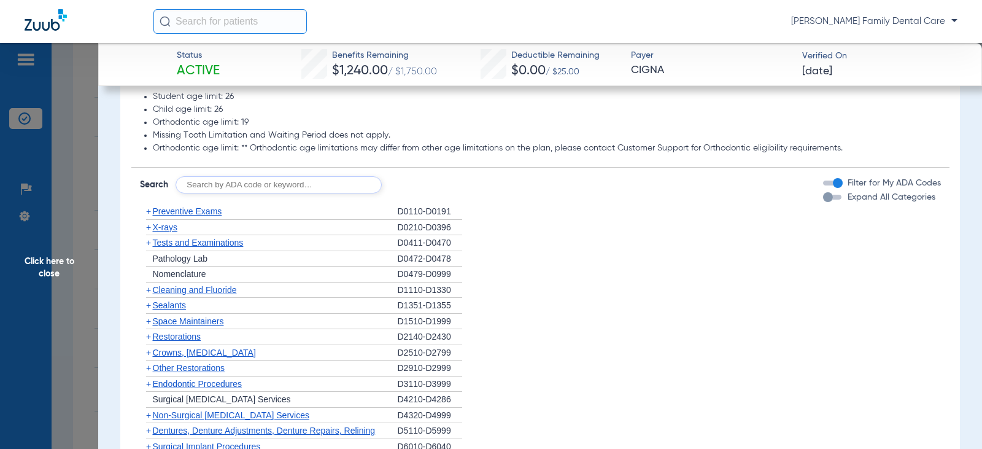
click at [148, 232] on span "+" at bounding box center [148, 227] width 5 height 10
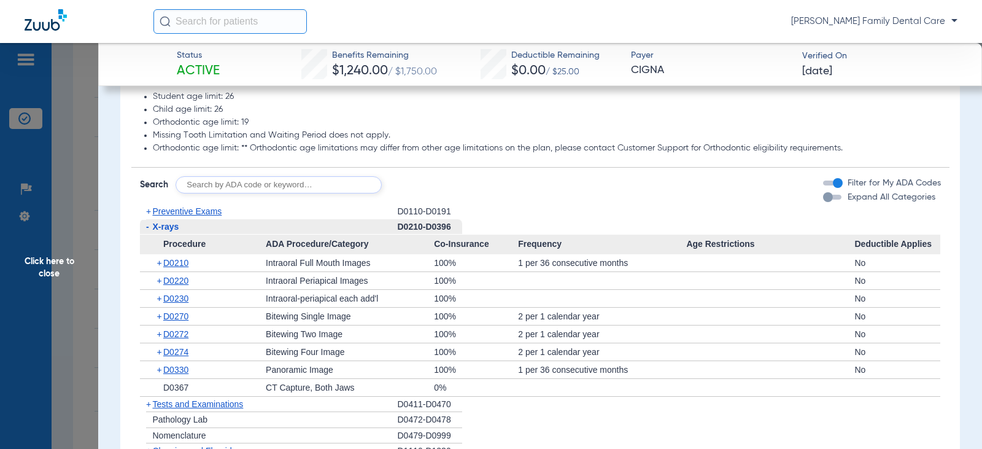
click at [148, 231] on span "-" at bounding box center [147, 227] width 3 height 10
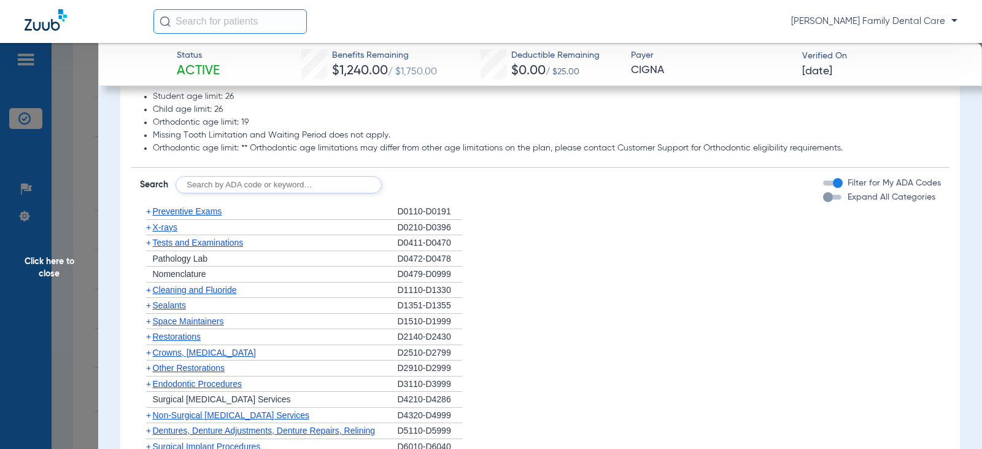
click at [147, 247] on span "+" at bounding box center [148, 243] width 5 height 10
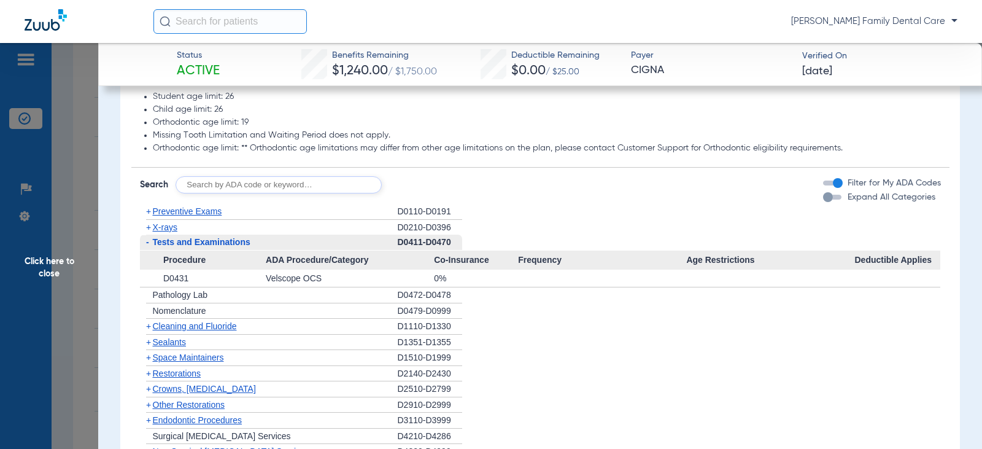
click at [147, 247] on span "-" at bounding box center [147, 242] width 3 height 10
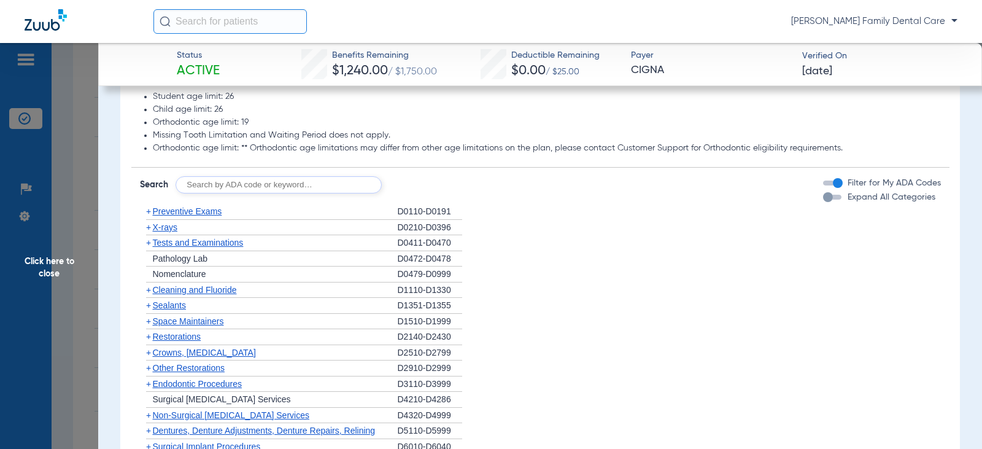
click at [147, 295] on span "+" at bounding box center [148, 290] width 5 height 10
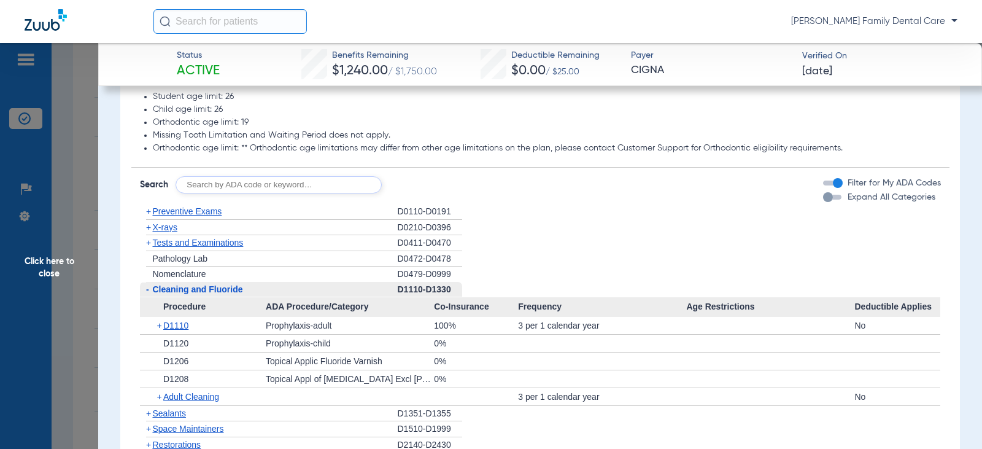
click at [147, 294] on span "-" at bounding box center [147, 289] width 3 height 10
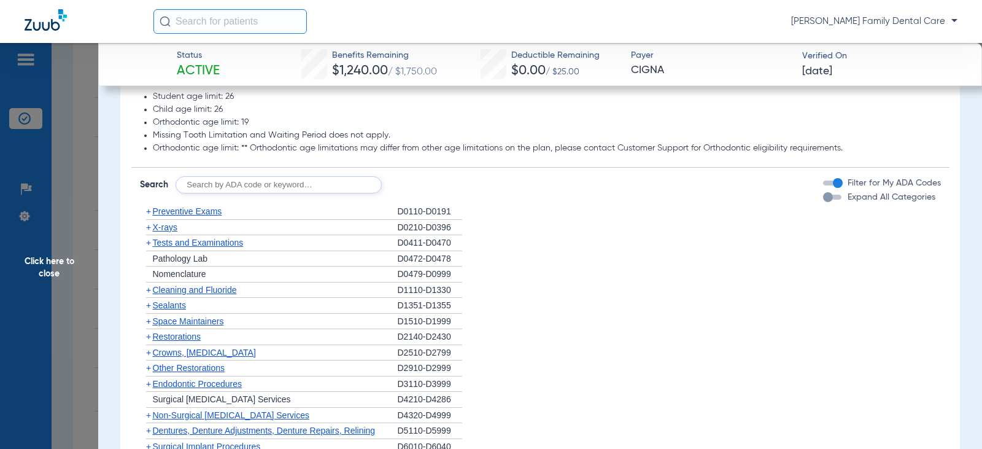
click at [151, 313] on span "+" at bounding box center [146, 305] width 13 height 15
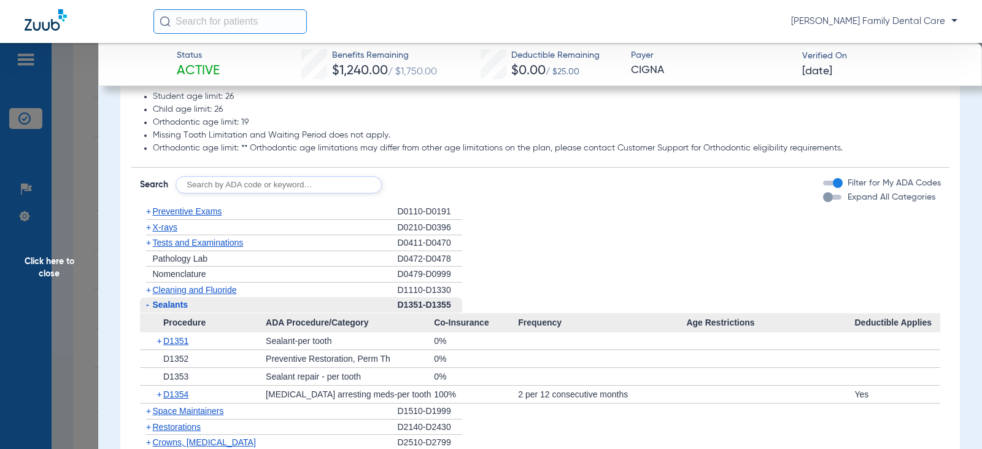
click at [151, 312] on span "-" at bounding box center [146, 304] width 13 height 15
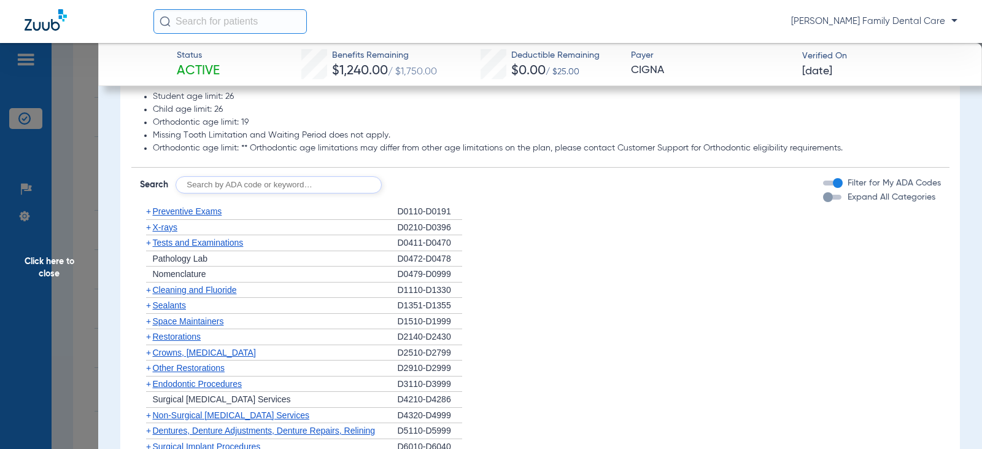
click at [149, 341] on span "+" at bounding box center [148, 336] width 5 height 10
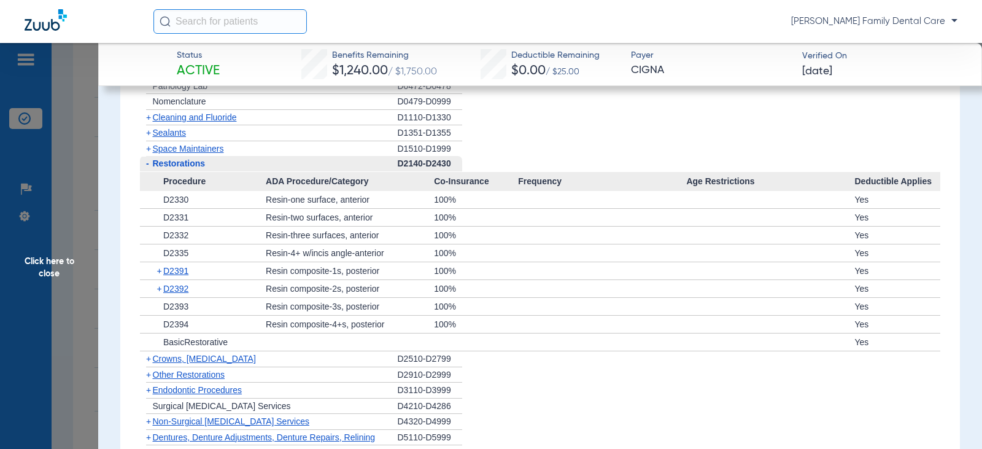
scroll to position [1350, 0]
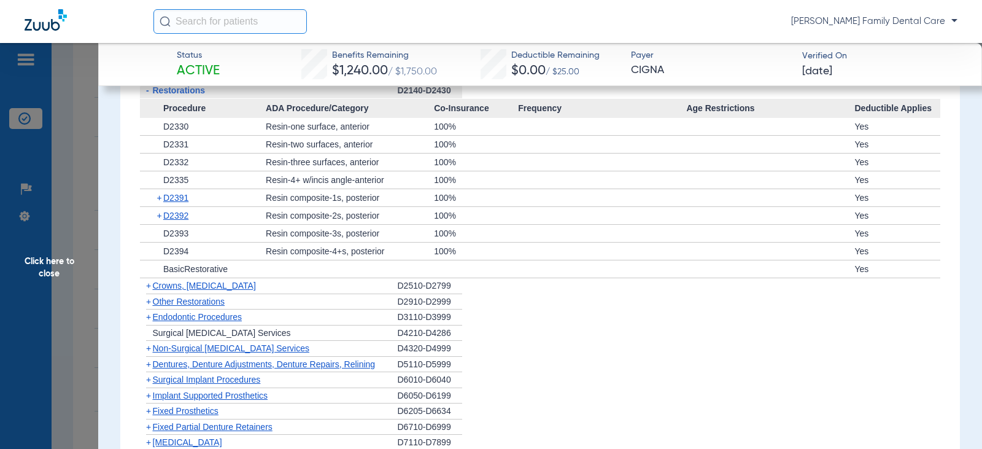
click at [146, 95] on span "-" at bounding box center [147, 90] width 3 height 10
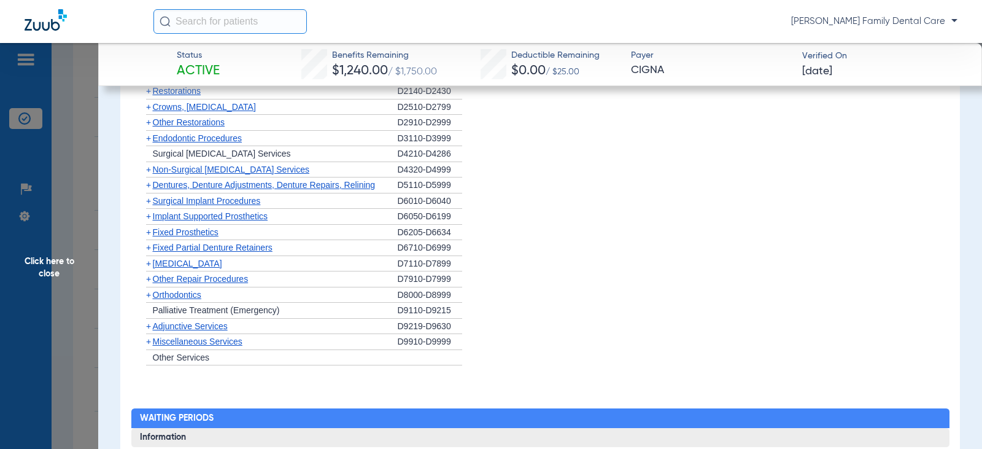
click at [184, 143] on span "Endodontic Procedures" at bounding box center [198, 138] width 90 height 10
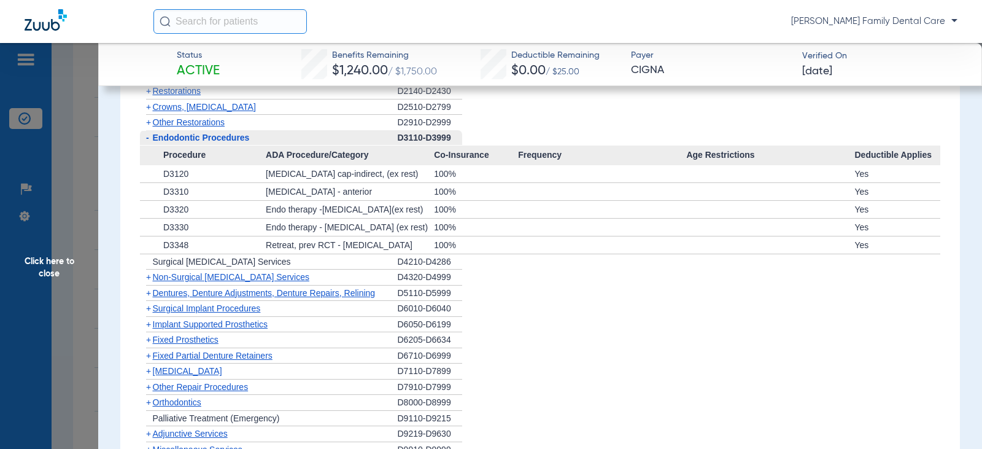
click at [184, 142] on span "Endodontic Procedures" at bounding box center [201, 138] width 97 height 10
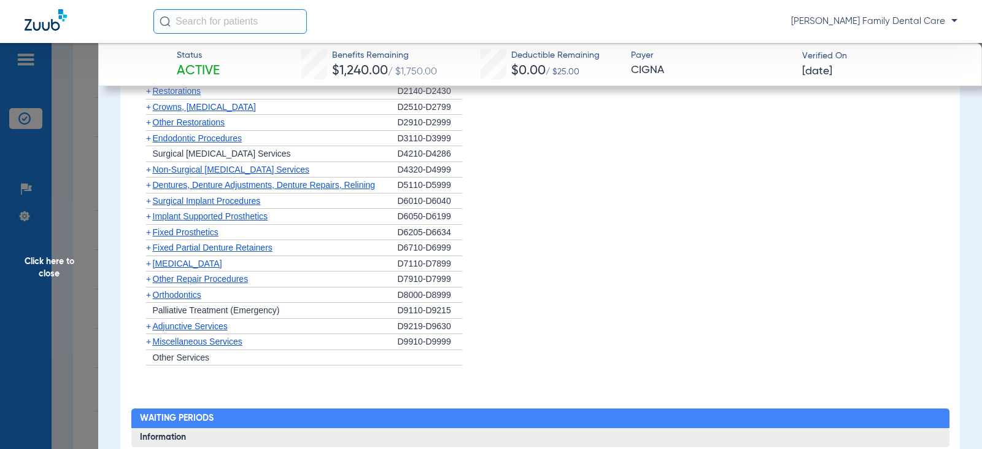
click at [152, 177] on span "+" at bounding box center [146, 169] width 13 height 15
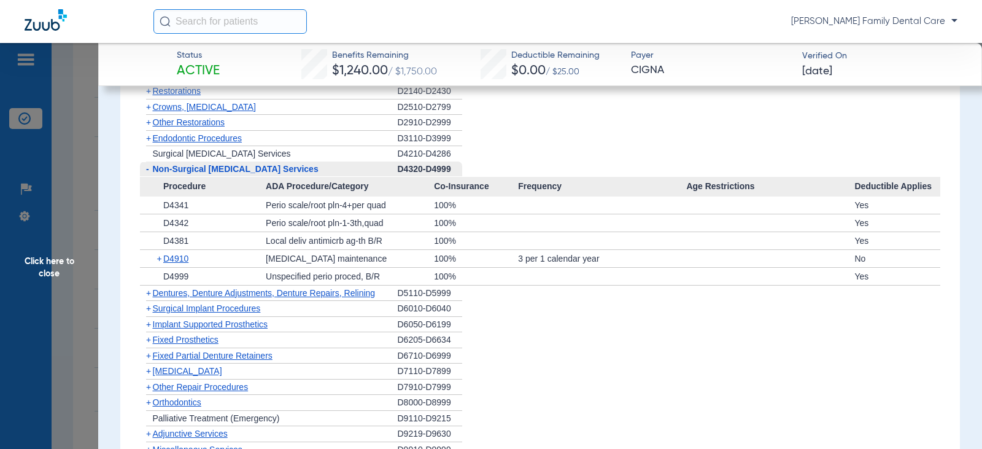
click at [147, 174] on span "-" at bounding box center [147, 169] width 3 height 10
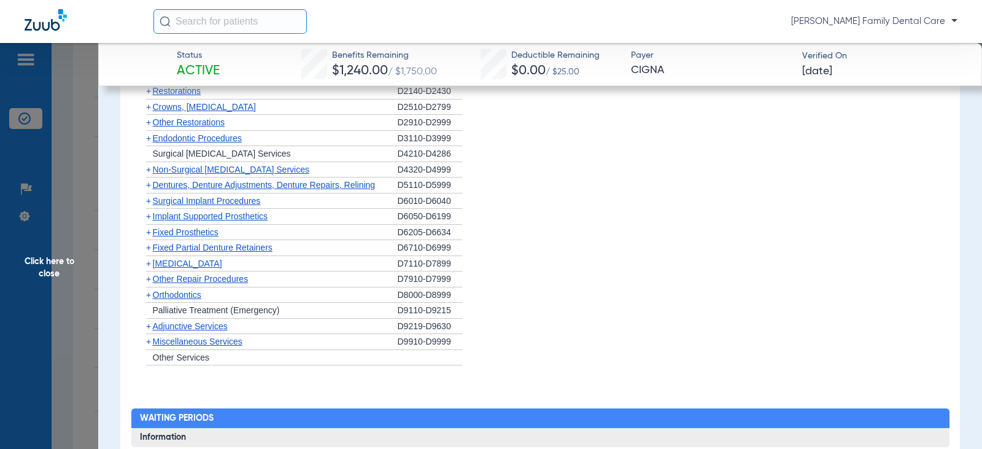
click at [147, 190] on span "+" at bounding box center [148, 185] width 5 height 10
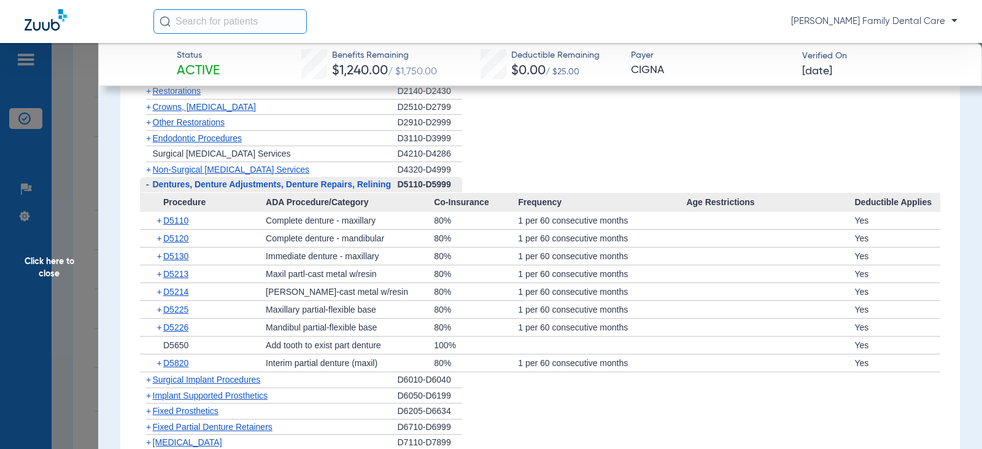
click at [147, 189] on span "-" at bounding box center [147, 184] width 3 height 10
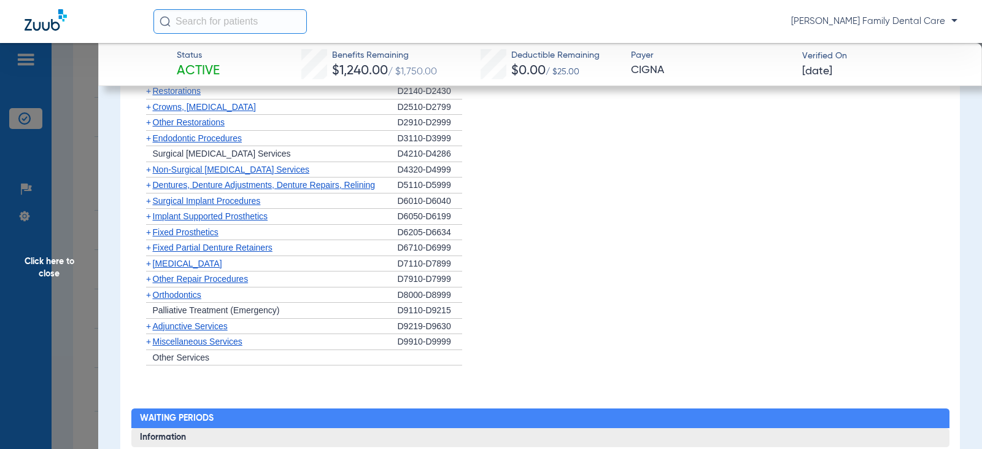
click at [147, 206] on span "+" at bounding box center [148, 201] width 5 height 10
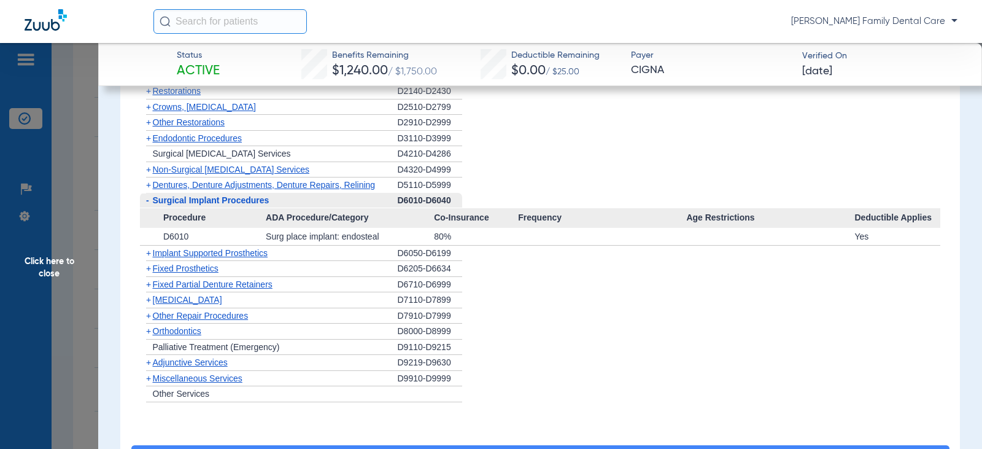
click at [147, 205] on span "-" at bounding box center [147, 200] width 3 height 10
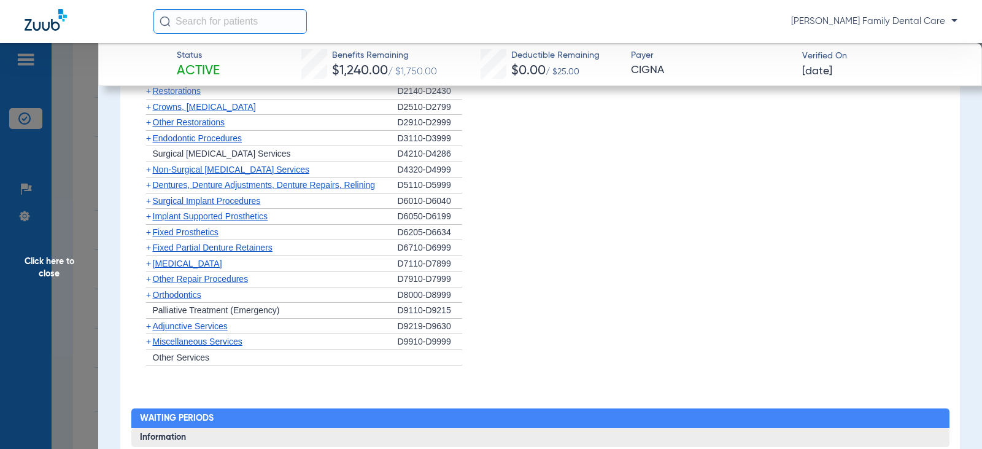
click at [147, 221] on span "+" at bounding box center [148, 216] width 5 height 10
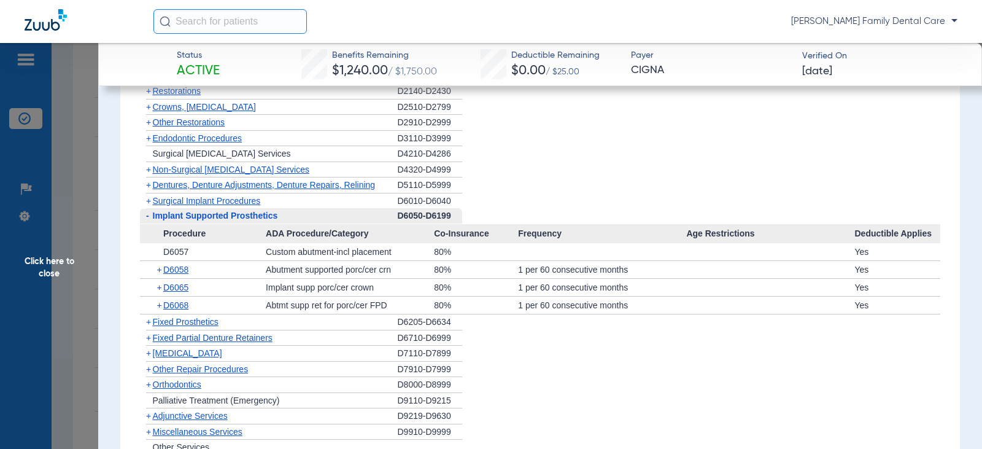
click at [147, 220] on span "-" at bounding box center [147, 216] width 3 height 10
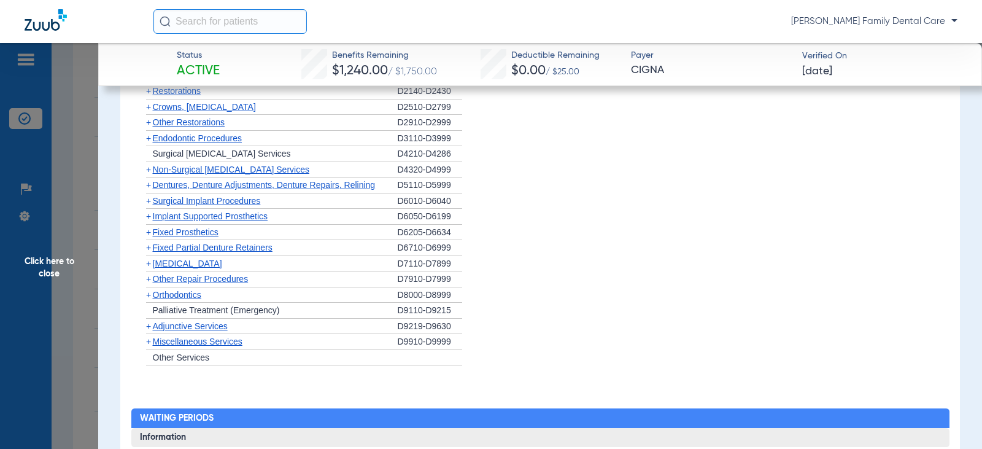
click at [149, 237] on span "+" at bounding box center [148, 232] width 5 height 10
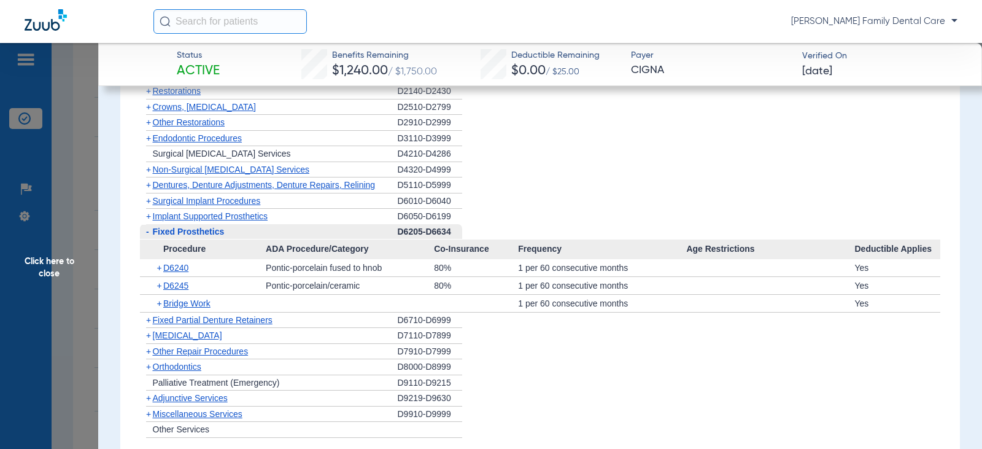
click at [149, 239] on span "-" at bounding box center [146, 231] width 13 height 15
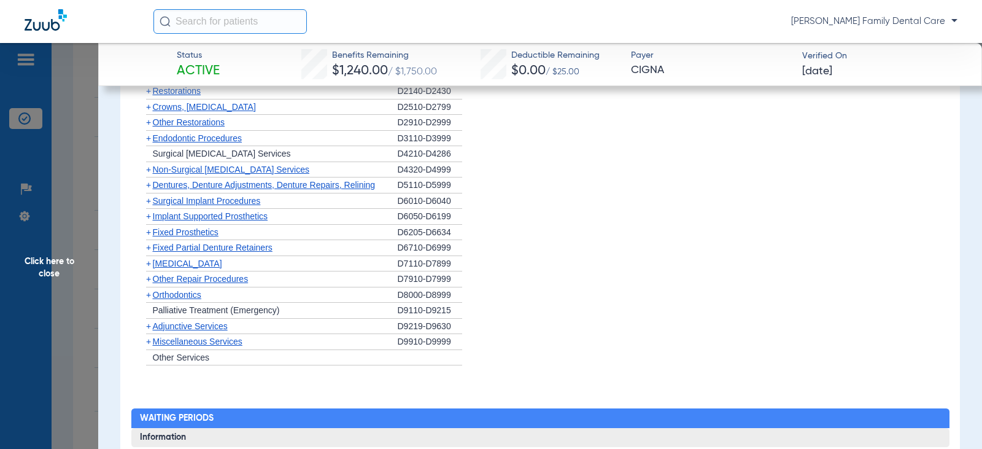
click at [149, 252] on span "+" at bounding box center [148, 247] width 5 height 10
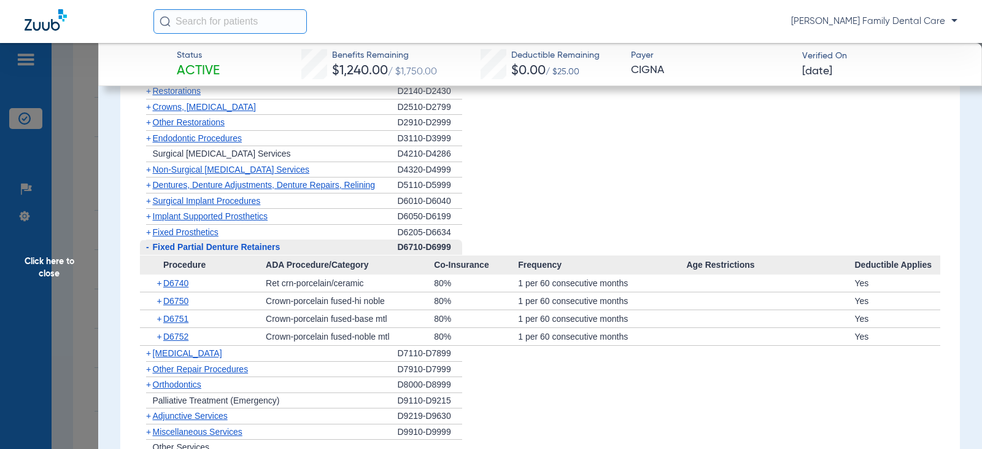
click at [149, 252] on span "-" at bounding box center [147, 247] width 3 height 10
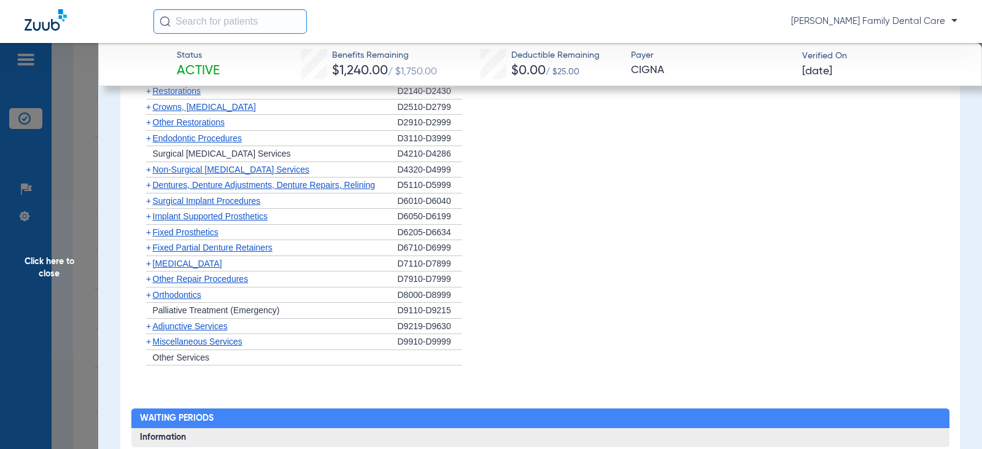
click at [149, 268] on span "+" at bounding box center [148, 263] width 5 height 10
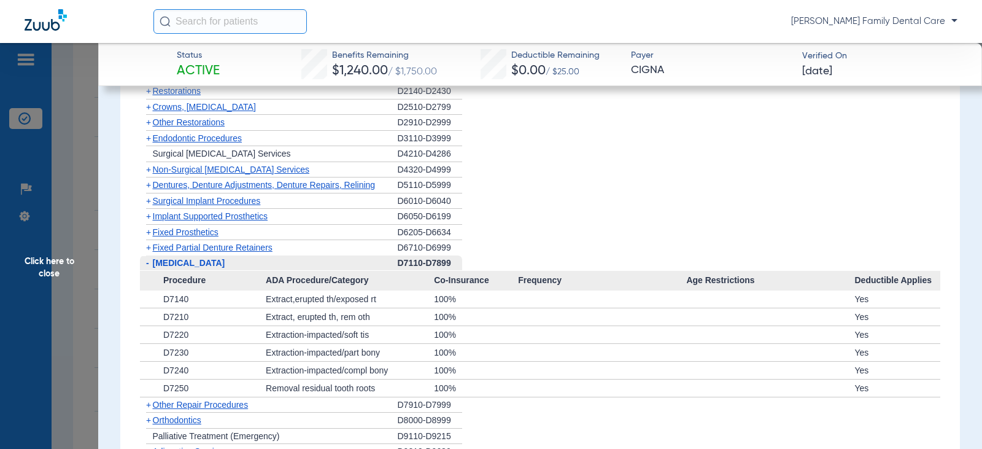
click at [146, 268] on span "-" at bounding box center [147, 263] width 3 height 10
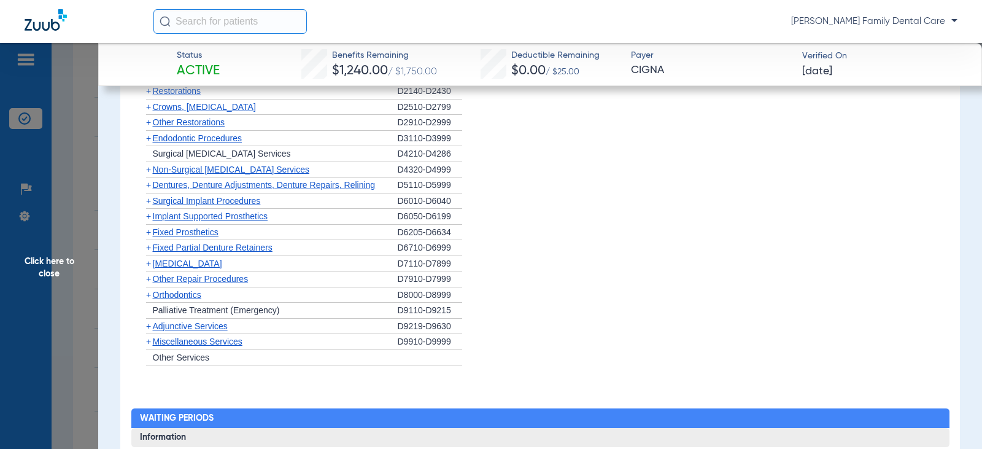
click at [147, 300] on span "+" at bounding box center [148, 295] width 5 height 10
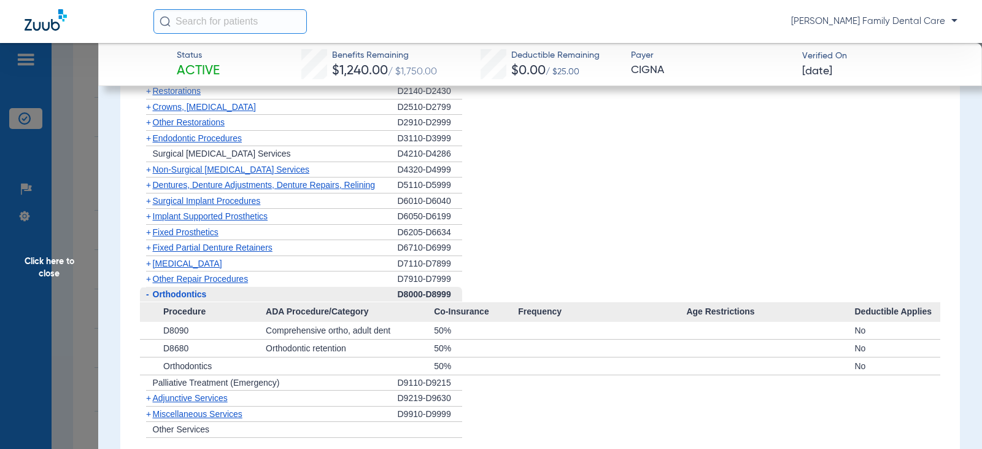
click at [147, 299] on span "-" at bounding box center [147, 294] width 3 height 10
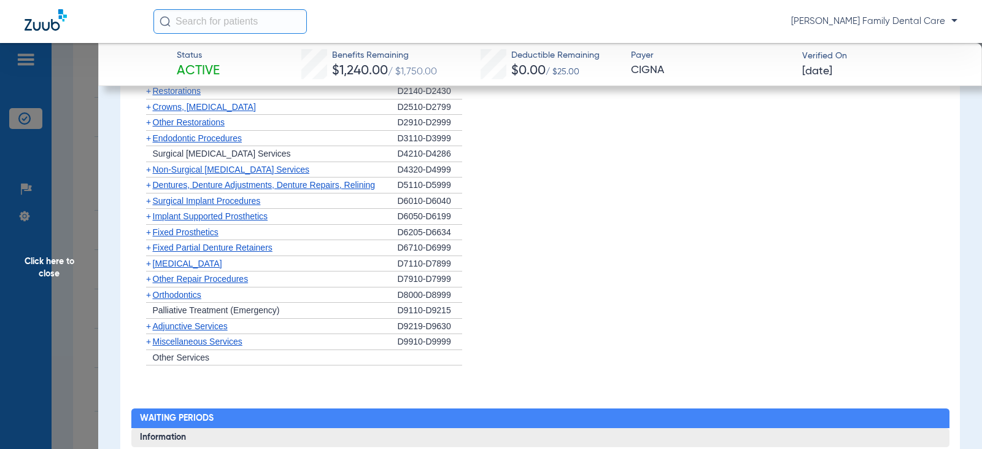
click at [150, 331] on span "+" at bounding box center [148, 326] width 5 height 10
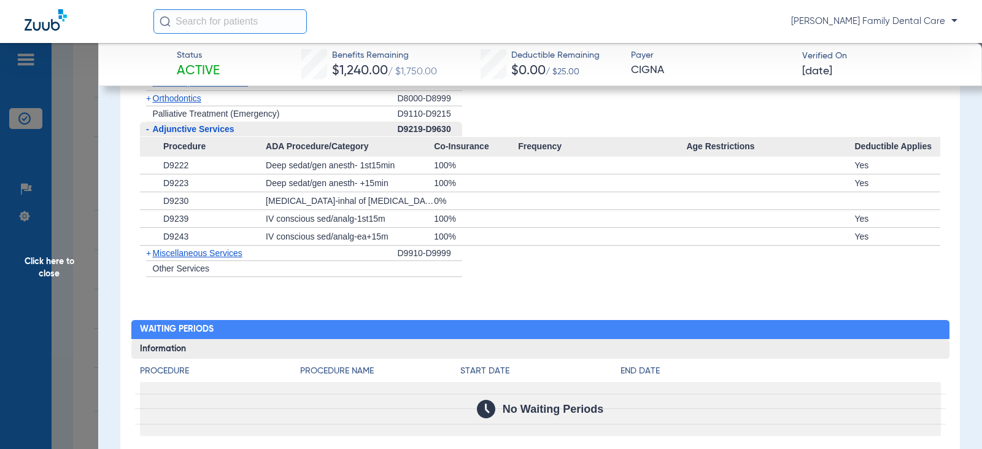
scroll to position [1596, 0]
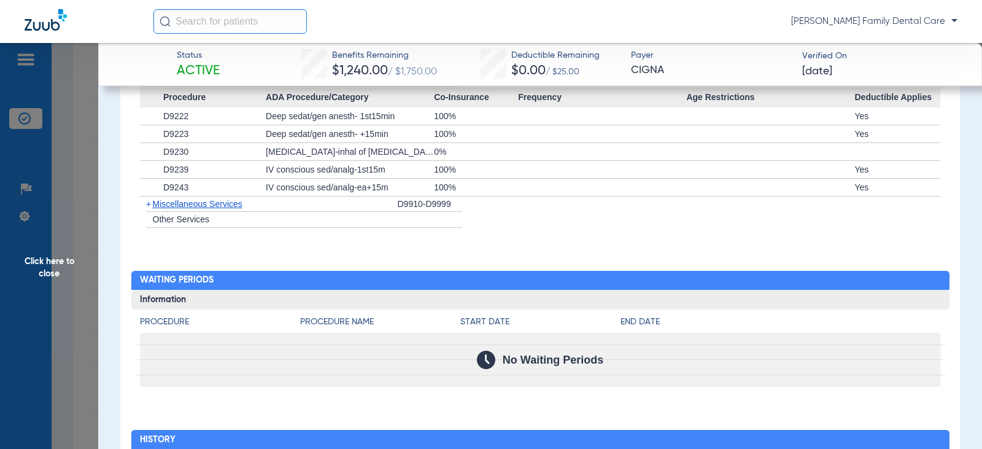
click at [150, 209] on span "+" at bounding box center [148, 204] width 5 height 10
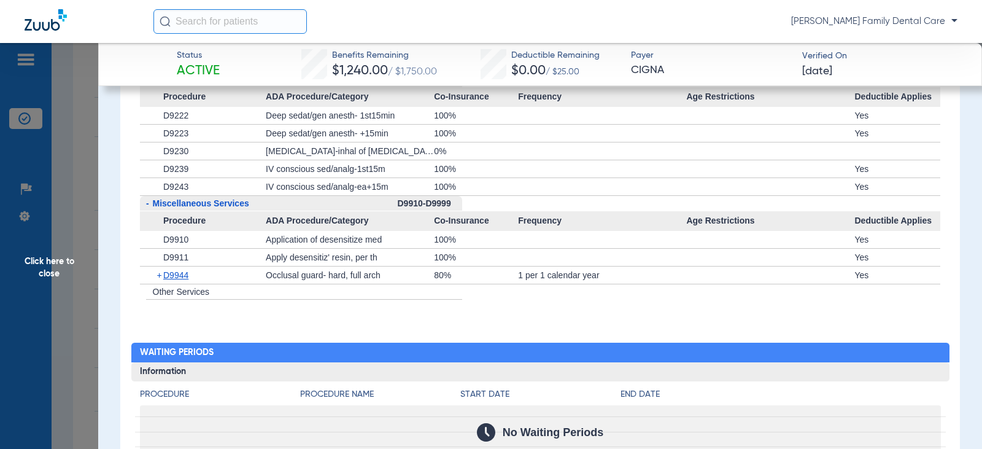
click at [37, 264] on span "Click here to close" at bounding box center [49, 267] width 98 height 449
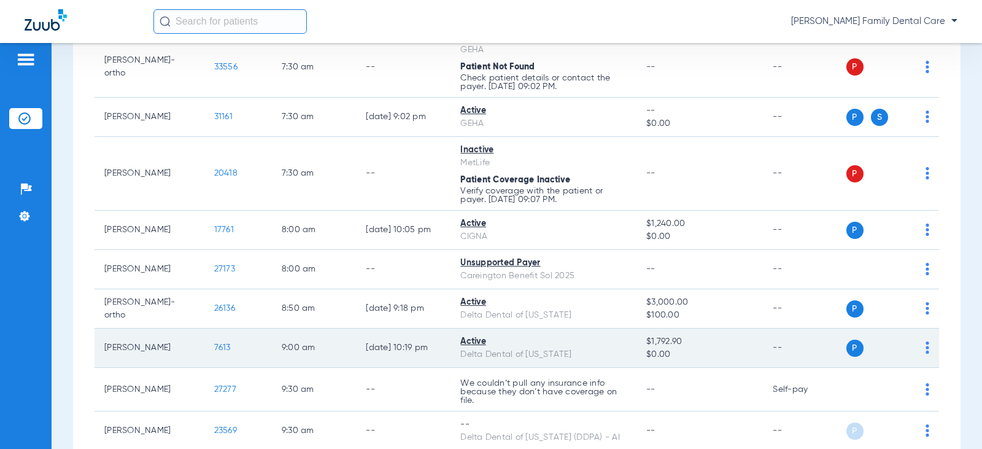
click at [217, 348] on span "7613" at bounding box center [222, 347] width 17 height 9
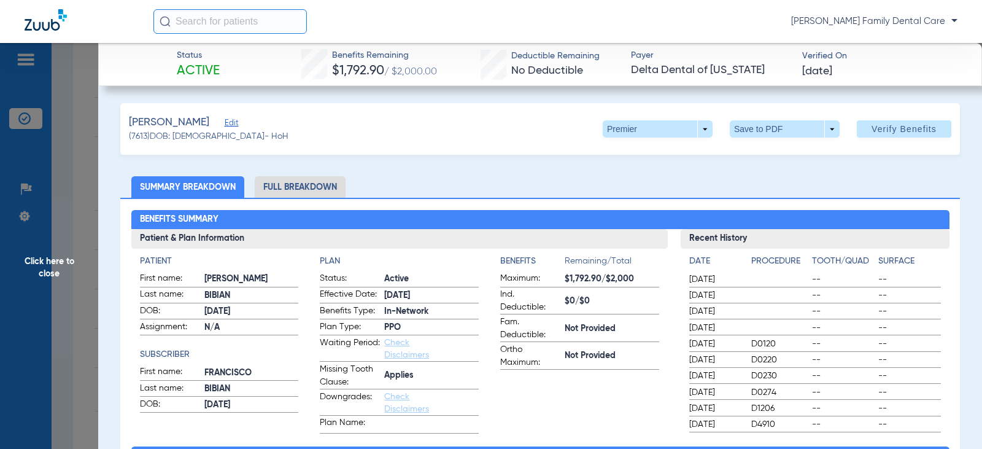
click at [317, 188] on li "Full Breakdown" at bounding box center [300, 186] width 91 height 21
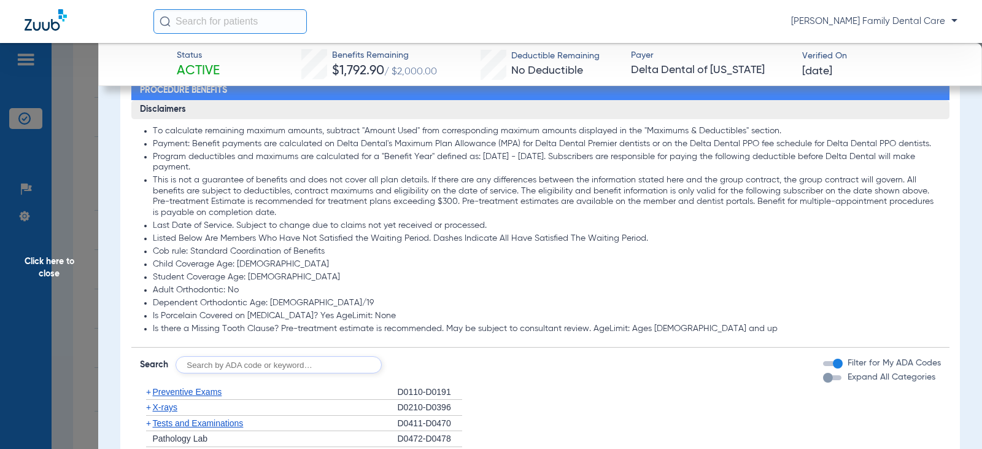
scroll to position [982, 0]
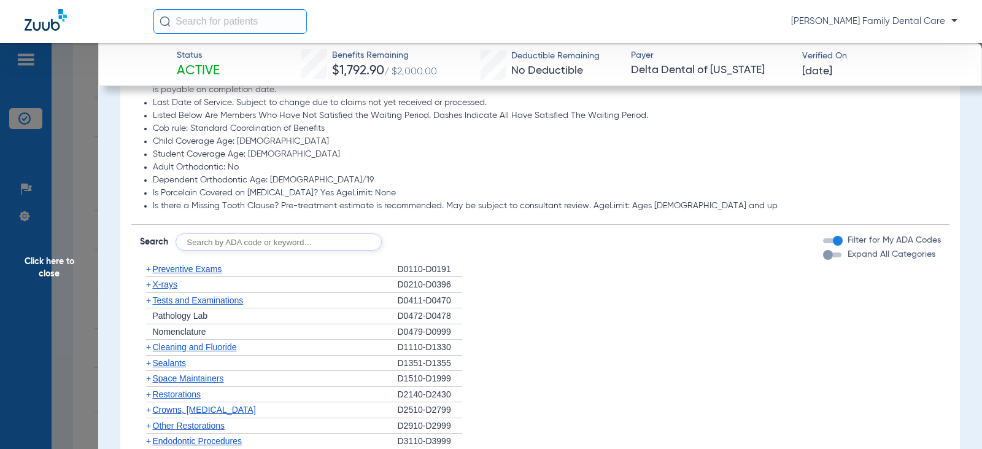
click at [153, 270] on span "Preventive Exams" at bounding box center [187, 269] width 69 height 10
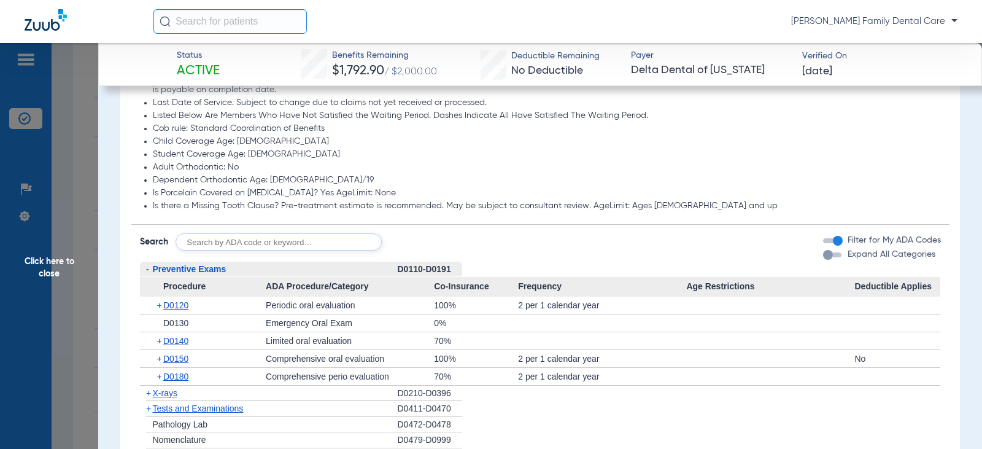
click at [153, 270] on span "Preventive Exams" at bounding box center [190, 269] width 74 height 10
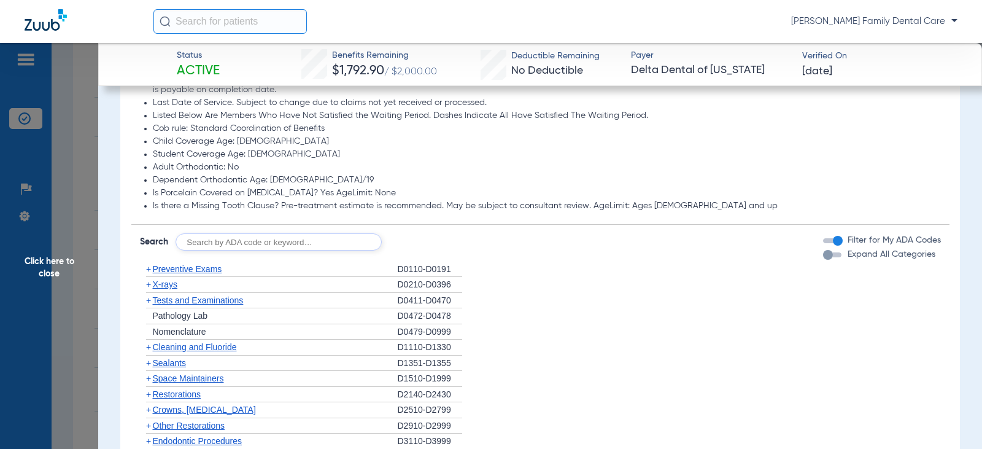
click at [150, 284] on span "+" at bounding box center [148, 284] width 5 height 10
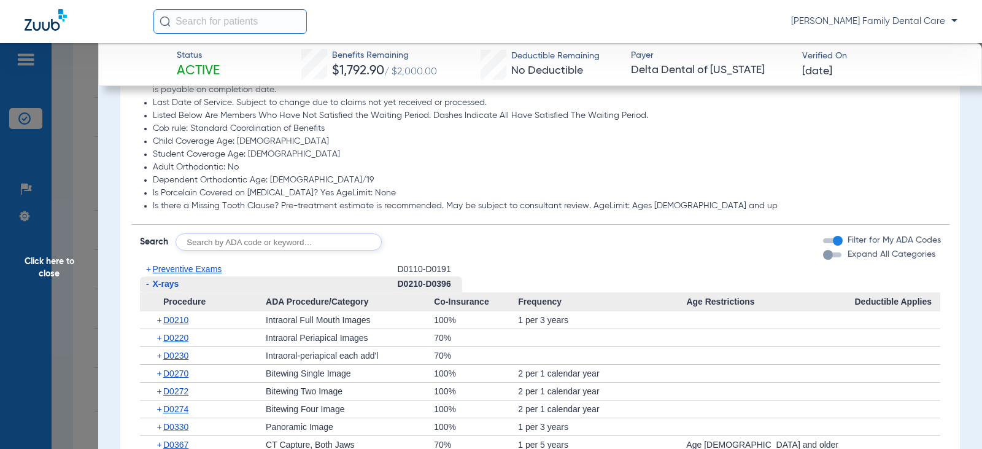
click at [150, 284] on span "-" at bounding box center [146, 283] width 13 height 15
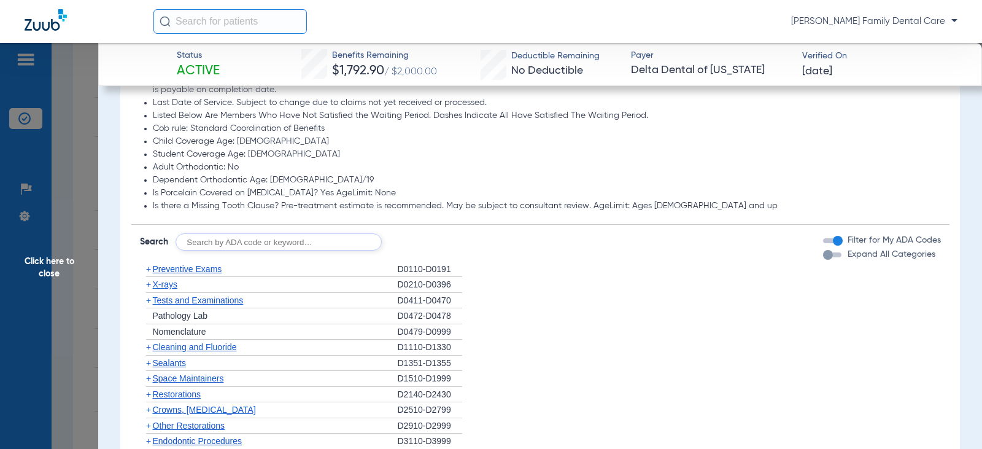
click at [150, 349] on span "+" at bounding box center [148, 347] width 5 height 10
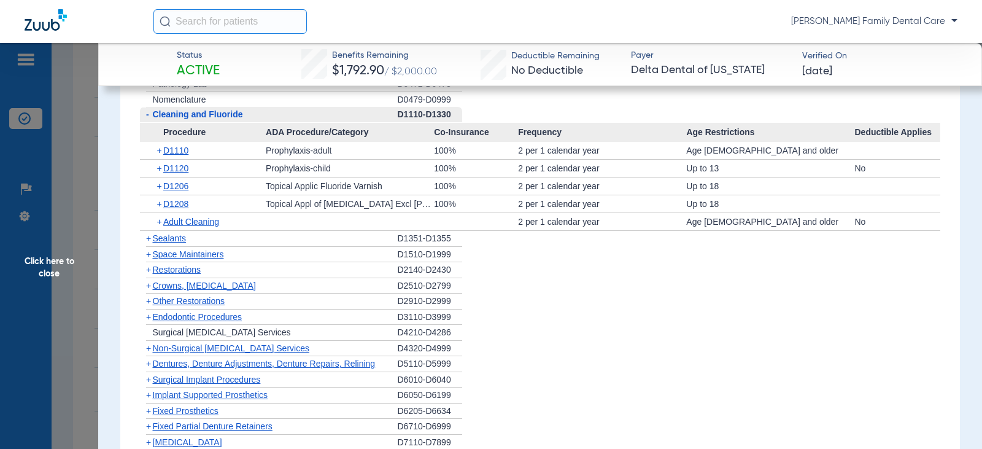
scroll to position [1228, 0]
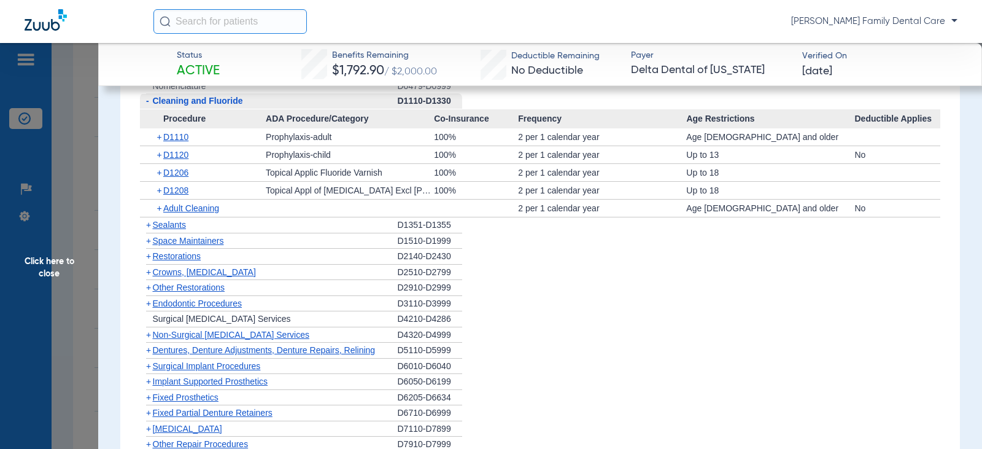
click at [146, 103] on span "-" at bounding box center [147, 101] width 3 height 10
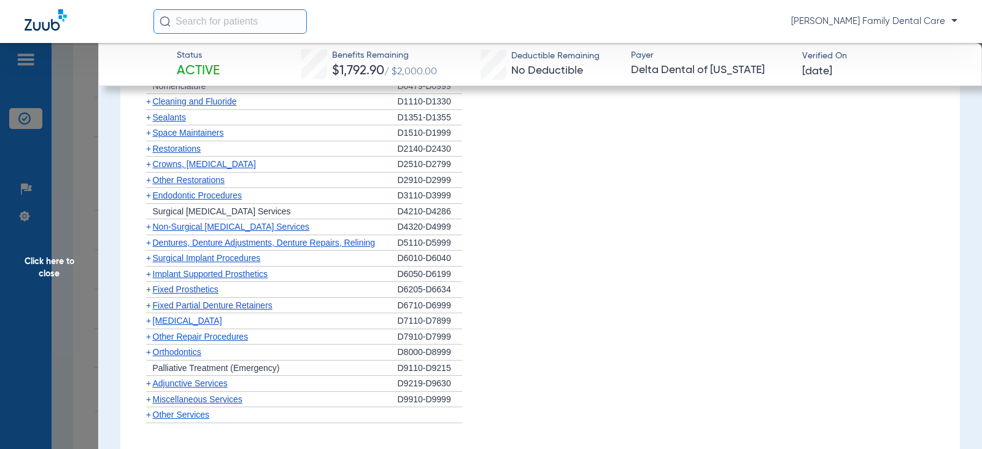
click at [150, 118] on span "+" at bounding box center [148, 117] width 5 height 10
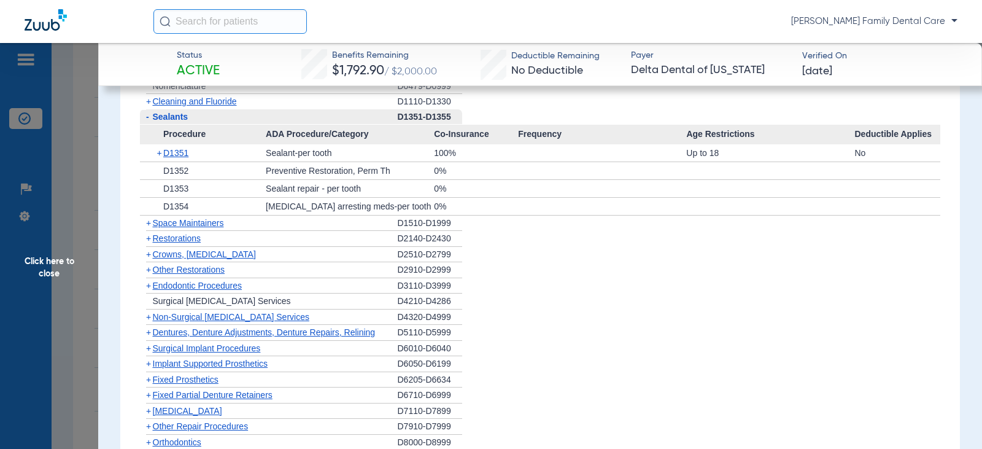
click at [146, 118] on span "-" at bounding box center [147, 117] width 3 height 10
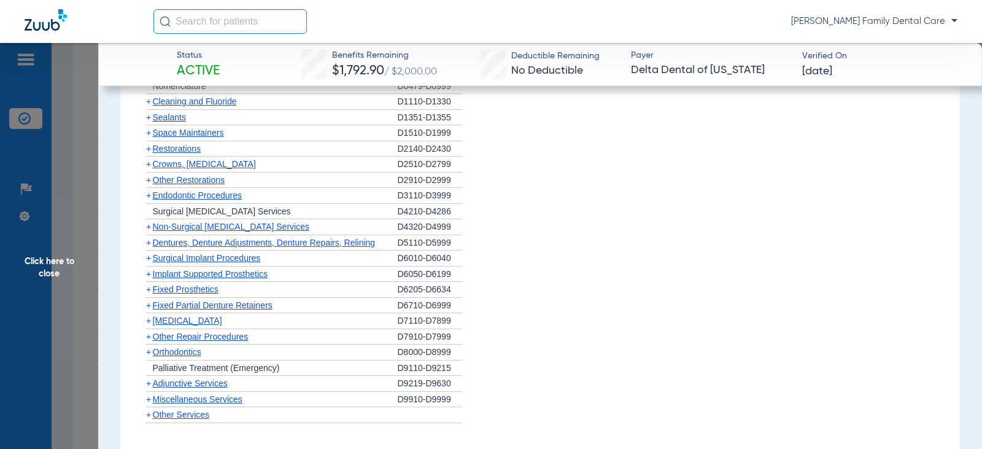
click at [149, 152] on span "+" at bounding box center [148, 149] width 5 height 10
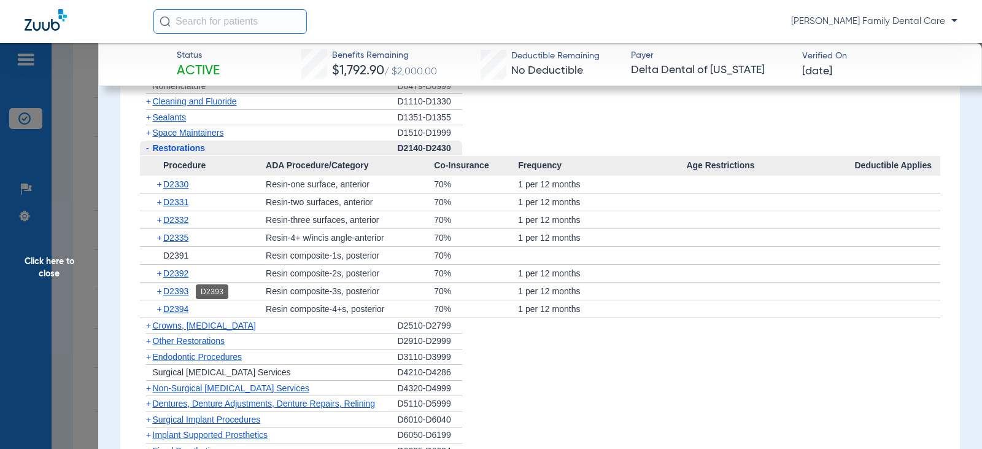
click at [180, 290] on span "D2393" at bounding box center [175, 291] width 25 height 10
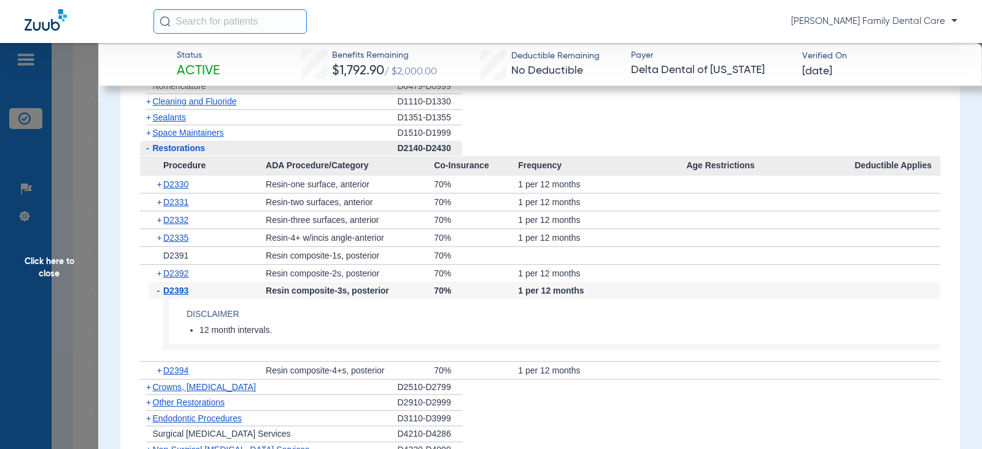
click at [180, 290] on span "D2393" at bounding box center [175, 290] width 25 height 10
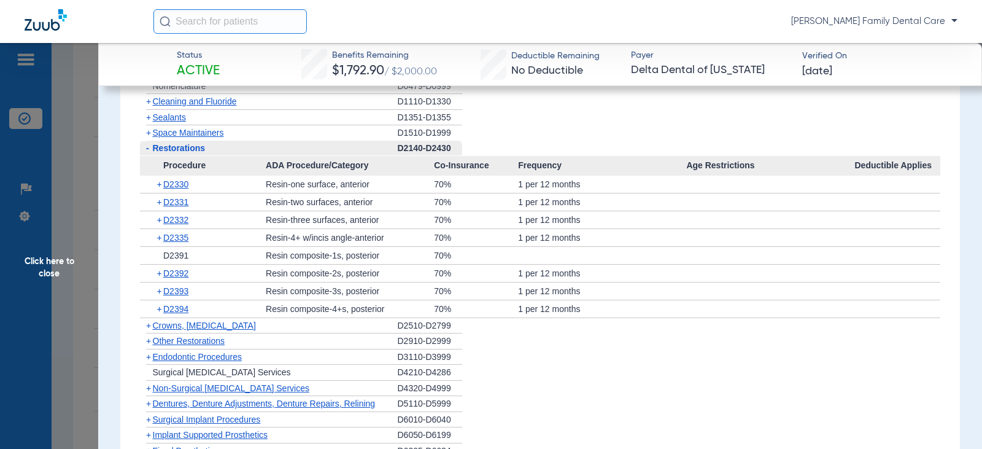
click at [147, 147] on span "-" at bounding box center [147, 148] width 3 height 10
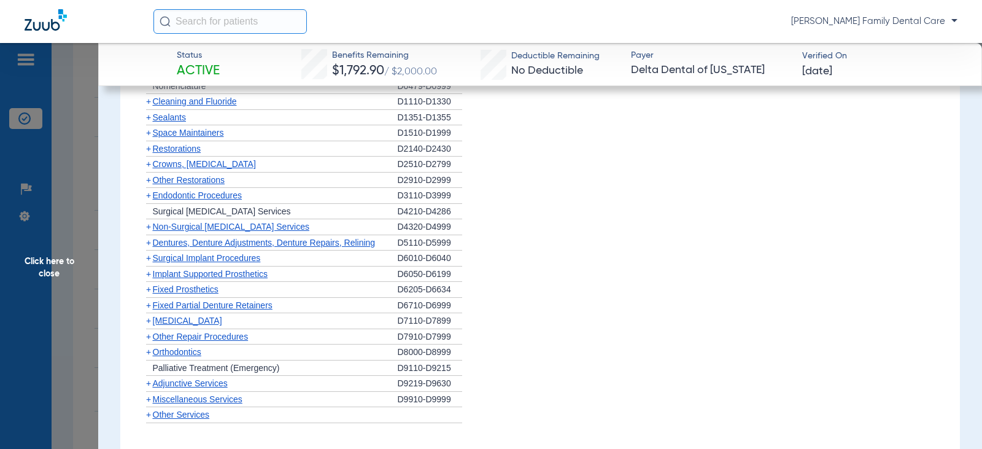
click at [147, 167] on span "+" at bounding box center [148, 164] width 5 height 10
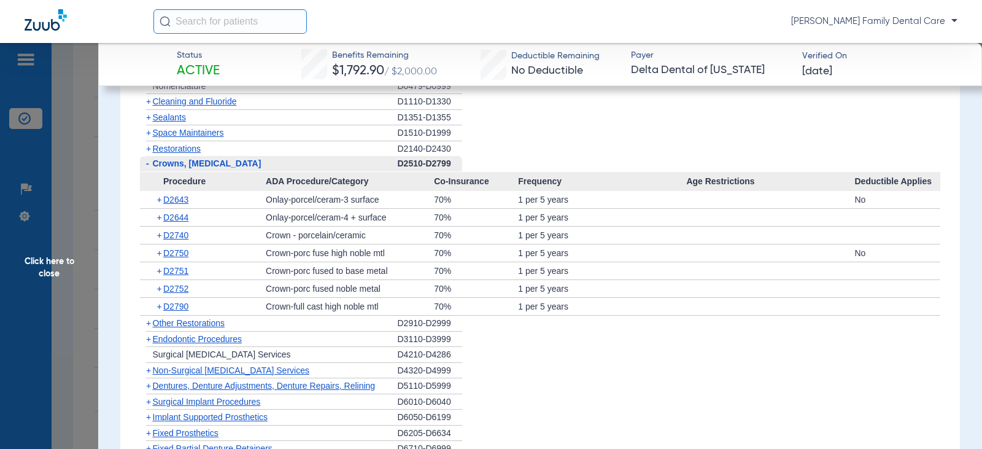
click at [147, 167] on span "-" at bounding box center [147, 163] width 3 height 10
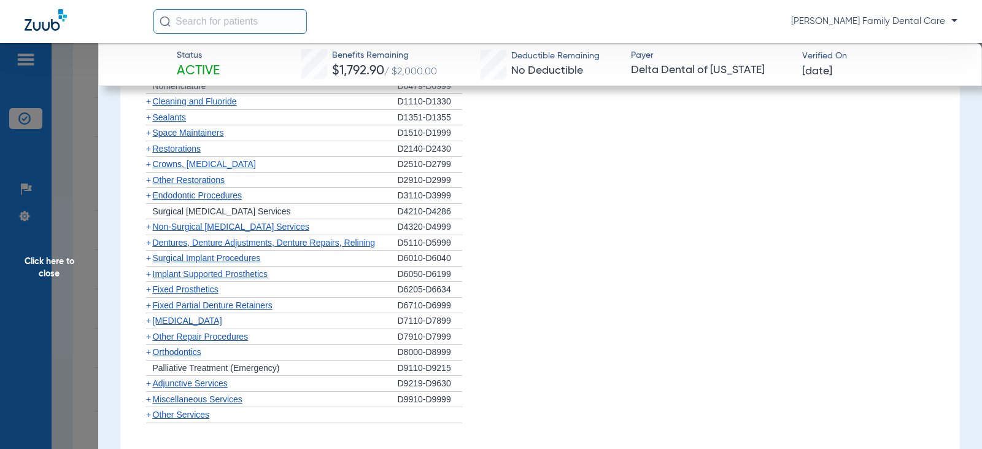
click at [147, 180] on span "+" at bounding box center [148, 180] width 5 height 10
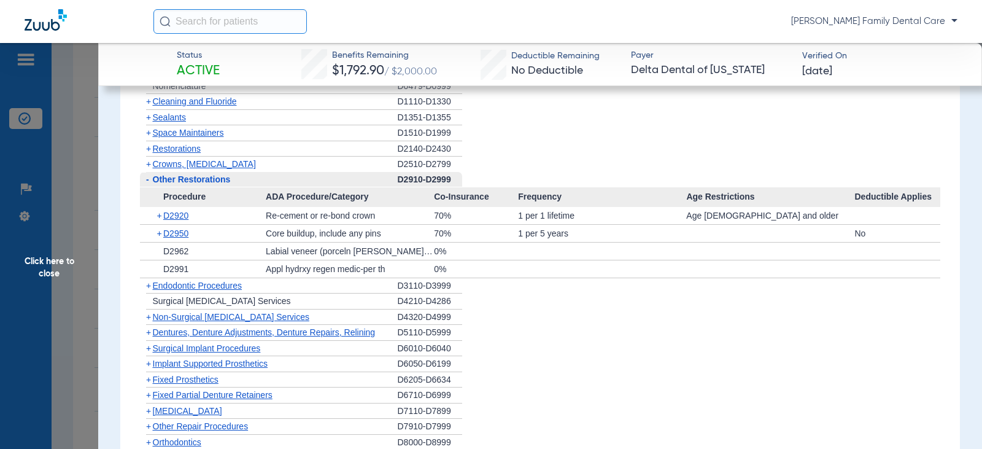
click at [147, 180] on span "-" at bounding box center [147, 179] width 3 height 10
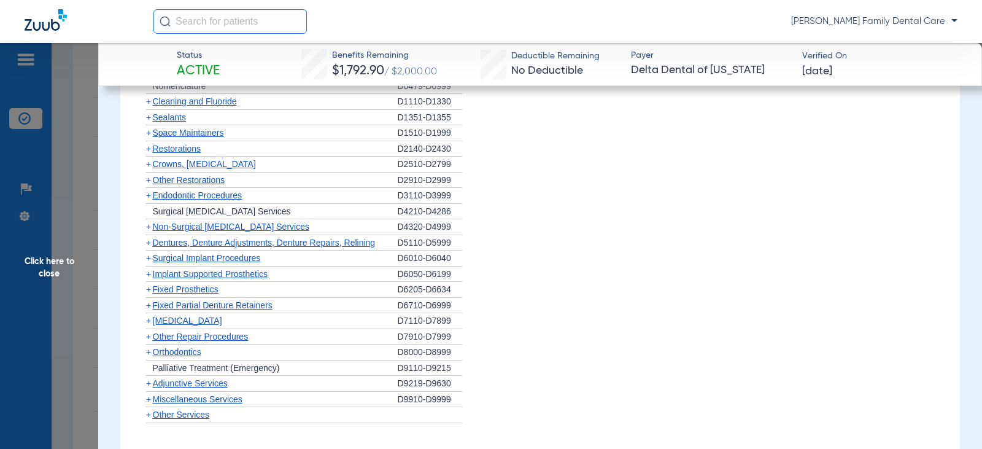
click at [149, 195] on span "+" at bounding box center [148, 195] width 5 height 10
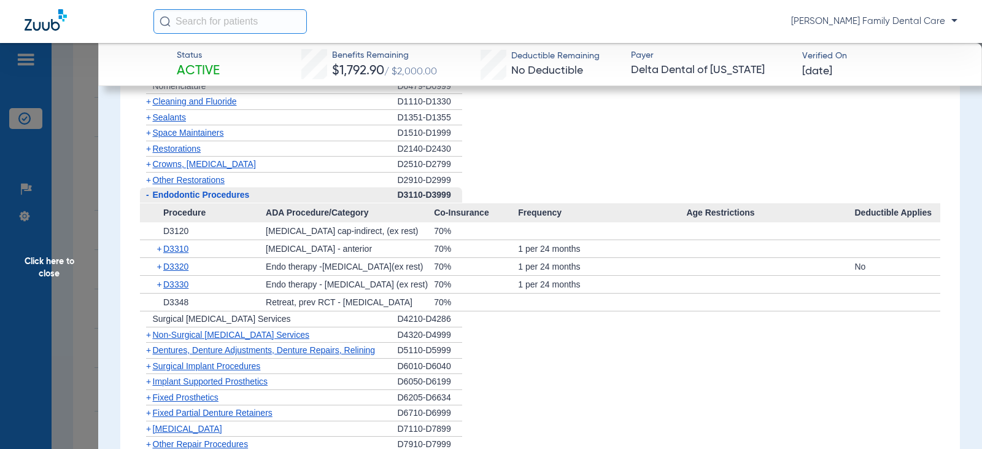
click at [149, 195] on span "-" at bounding box center [146, 194] width 13 height 15
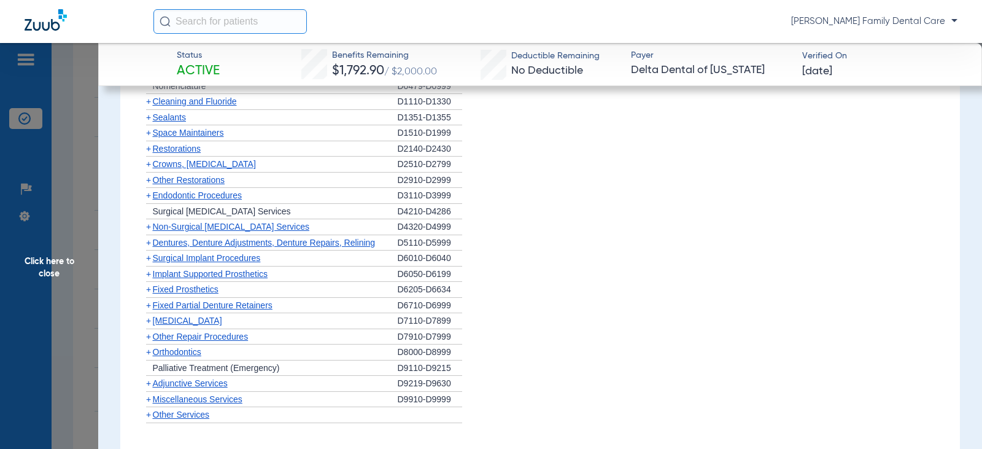
click at [150, 226] on span "+" at bounding box center [148, 227] width 5 height 10
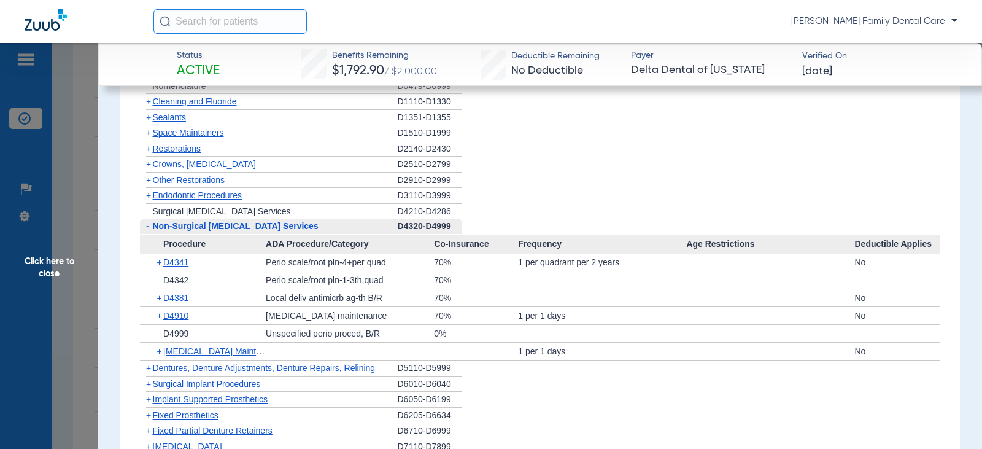
click at [147, 225] on span "-" at bounding box center [147, 226] width 3 height 10
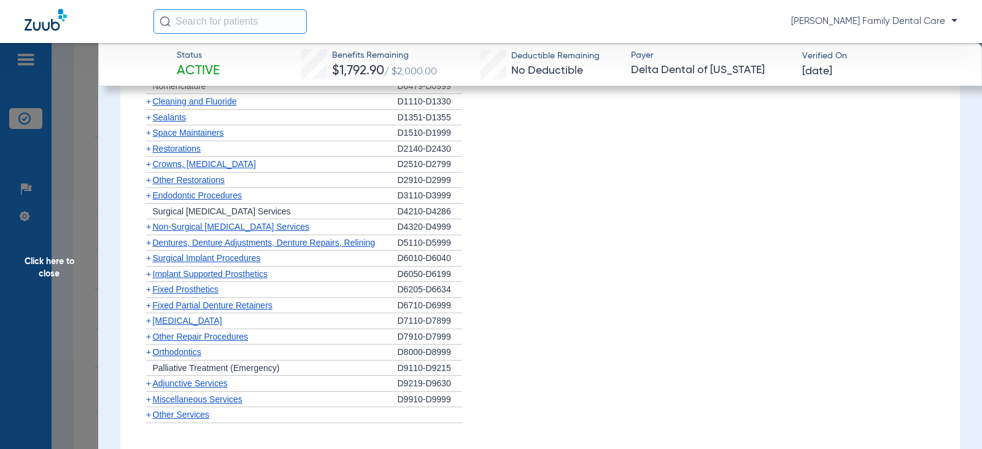
click at [149, 245] on span "+" at bounding box center [148, 243] width 5 height 10
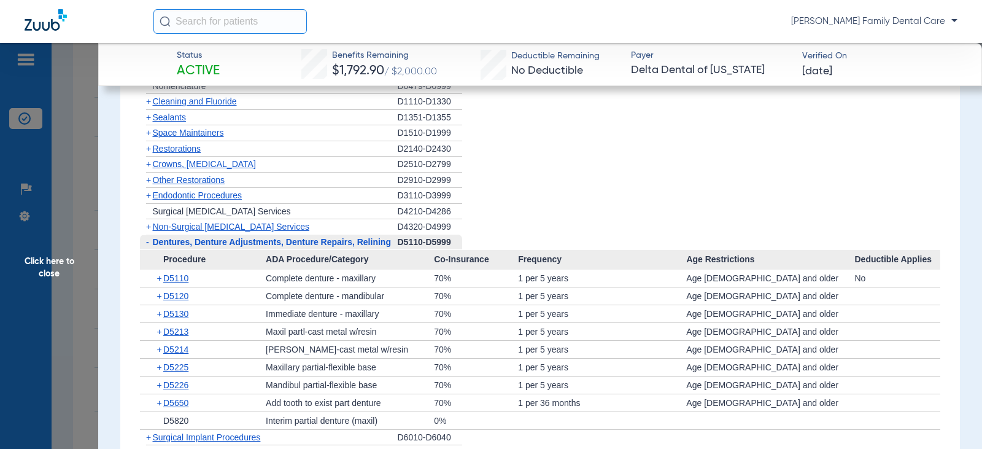
click at [149, 245] on span "-" at bounding box center [147, 242] width 3 height 10
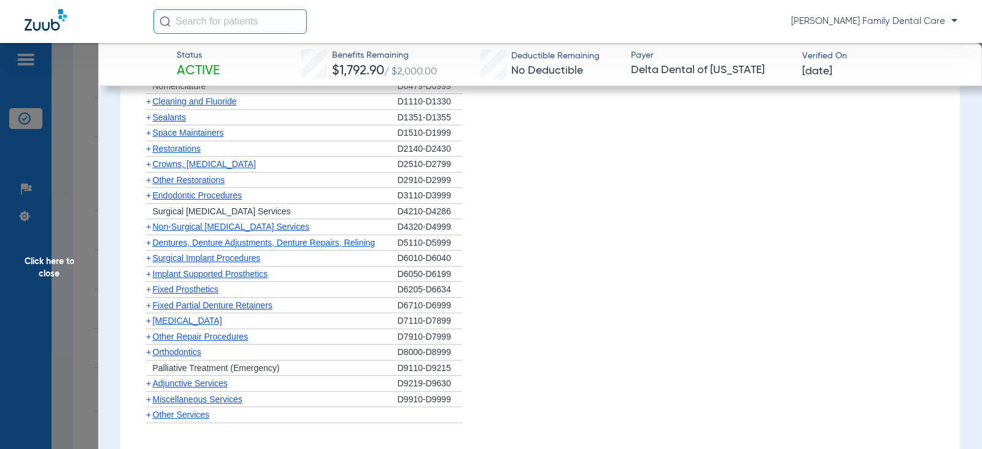
click at [149, 260] on span "+" at bounding box center [148, 258] width 5 height 10
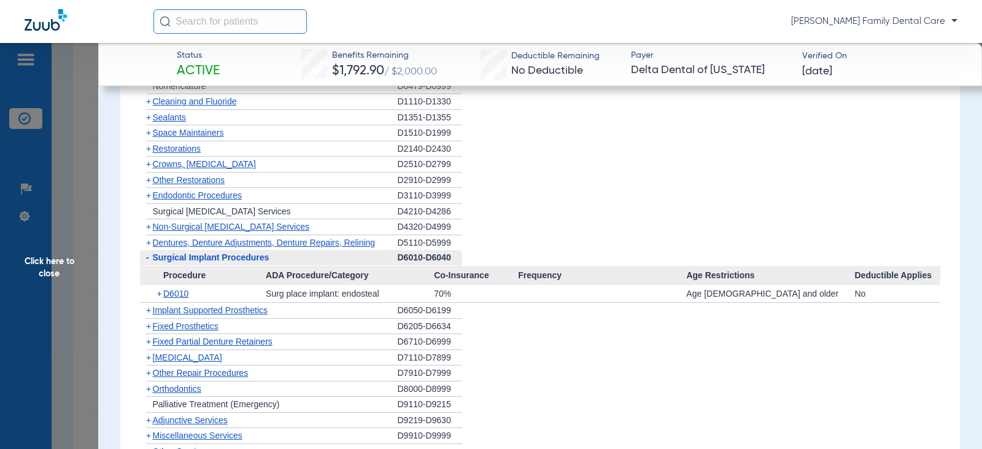
click at [149, 260] on span "-" at bounding box center [146, 257] width 13 height 15
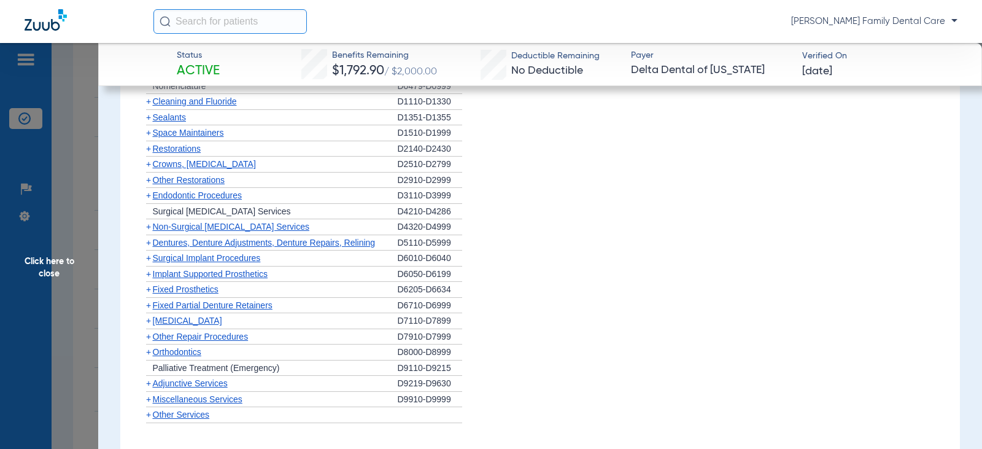
click at [149, 268] on span "+" at bounding box center [146, 273] width 13 height 15
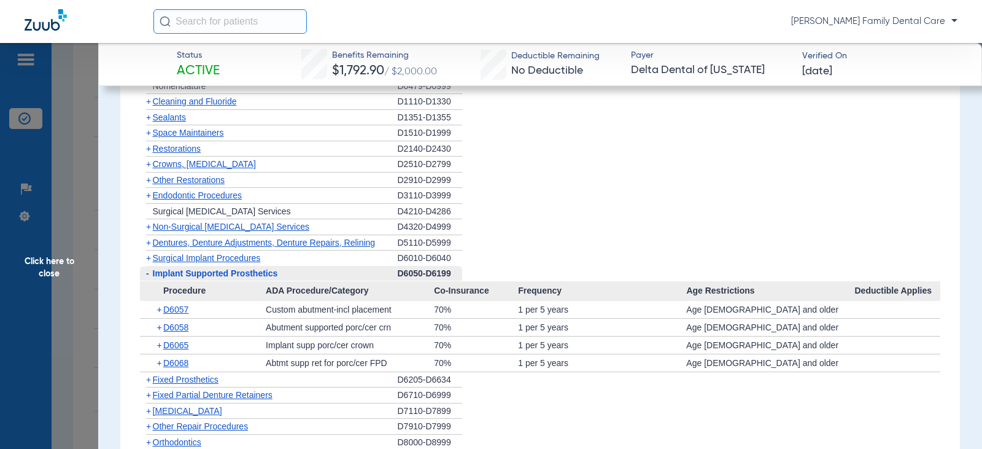
click at [149, 274] on span "-" at bounding box center [146, 273] width 13 height 15
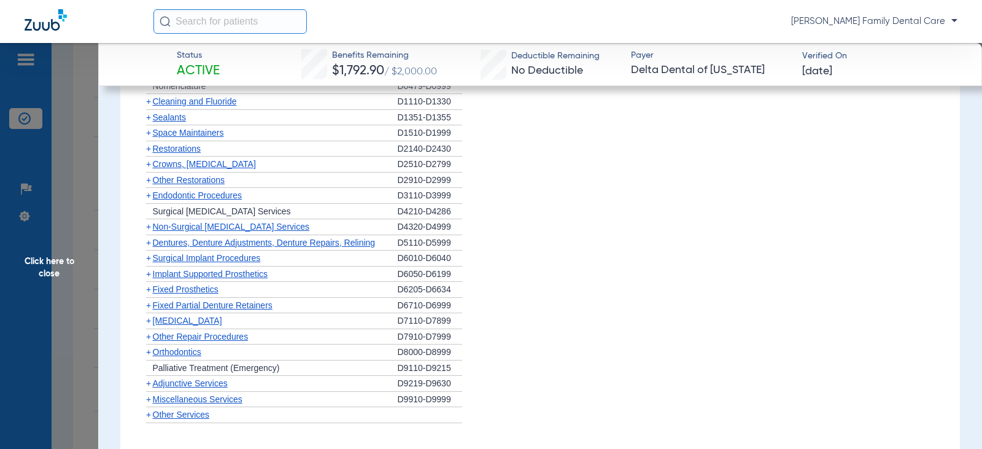
click at [149, 294] on span "+" at bounding box center [148, 289] width 5 height 10
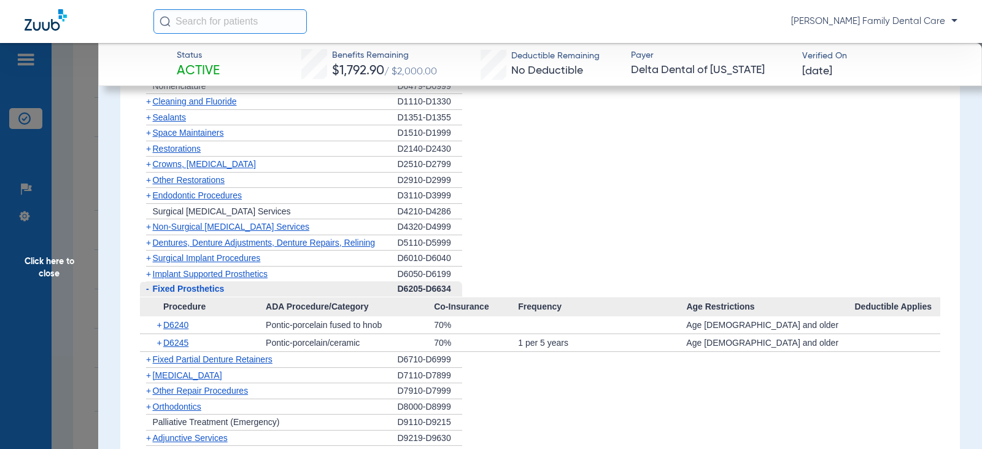
click at [149, 295] on span "-" at bounding box center [146, 288] width 13 height 15
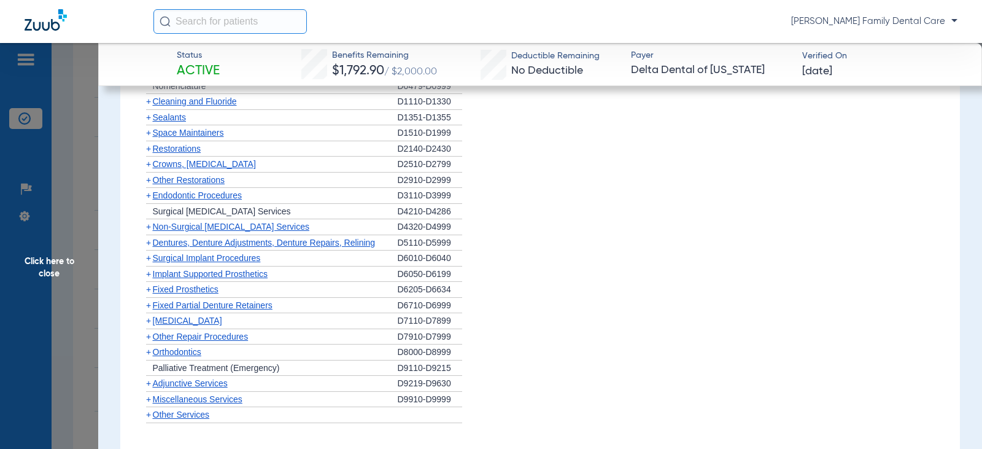
click at [149, 306] on span "+" at bounding box center [148, 305] width 5 height 10
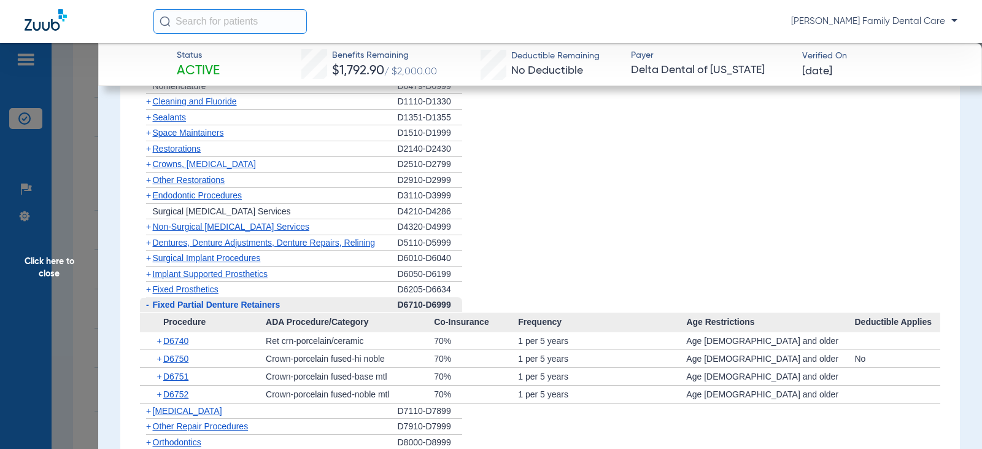
click at [149, 306] on span "-" at bounding box center [146, 304] width 13 height 15
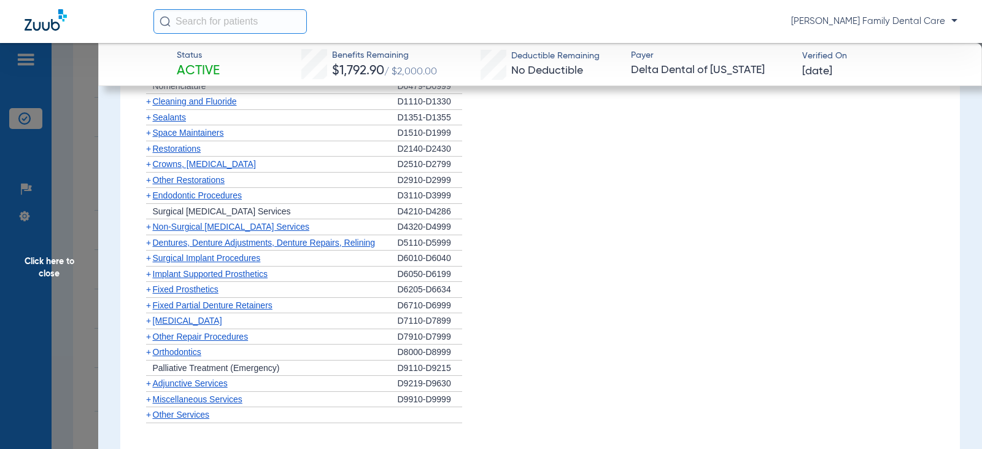
click at [149, 317] on span "+" at bounding box center [148, 321] width 5 height 10
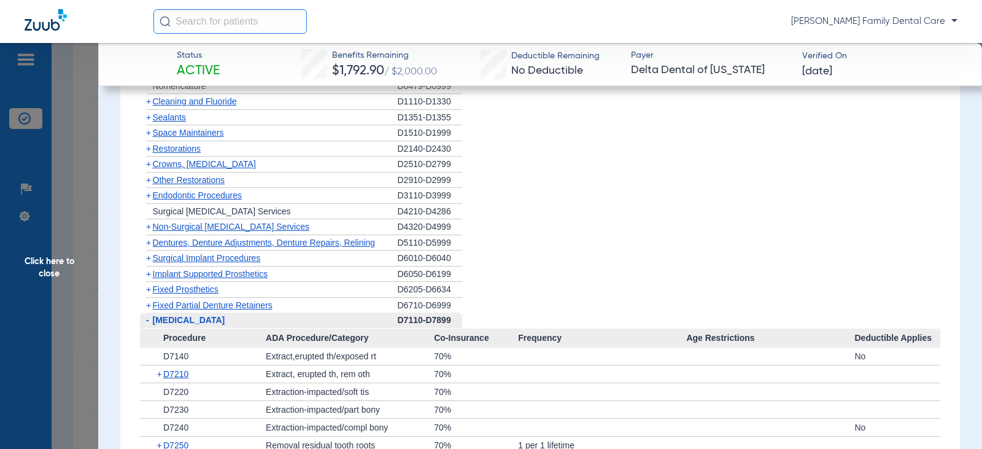
click at [149, 317] on span "-" at bounding box center [146, 319] width 13 height 15
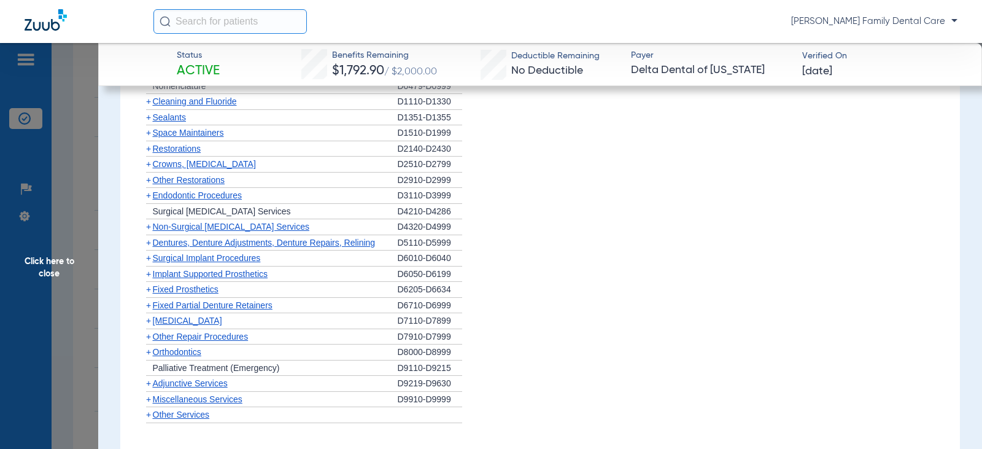
click at [148, 320] on span "+" at bounding box center [148, 321] width 5 height 10
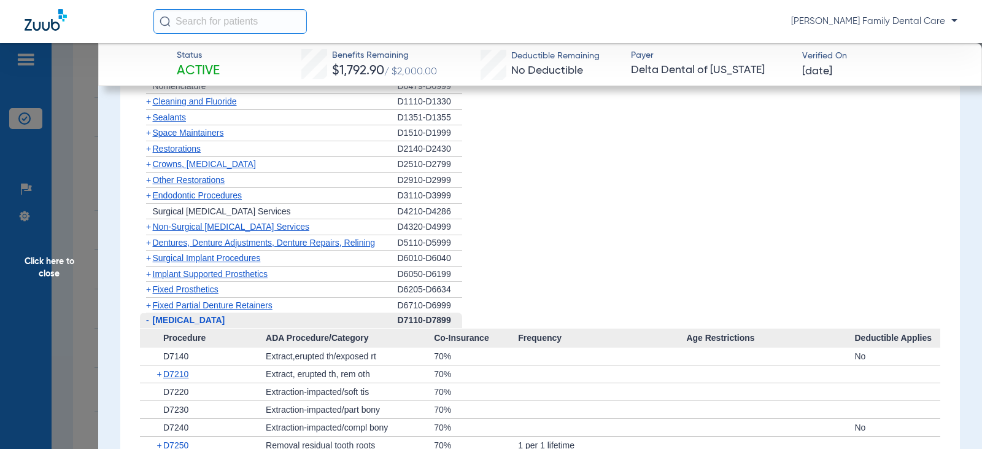
click at [148, 320] on span "-" at bounding box center [147, 320] width 3 height 10
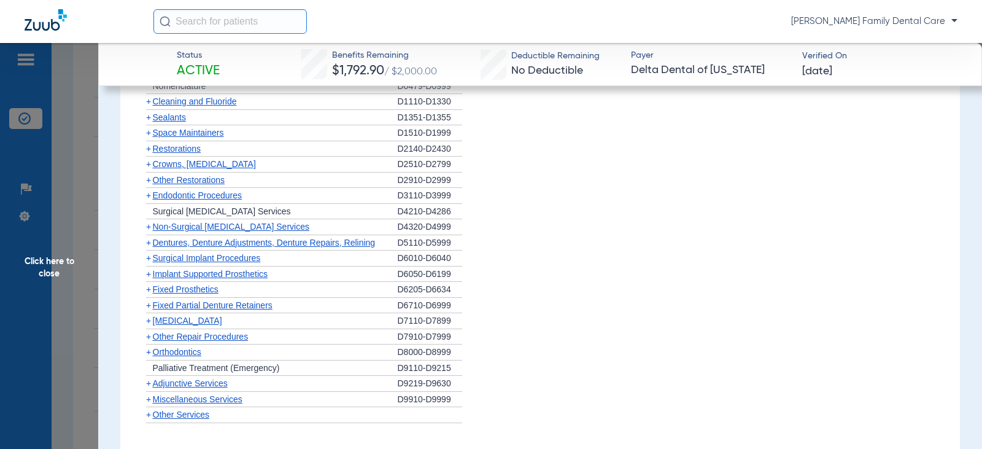
click at [149, 352] on span "+" at bounding box center [148, 352] width 5 height 10
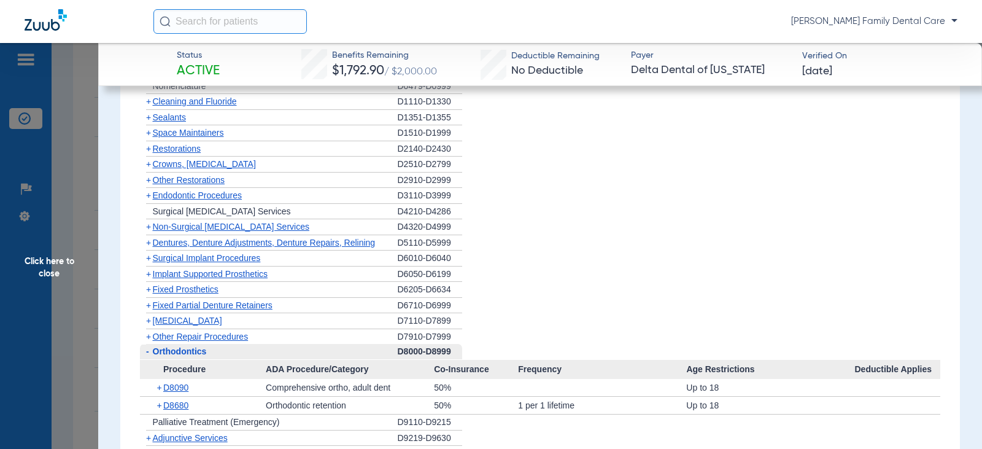
click at [149, 352] on span "-" at bounding box center [146, 351] width 13 height 15
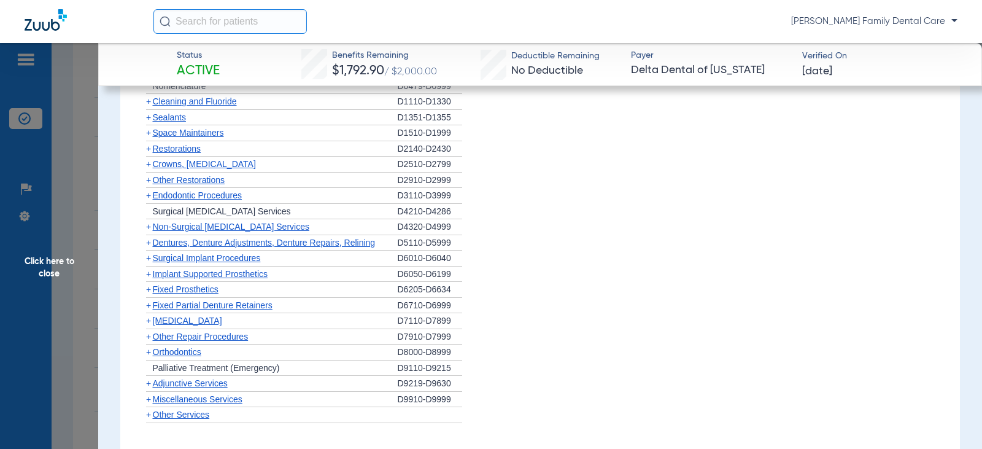
scroll to position [1350, 0]
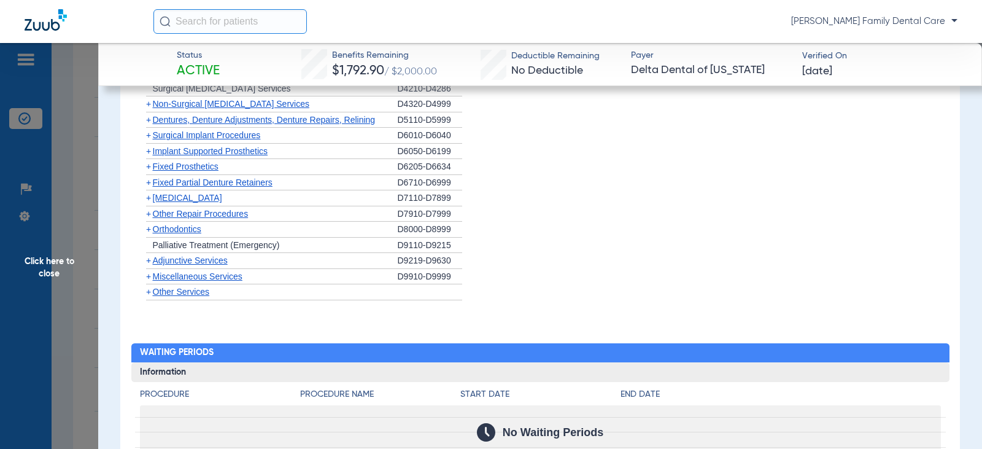
click at [151, 262] on span "+" at bounding box center [146, 260] width 13 height 15
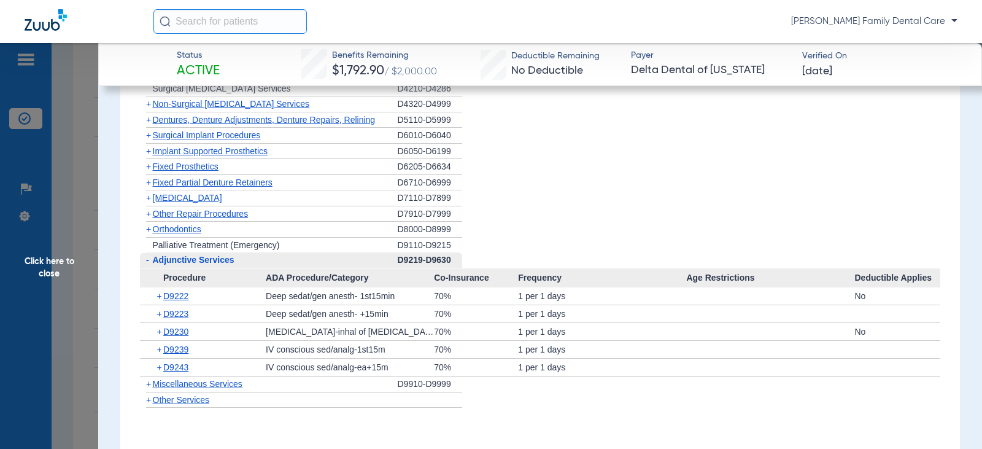
click at [152, 382] on span "+" at bounding box center [146, 383] width 13 height 15
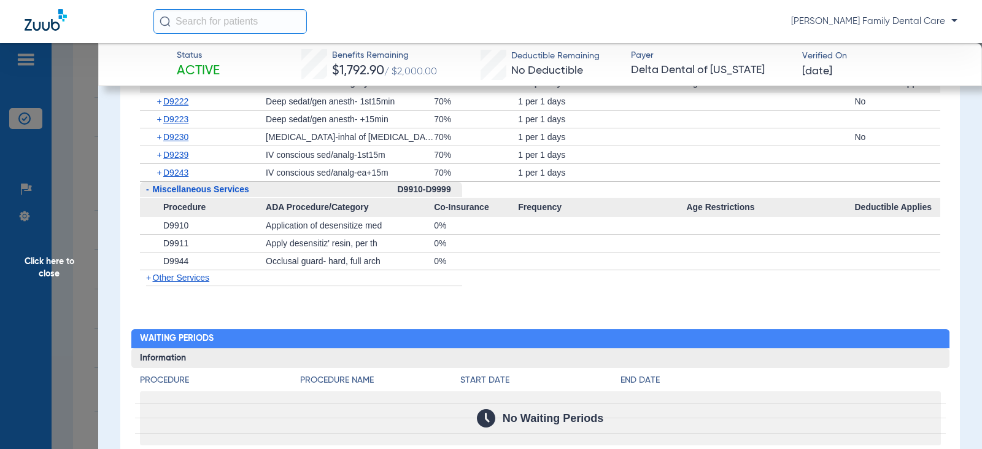
scroll to position [1596, 0]
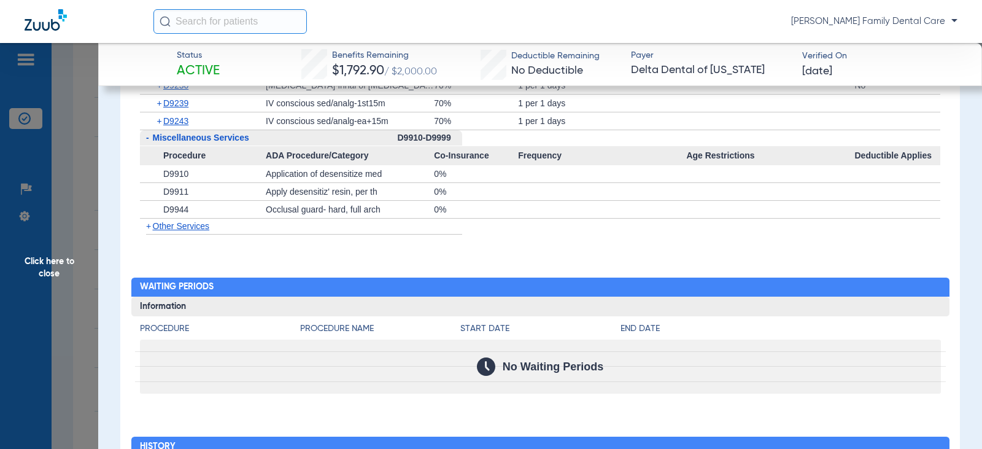
click at [45, 266] on span "Click here to close" at bounding box center [49, 267] width 98 height 449
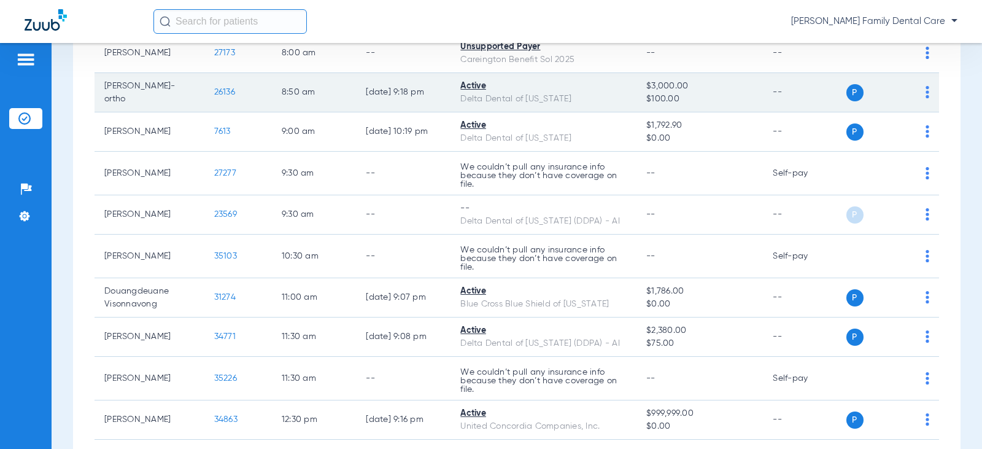
scroll to position [491, 0]
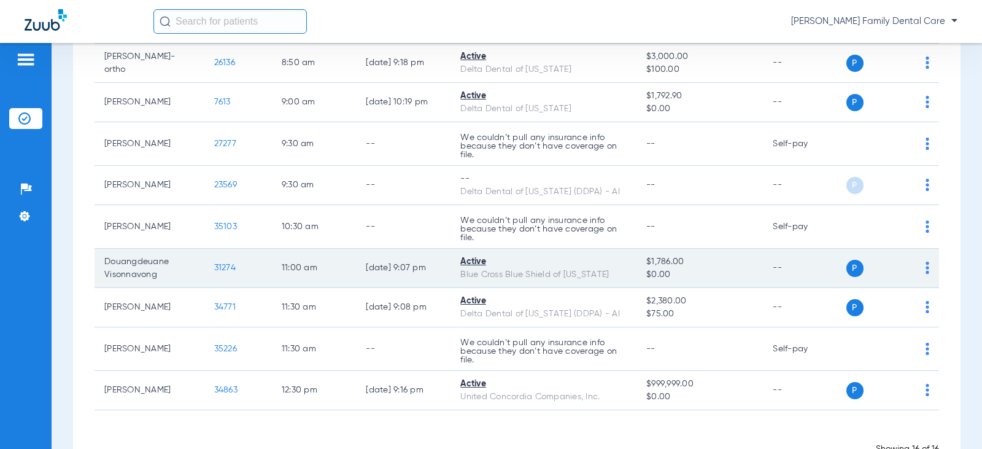
click at [219, 270] on span "31274" at bounding box center [224, 267] width 21 height 9
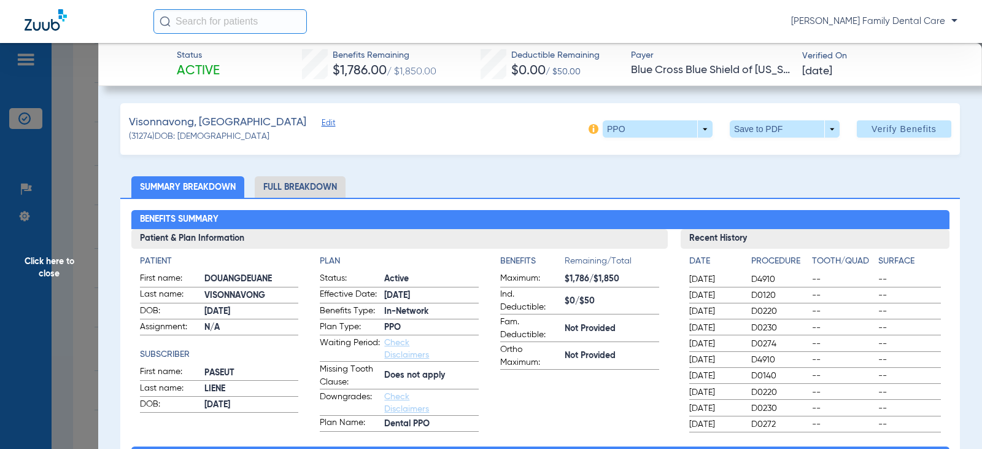
click at [318, 186] on li "Full Breakdown" at bounding box center [300, 186] width 91 height 21
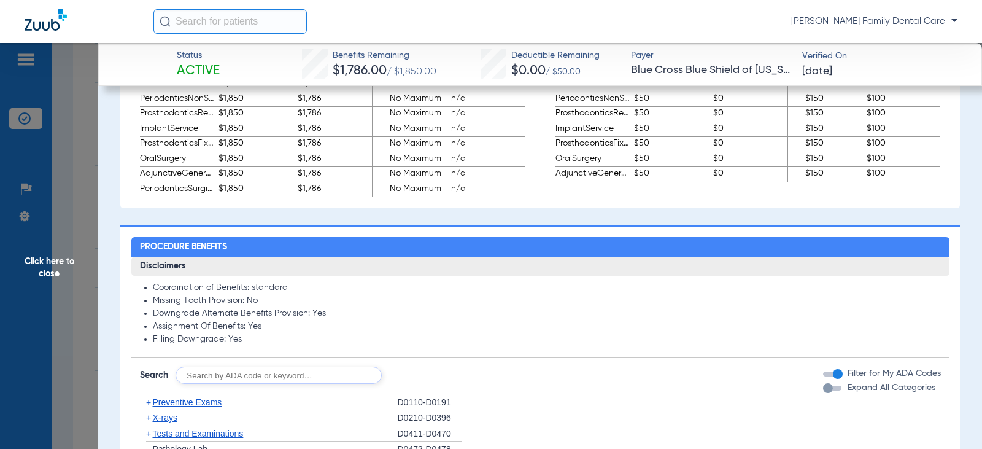
scroll to position [1105, 0]
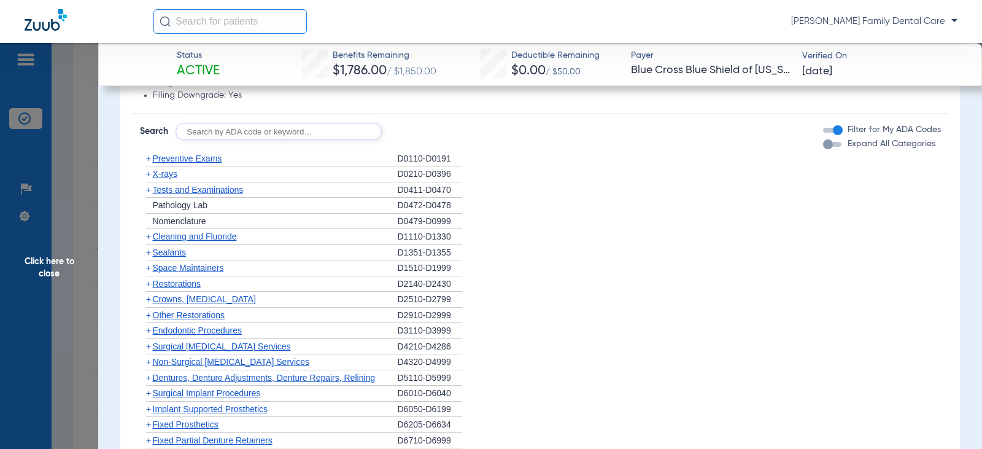
click at [151, 158] on span "+" at bounding box center [146, 158] width 13 height 15
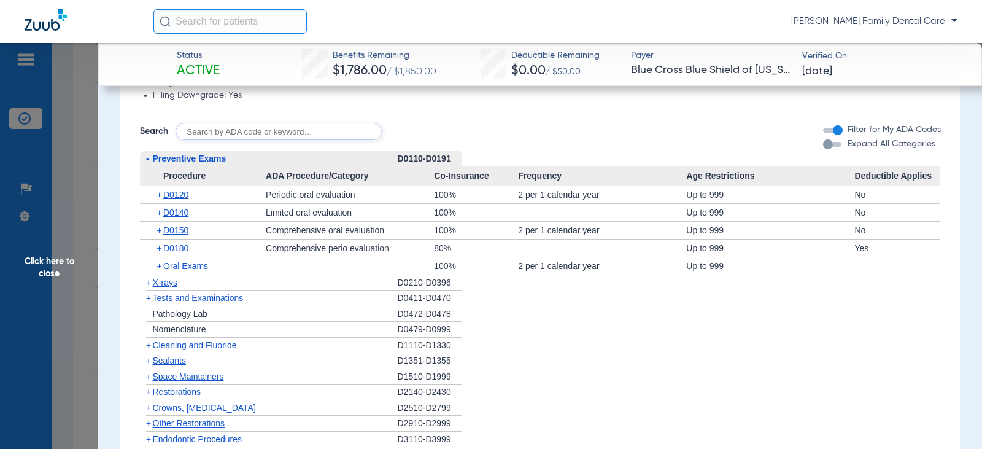
click at [151, 158] on span "-" at bounding box center [146, 158] width 13 height 15
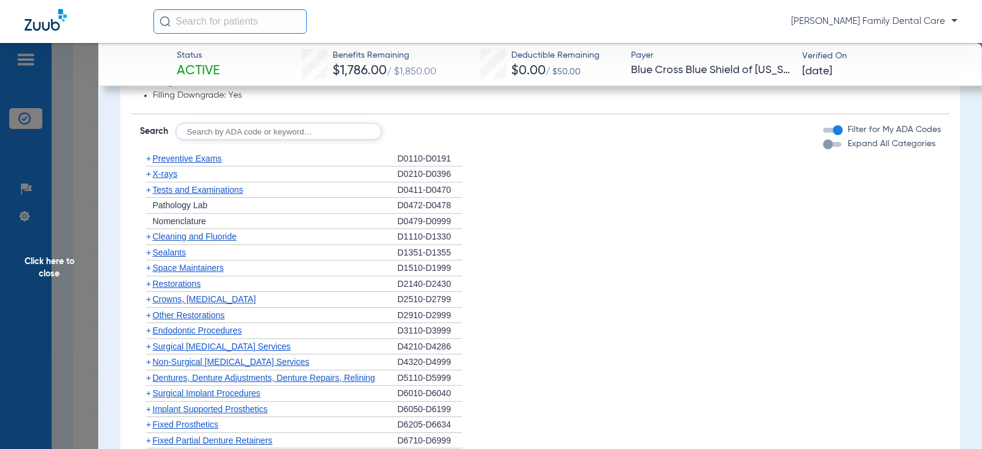
click at [146, 178] on span "+" at bounding box center [148, 174] width 5 height 10
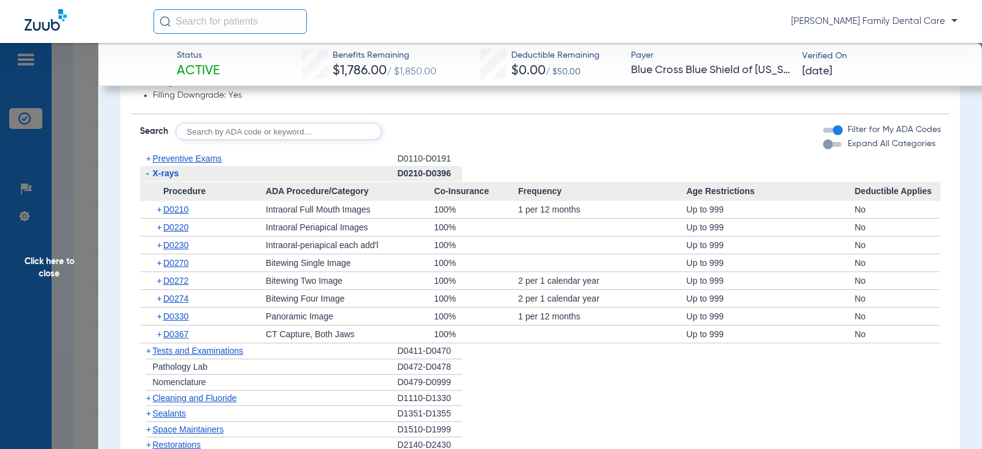
click at [147, 174] on span "-" at bounding box center [147, 173] width 3 height 10
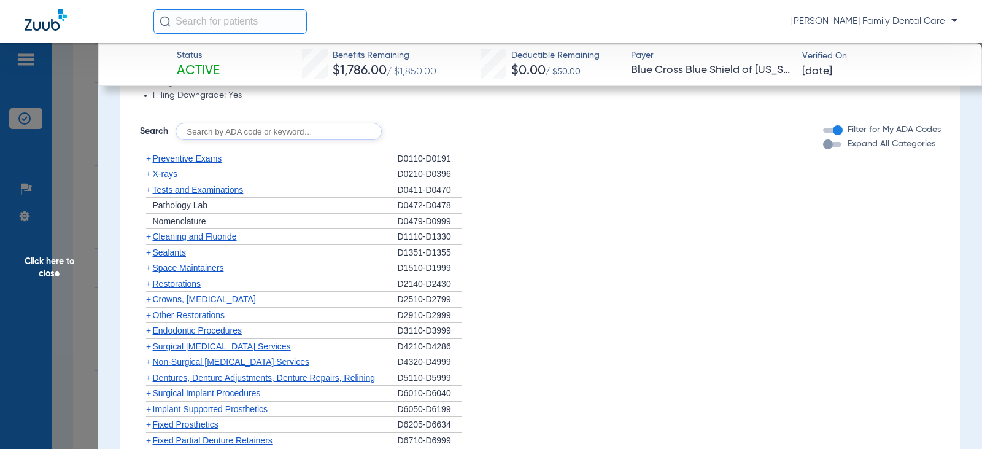
click at [150, 194] on span "+" at bounding box center [148, 190] width 5 height 10
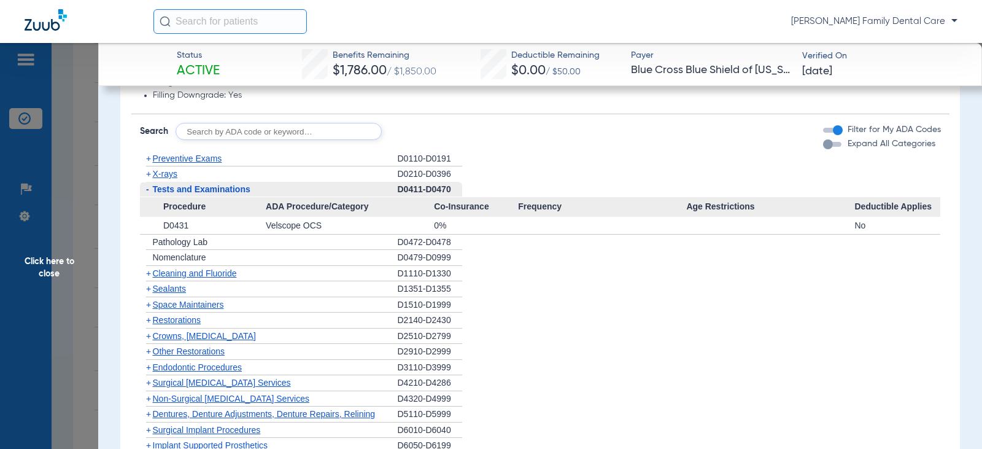
click at [150, 194] on span "-" at bounding box center [146, 189] width 13 height 15
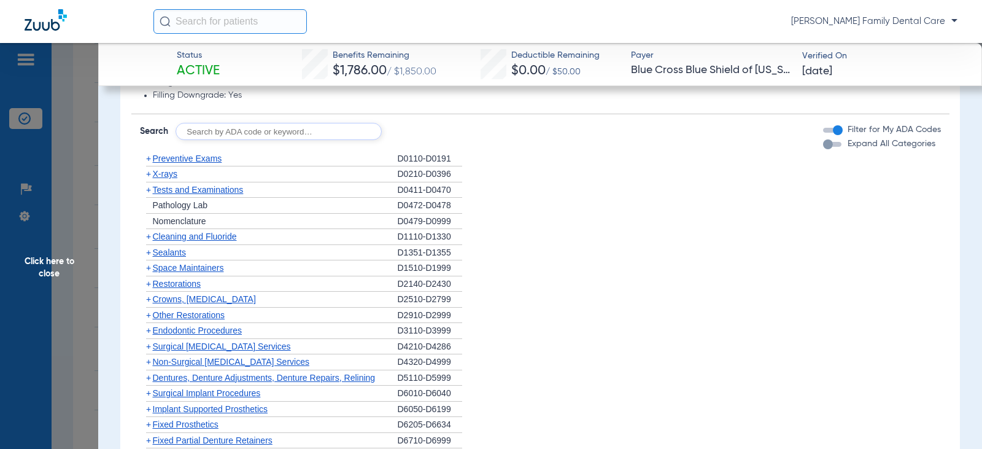
click at [148, 236] on span "+" at bounding box center [148, 236] width 5 height 10
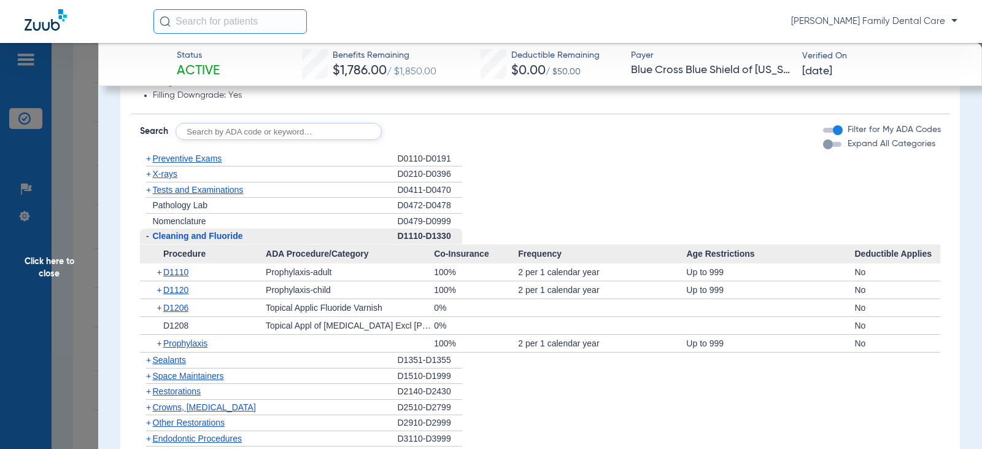
click at [148, 236] on span "-" at bounding box center [147, 236] width 3 height 10
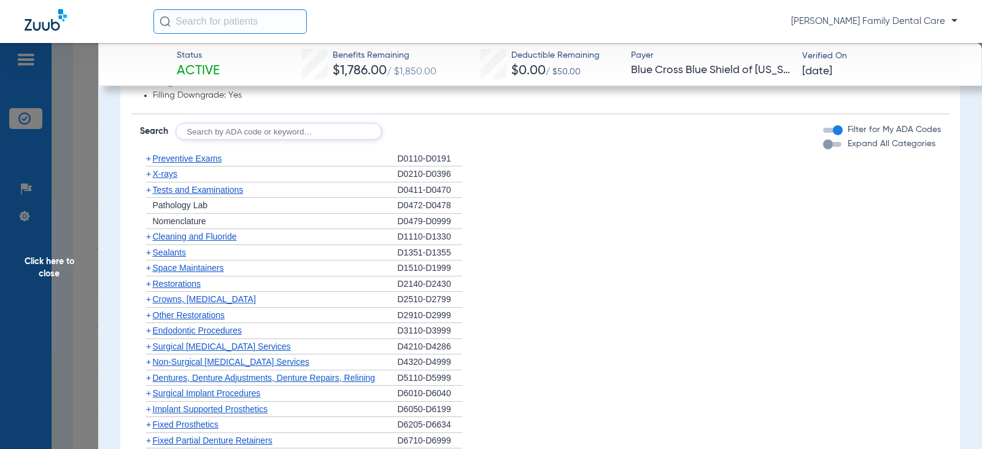
click at [148, 254] on span "+" at bounding box center [148, 252] width 5 height 10
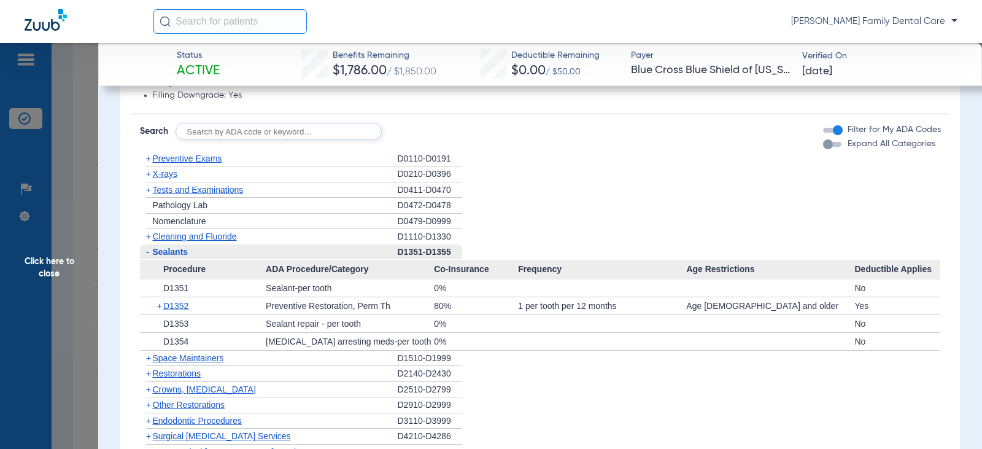
click at [148, 254] on span "-" at bounding box center [147, 252] width 3 height 10
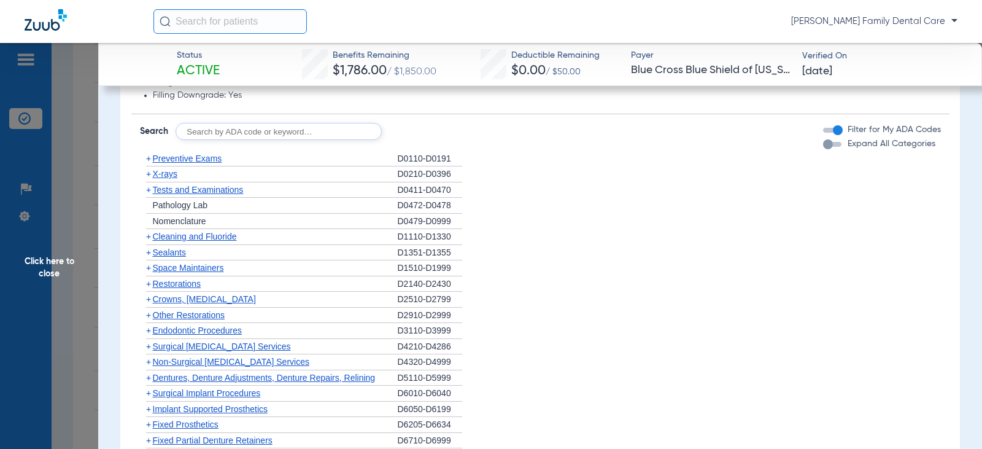
click at [147, 285] on span "+" at bounding box center [148, 284] width 5 height 10
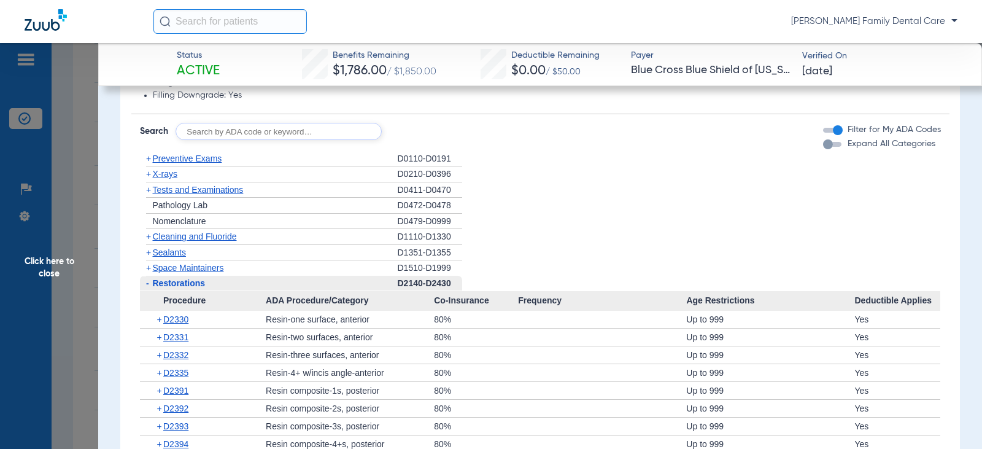
scroll to position [1350, 0]
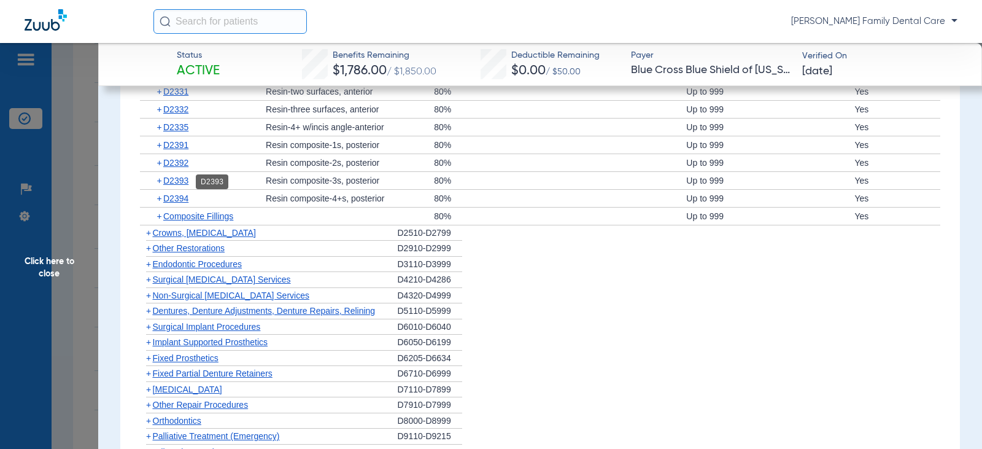
click at [171, 185] on span "D2393" at bounding box center [175, 181] width 25 height 10
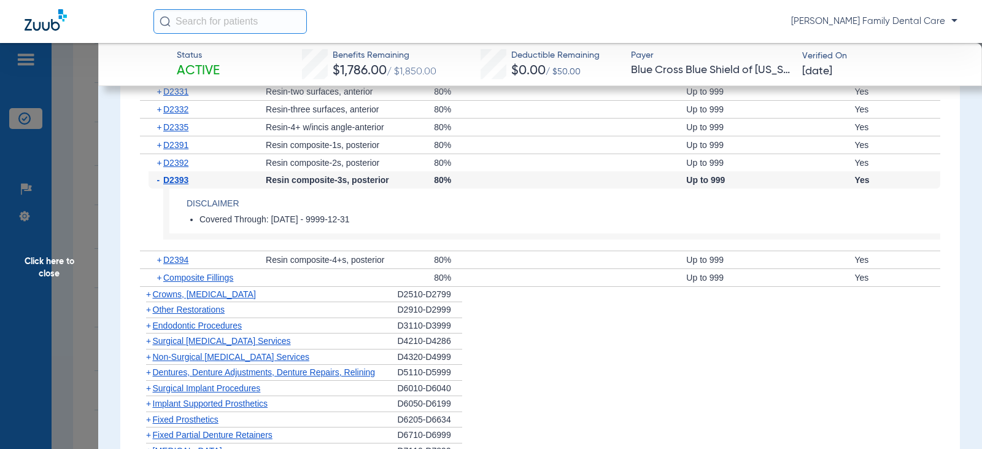
click at [171, 185] on span "D2393" at bounding box center [175, 180] width 25 height 10
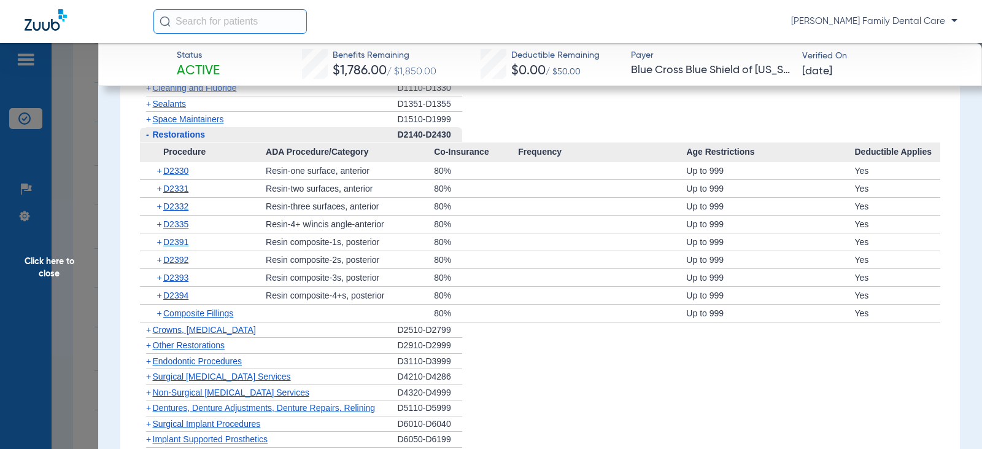
scroll to position [1228, 0]
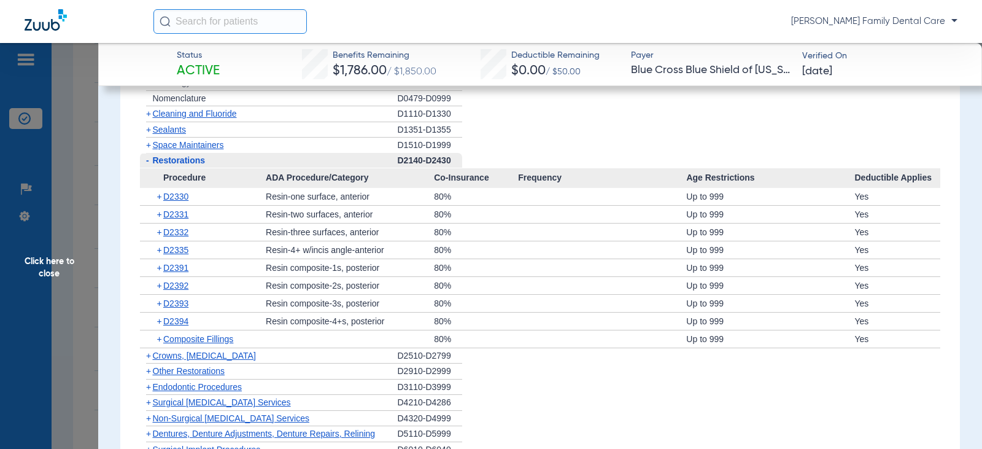
click at [149, 163] on span "-" at bounding box center [147, 160] width 3 height 10
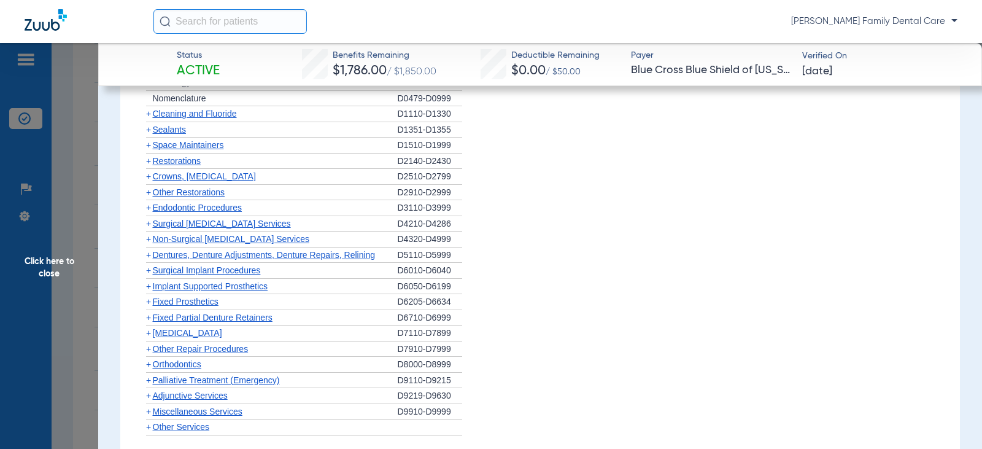
click at [152, 178] on span "+" at bounding box center [146, 176] width 13 height 15
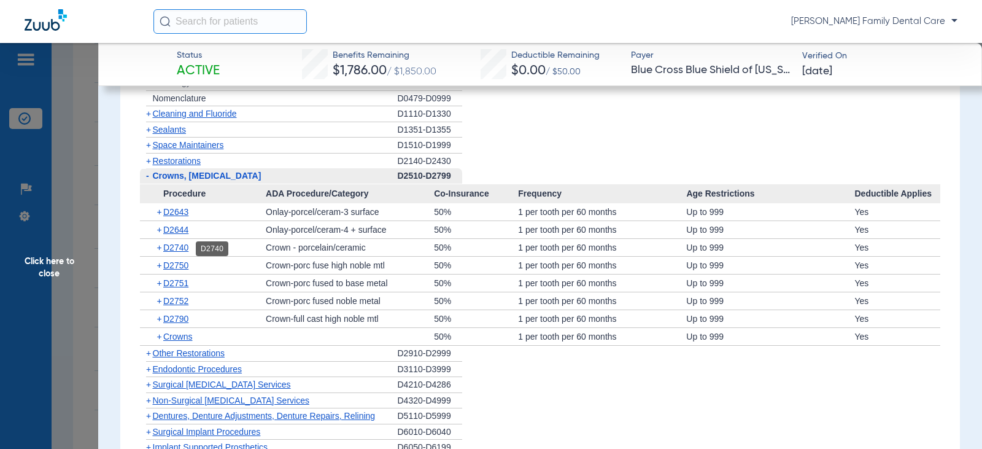
click at [176, 252] on span "D2740" at bounding box center [175, 247] width 25 height 10
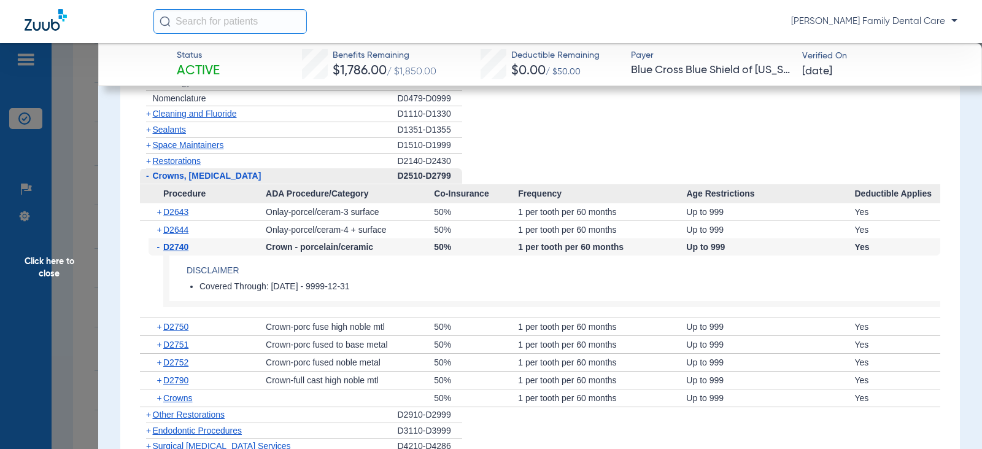
click at [176, 252] on span "D2740" at bounding box center [175, 247] width 25 height 10
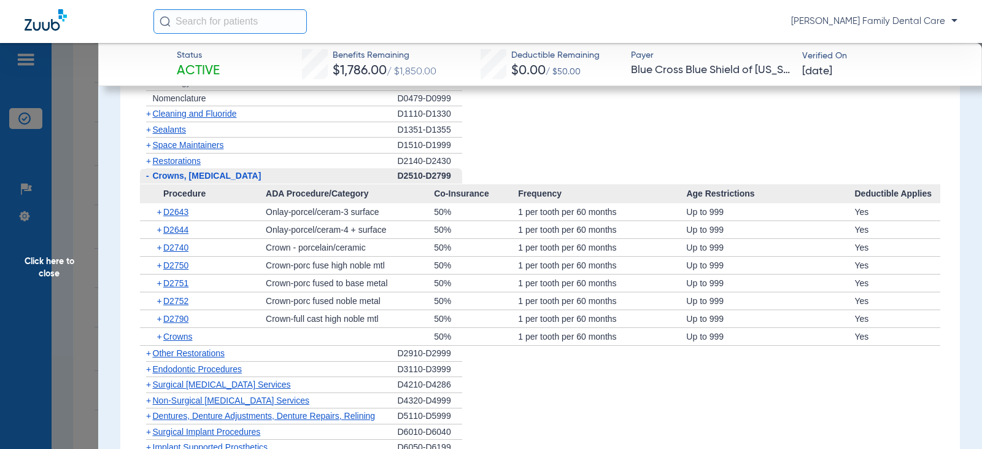
click at [147, 176] on span "-" at bounding box center [147, 176] width 3 height 10
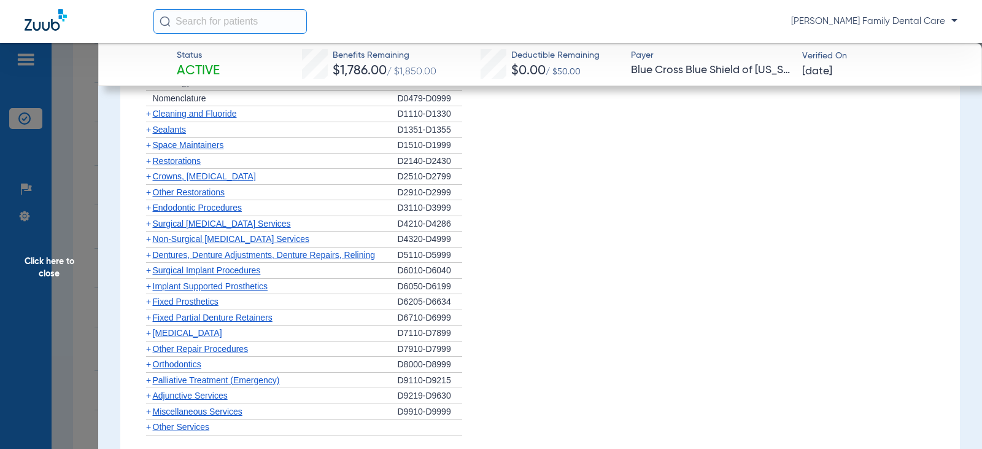
click at [149, 181] on span "+" at bounding box center [148, 176] width 5 height 10
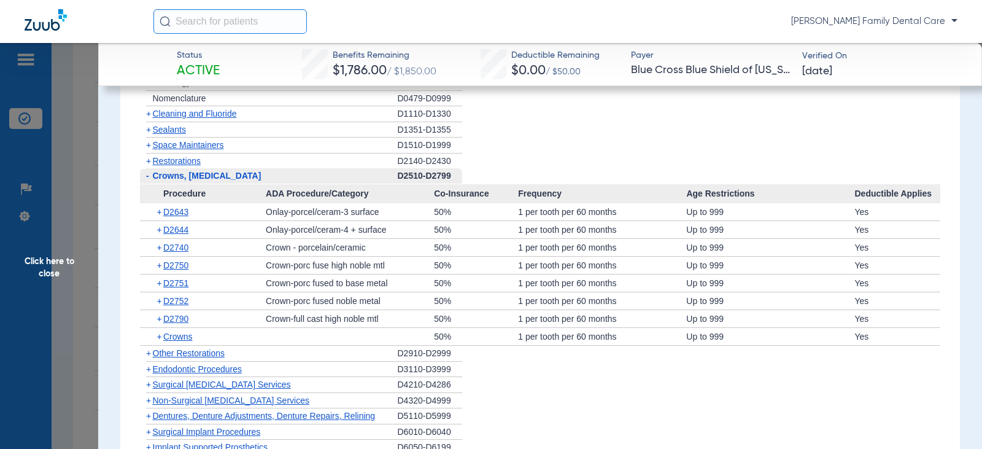
click at [149, 181] on span "-" at bounding box center [146, 175] width 13 height 15
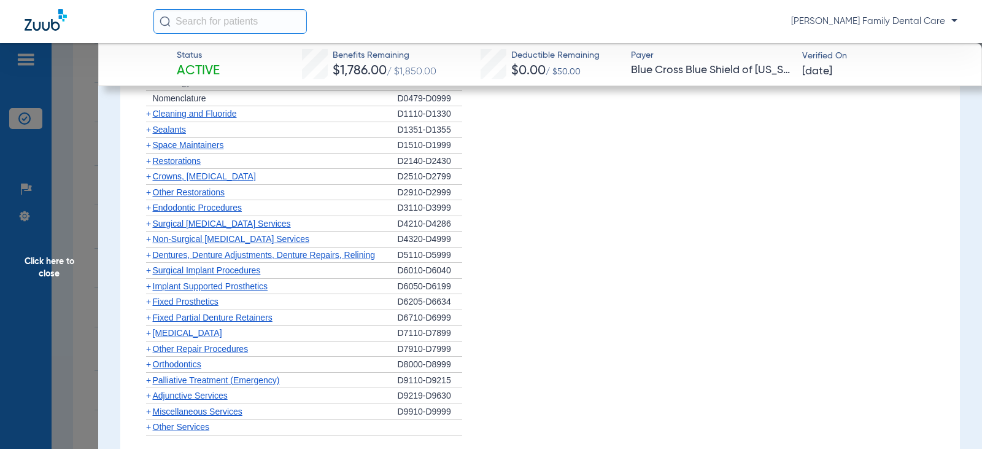
click at [150, 195] on span "+" at bounding box center [148, 192] width 5 height 10
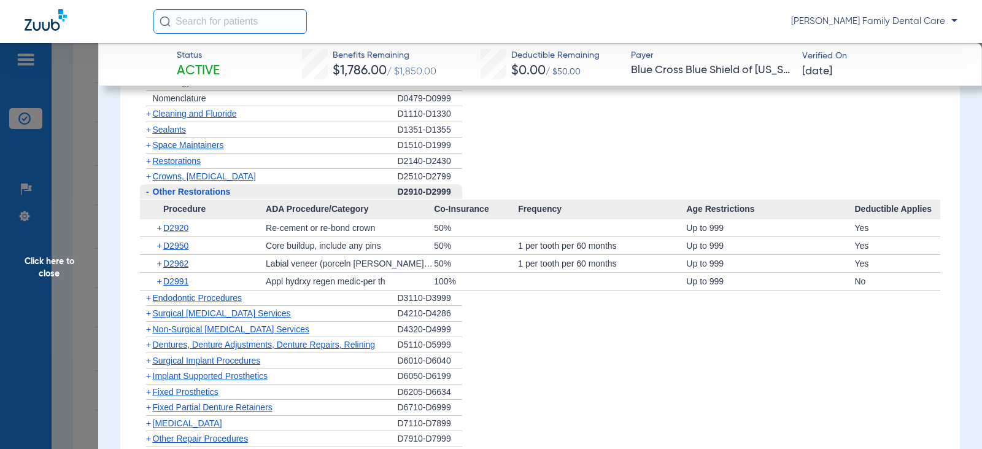
click at [150, 195] on span "-" at bounding box center [146, 191] width 13 height 15
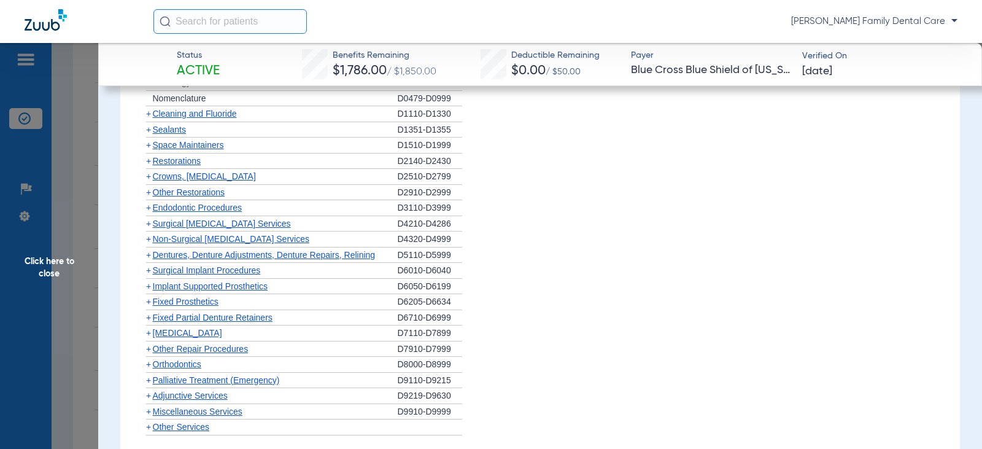
click at [153, 209] on span "Endodontic Procedures" at bounding box center [198, 208] width 90 height 10
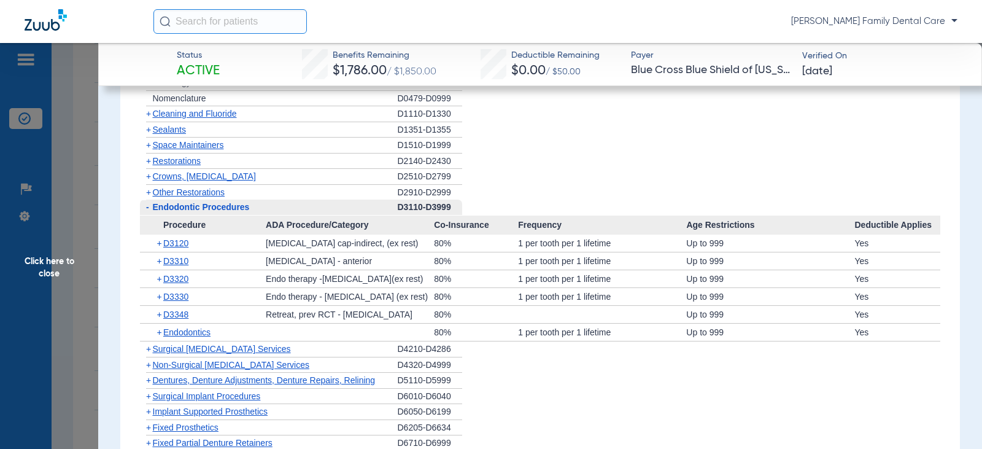
click at [153, 209] on span "Endodontic Procedures" at bounding box center [201, 207] width 97 height 10
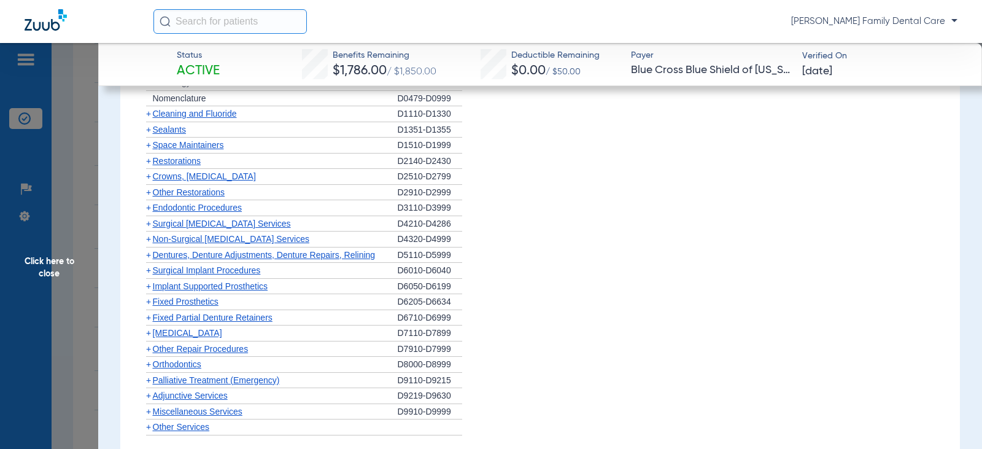
click at [153, 238] on span "Non-Surgical [MEDICAL_DATA] Services" at bounding box center [231, 239] width 157 height 10
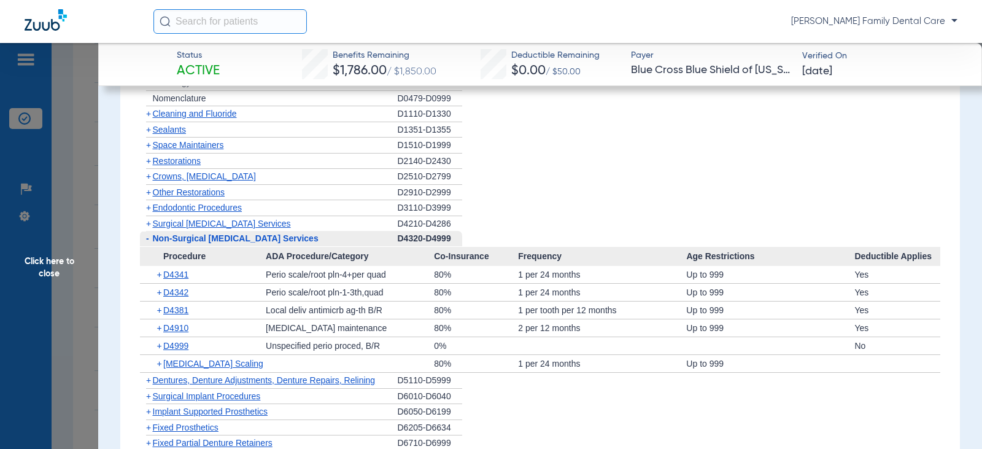
click at [149, 243] on span "-" at bounding box center [147, 238] width 3 height 10
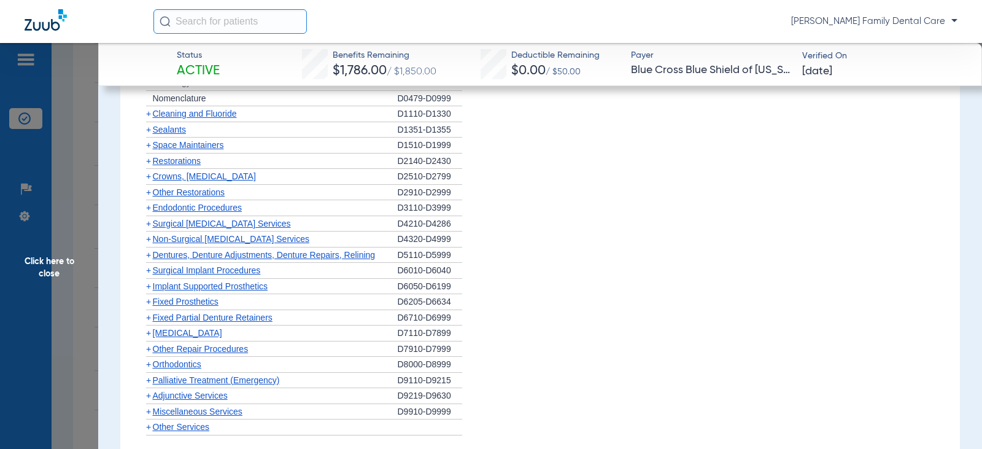
click at [149, 258] on span "+" at bounding box center [148, 255] width 5 height 10
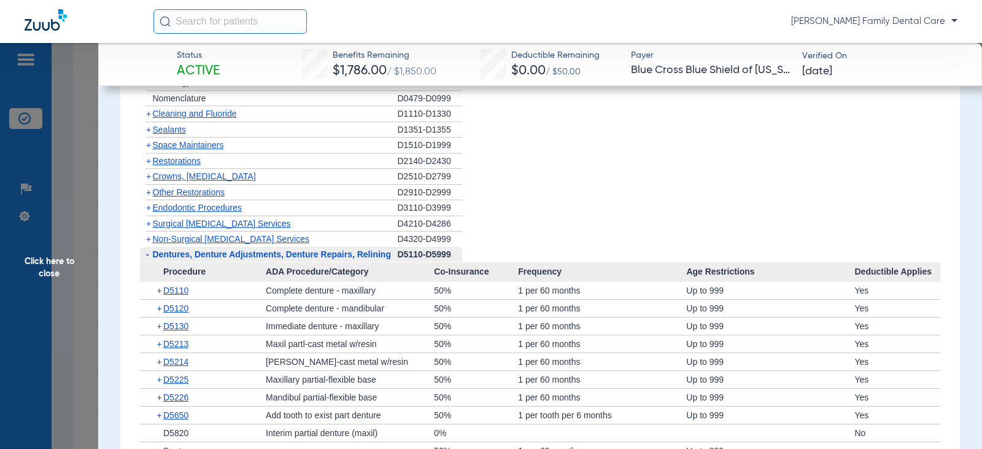
click at [149, 258] on span "-" at bounding box center [147, 254] width 3 height 10
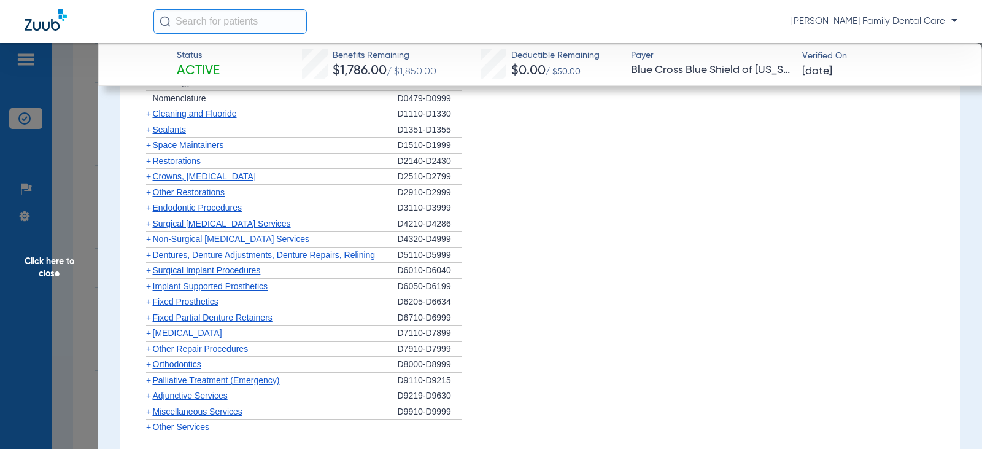
click at [149, 271] on span "+" at bounding box center [148, 270] width 5 height 10
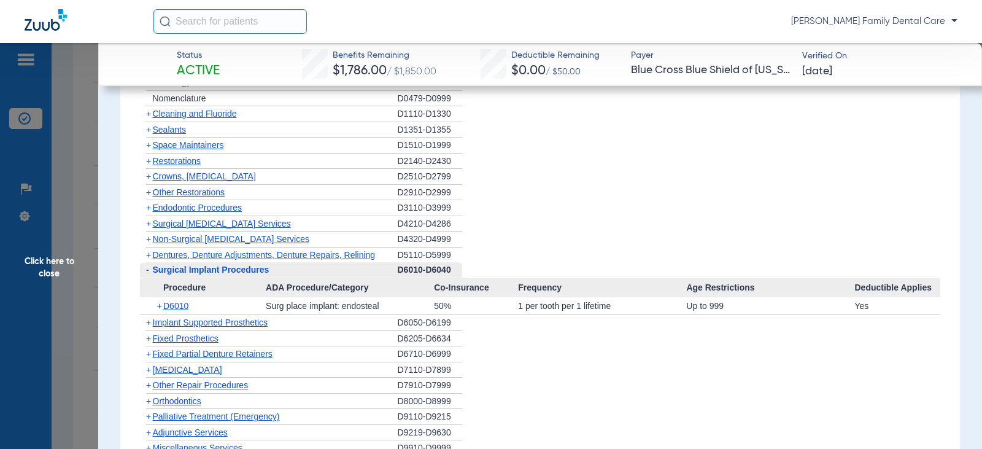
click at [149, 271] on span "-" at bounding box center [147, 270] width 3 height 10
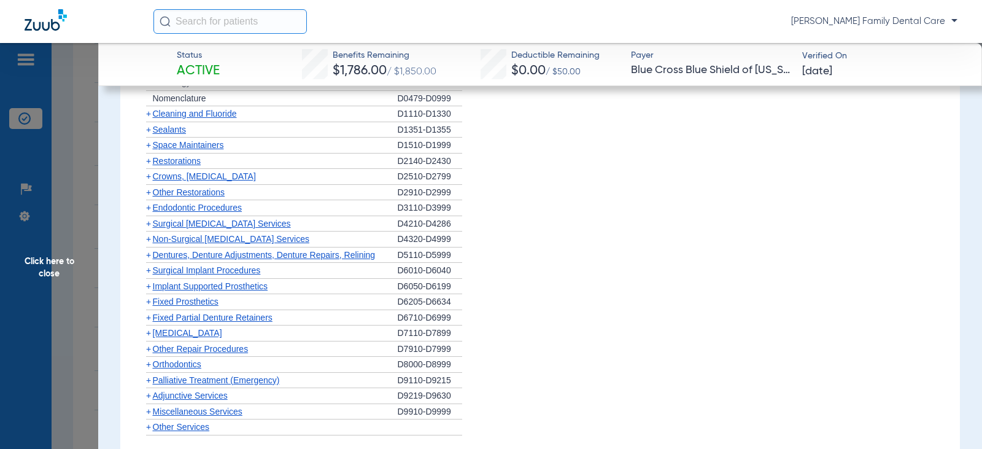
click at [149, 285] on span "+" at bounding box center [148, 286] width 5 height 10
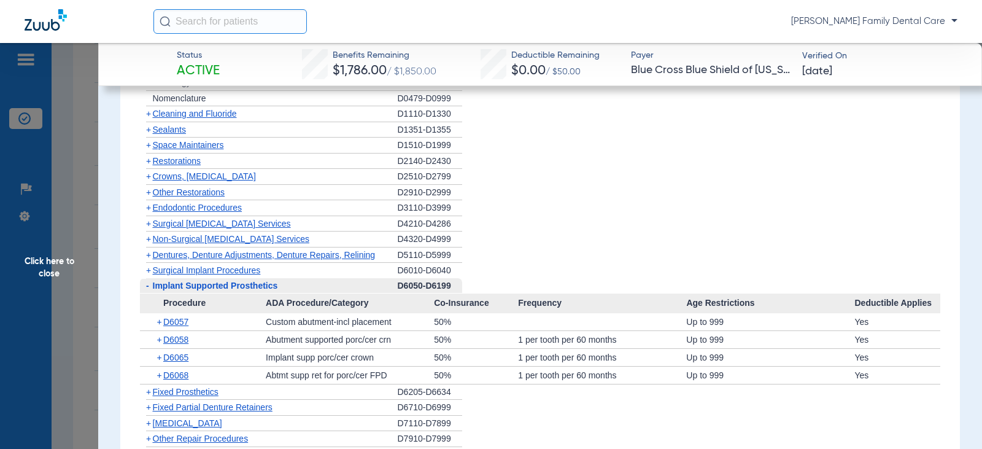
click at [149, 286] on span "-" at bounding box center [146, 285] width 13 height 15
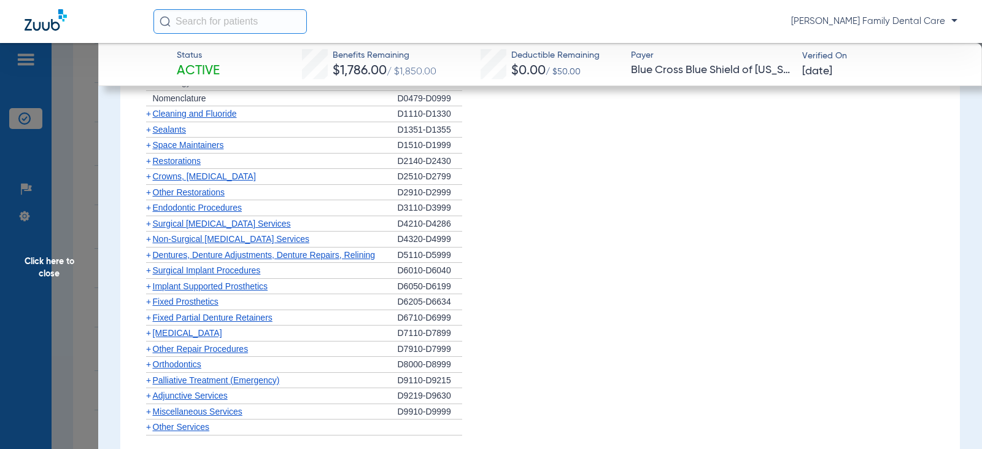
click at [148, 302] on span "+" at bounding box center [148, 301] width 5 height 10
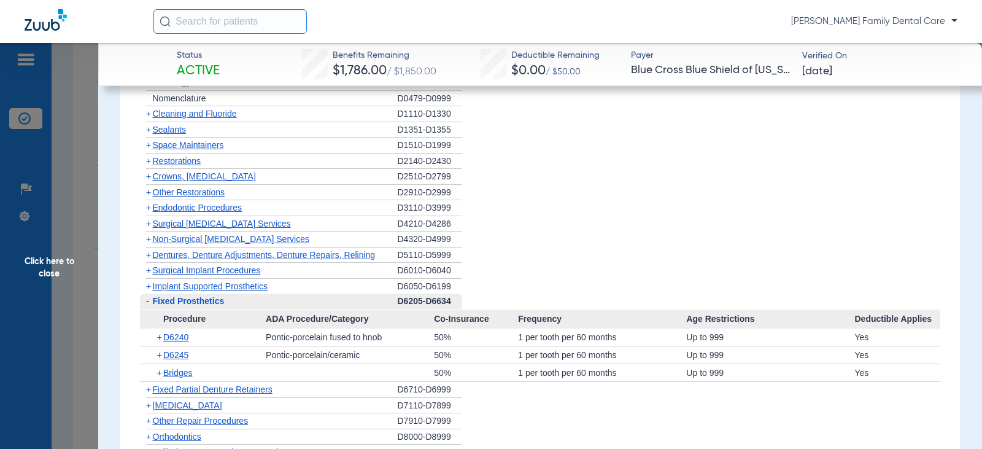
click at [148, 302] on span "-" at bounding box center [147, 301] width 3 height 10
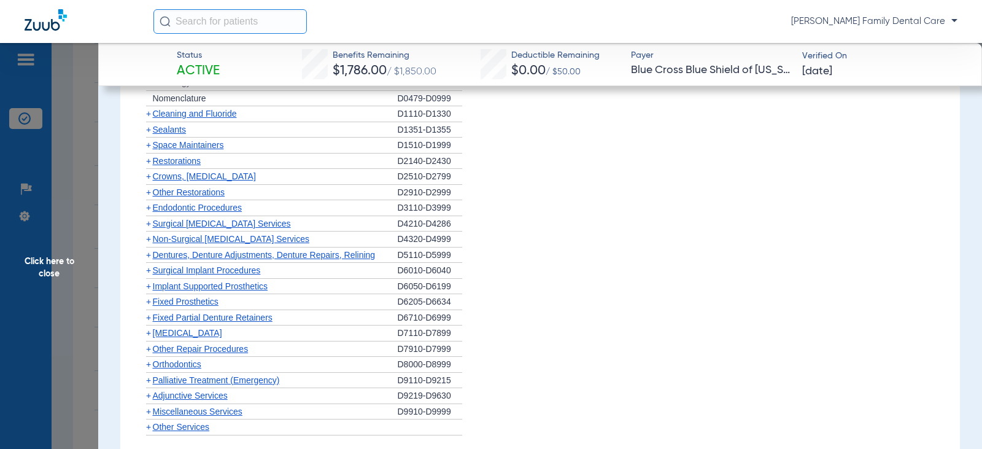
click at [148, 321] on span "+" at bounding box center [148, 317] width 5 height 10
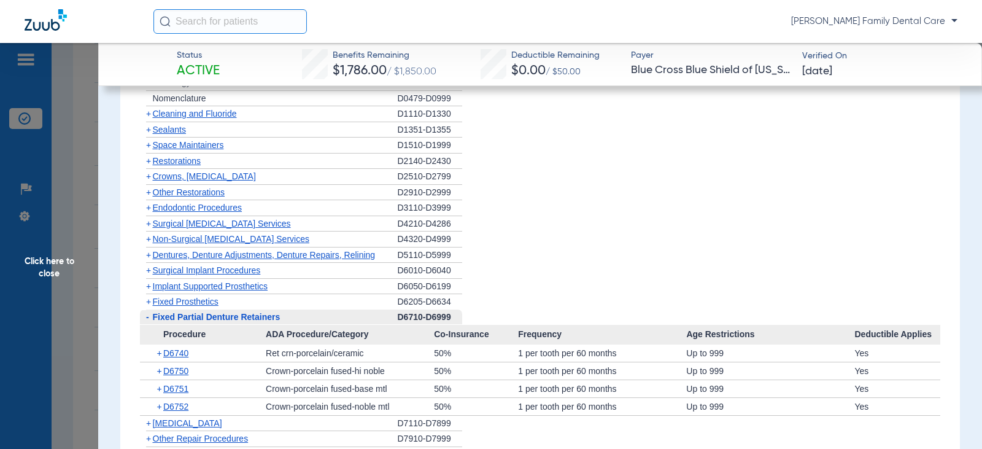
click at [148, 321] on span "-" at bounding box center [147, 317] width 3 height 10
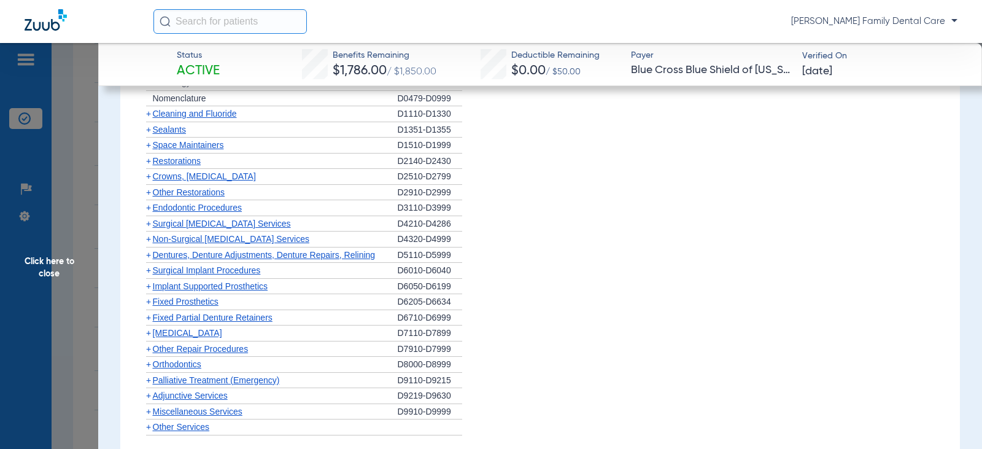
click at [146, 338] on span "+" at bounding box center [148, 333] width 5 height 10
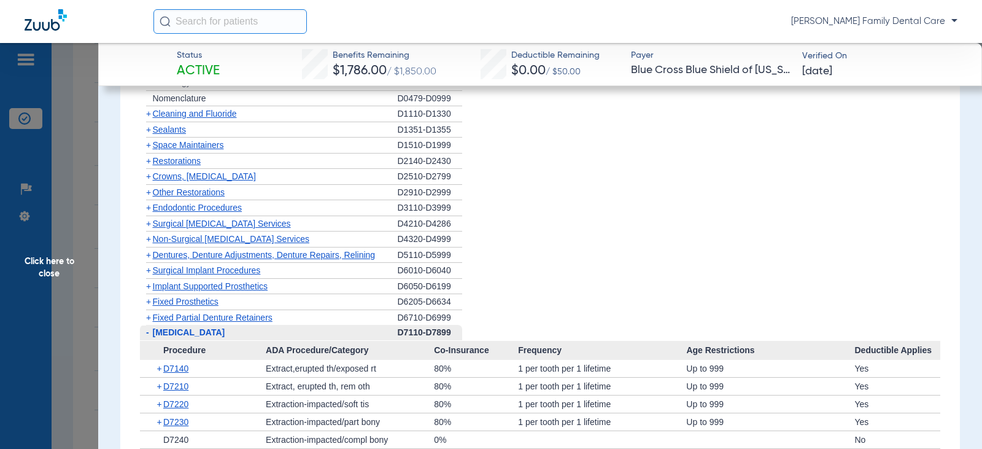
click at [146, 337] on span "-" at bounding box center [147, 332] width 3 height 10
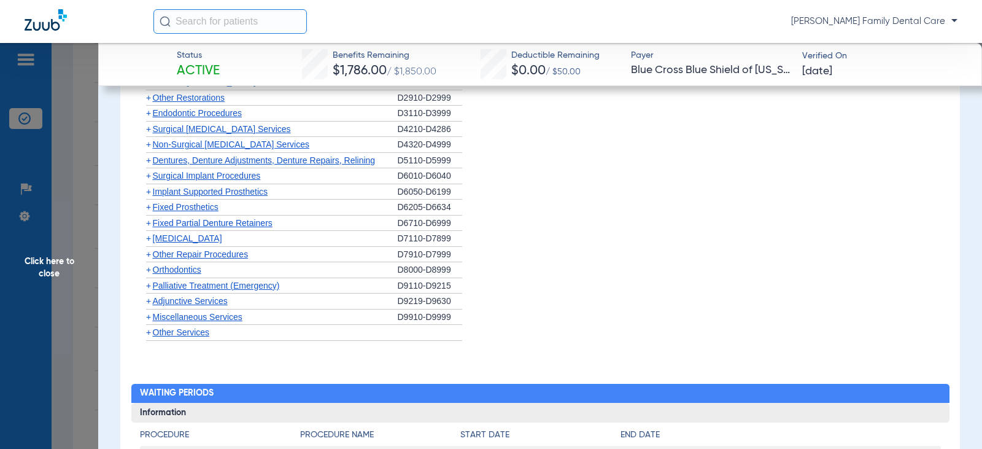
scroll to position [1350, 0]
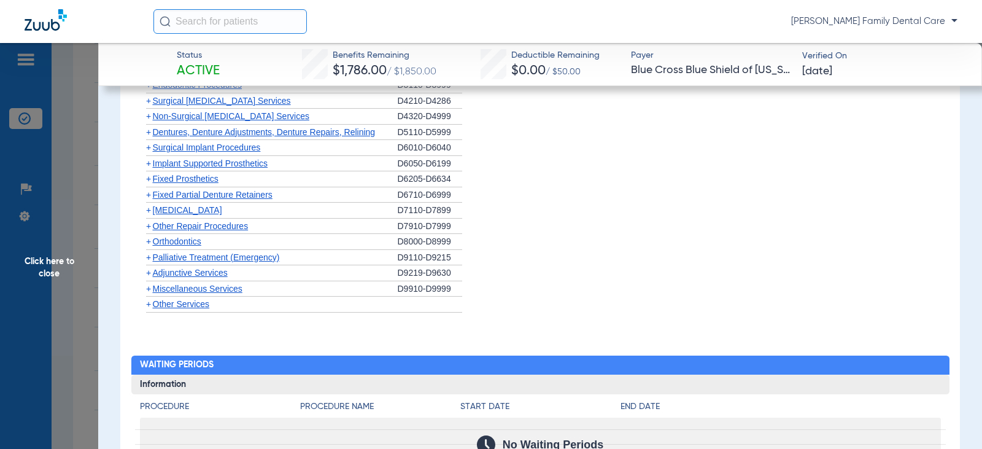
click at [149, 258] on span "+" at bounding box center [148, 257] width 5 height 10
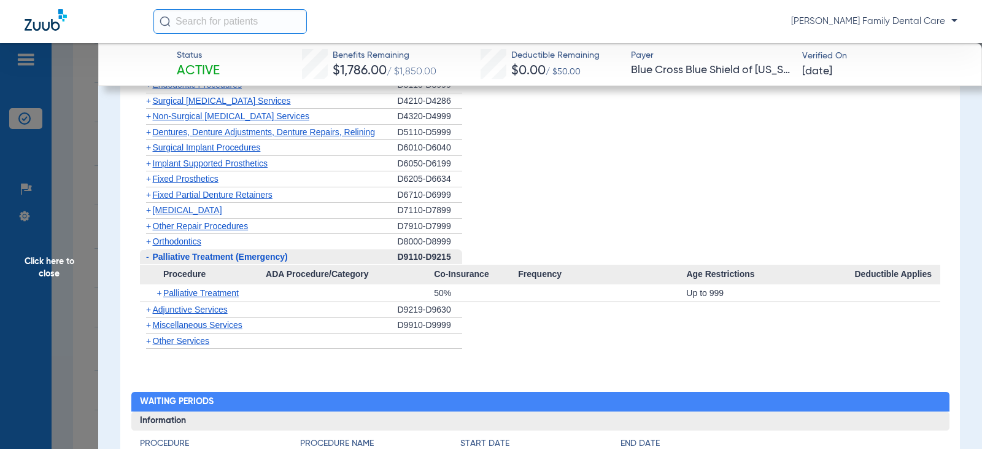
click at [149, 258] on span "-" at bounding box center [147, 257] width 3 height 10
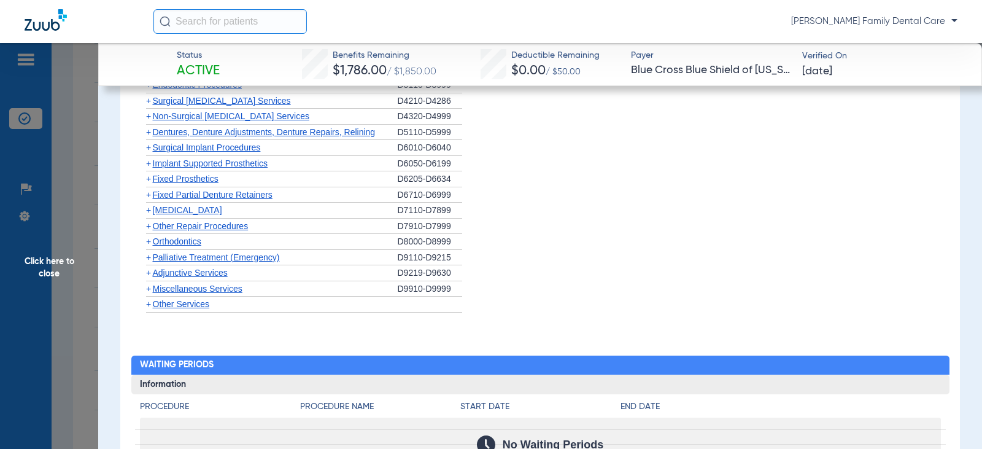
click at [147, 274] on span "+" at bounding box center [148, 273] width 5 height 10
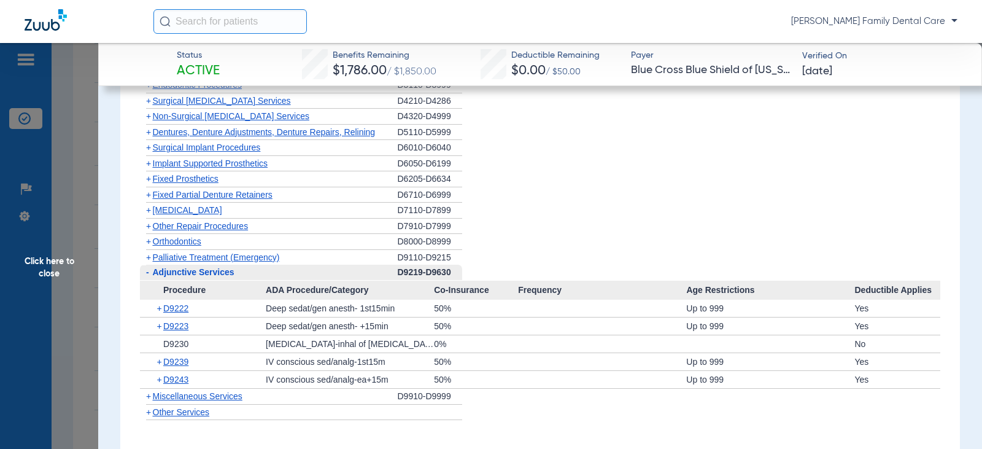
click at [147, 273] on span "-" at bounding box center [147, 272] width 3 height 10
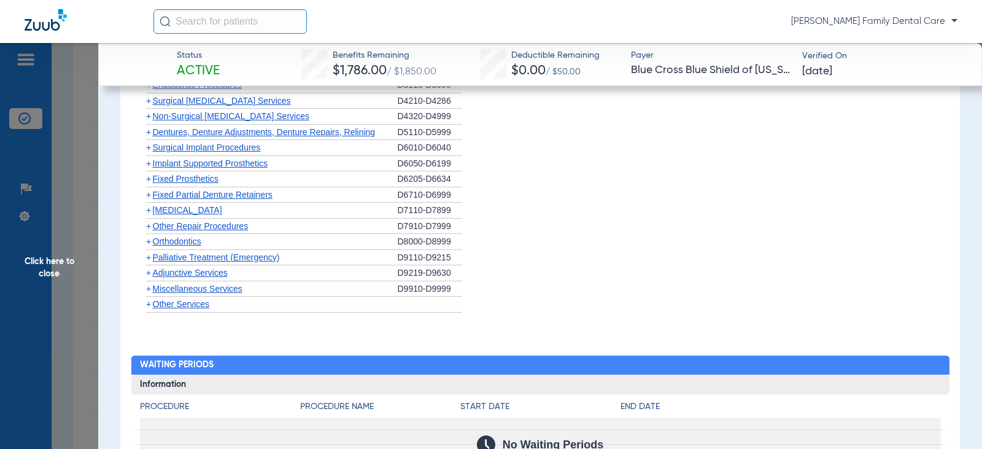
click at [153, 290] on span "Miscellaneous Services" at bounding box center [198, 289] width 90 height 10
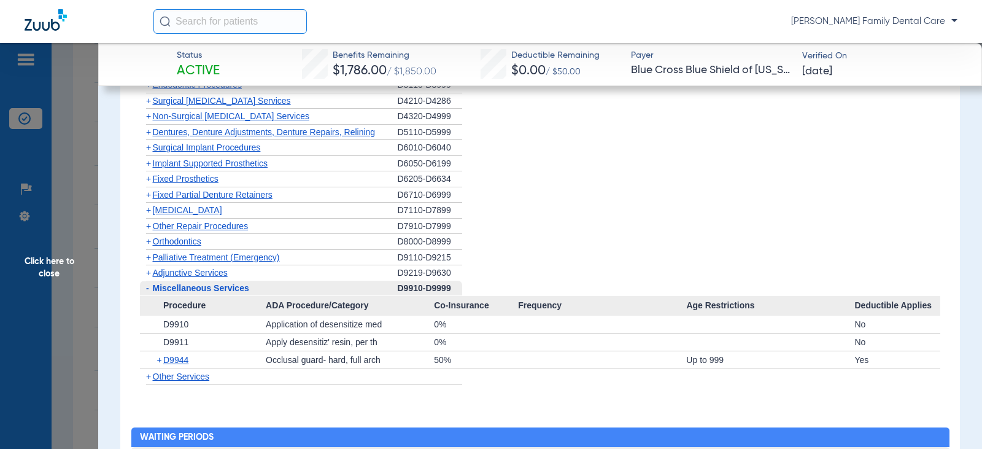
click at [48, 267] on span "Click here to close" at bounding box center [49, 267] width 98 height 449
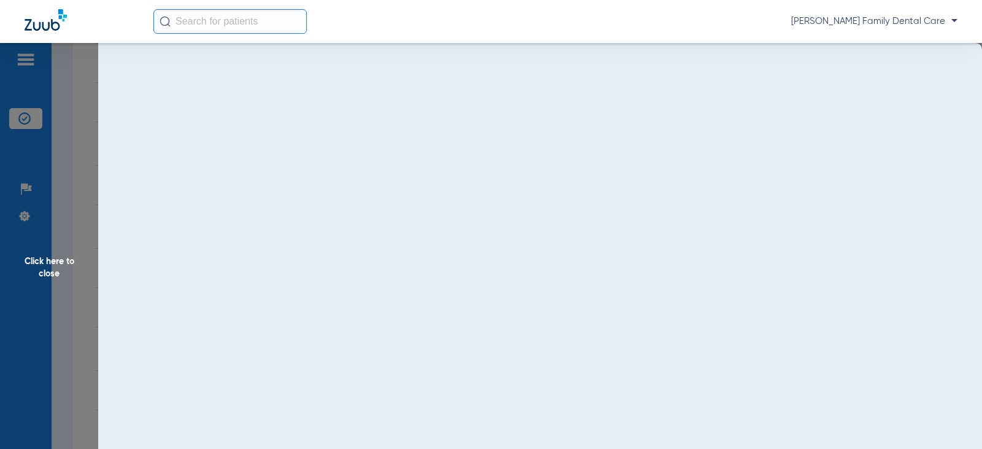
scroll to position [0, 0]
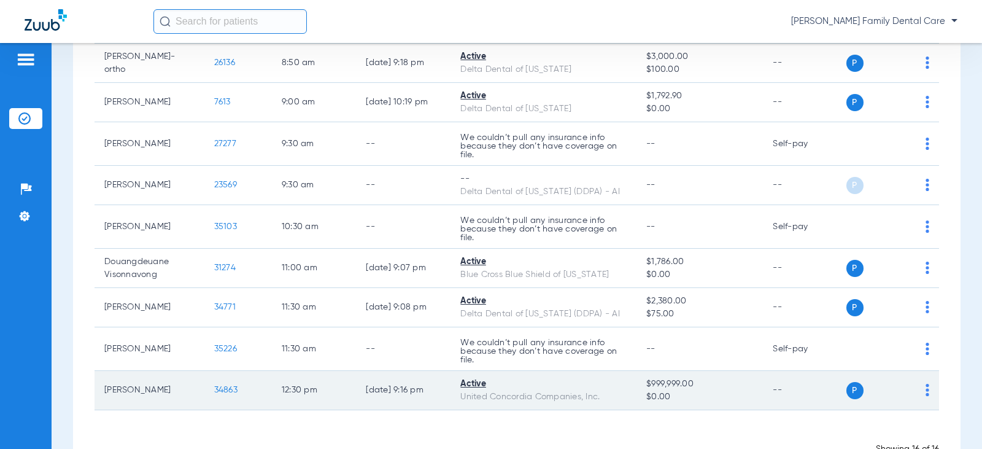
click at [218, 392] on span "34863" at bounding box center [225, 389] width 23 height 9
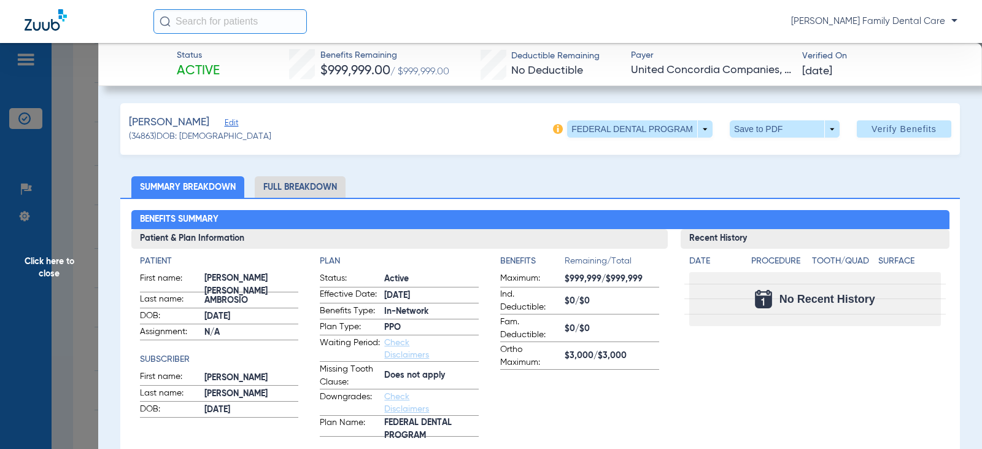
click at [299, 190] on li "Full Breakdown" at bounding box center [300, 186] width 91 height 21
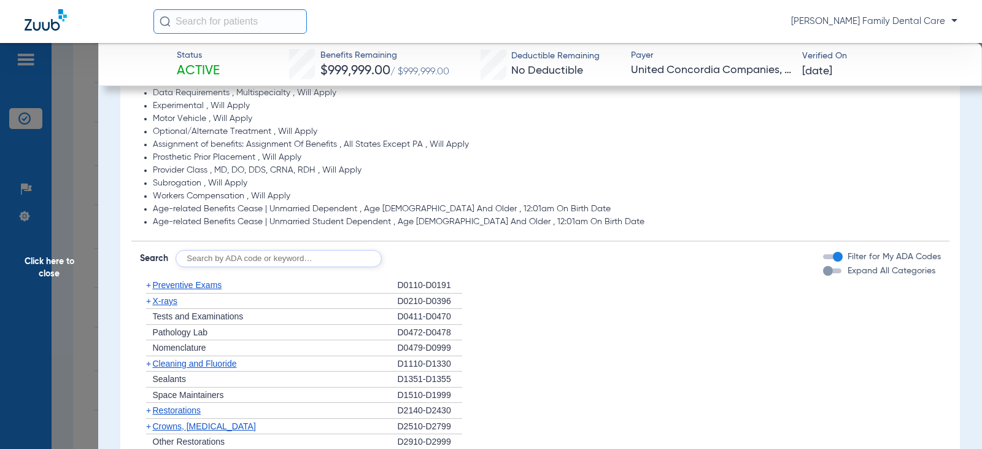
scroll to position [1105, 0]
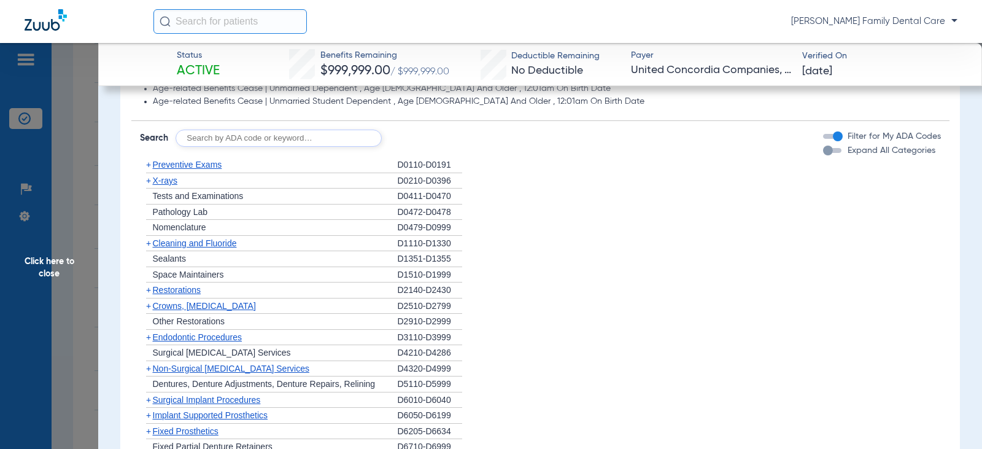
click at [147, 165] on span "+" at bounding box center [148, 165] width 5 height 10
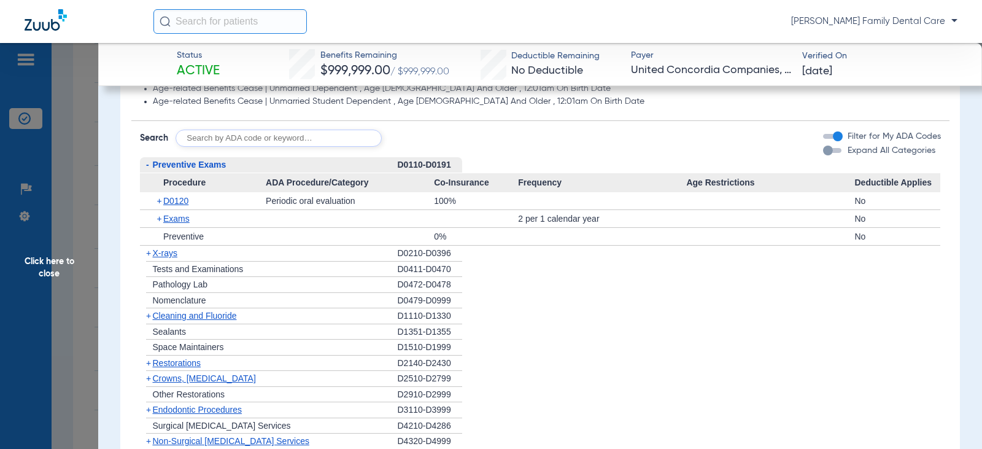
click at [146, 317] on span "+" at bounding box center [148, 316] width 5 height 10
